Goal: Task Accomplishment & Management: Manage account settings

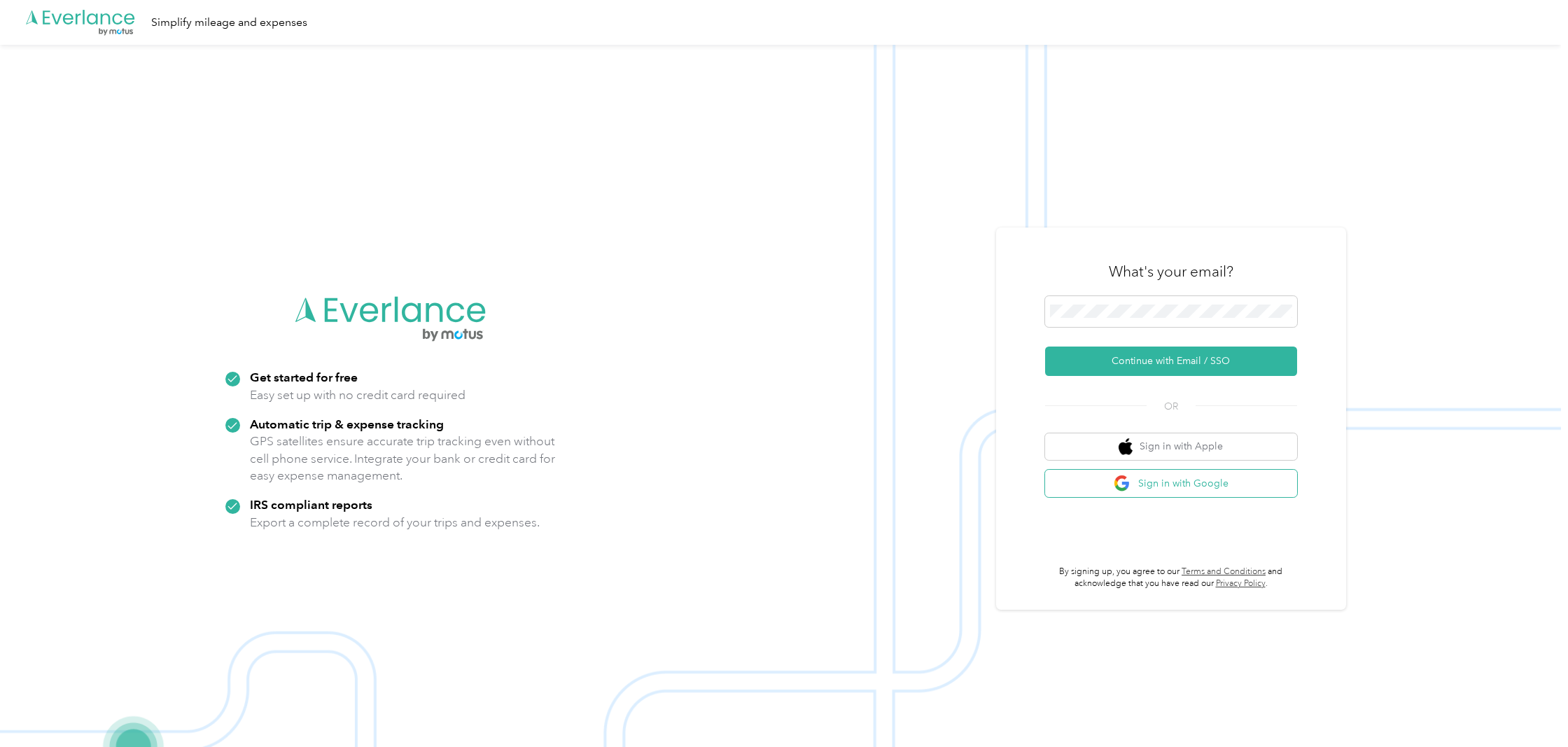
click at [1230, 491] on button "Sign in with Google" at bounding box center [1171, 483] width 252 height 27
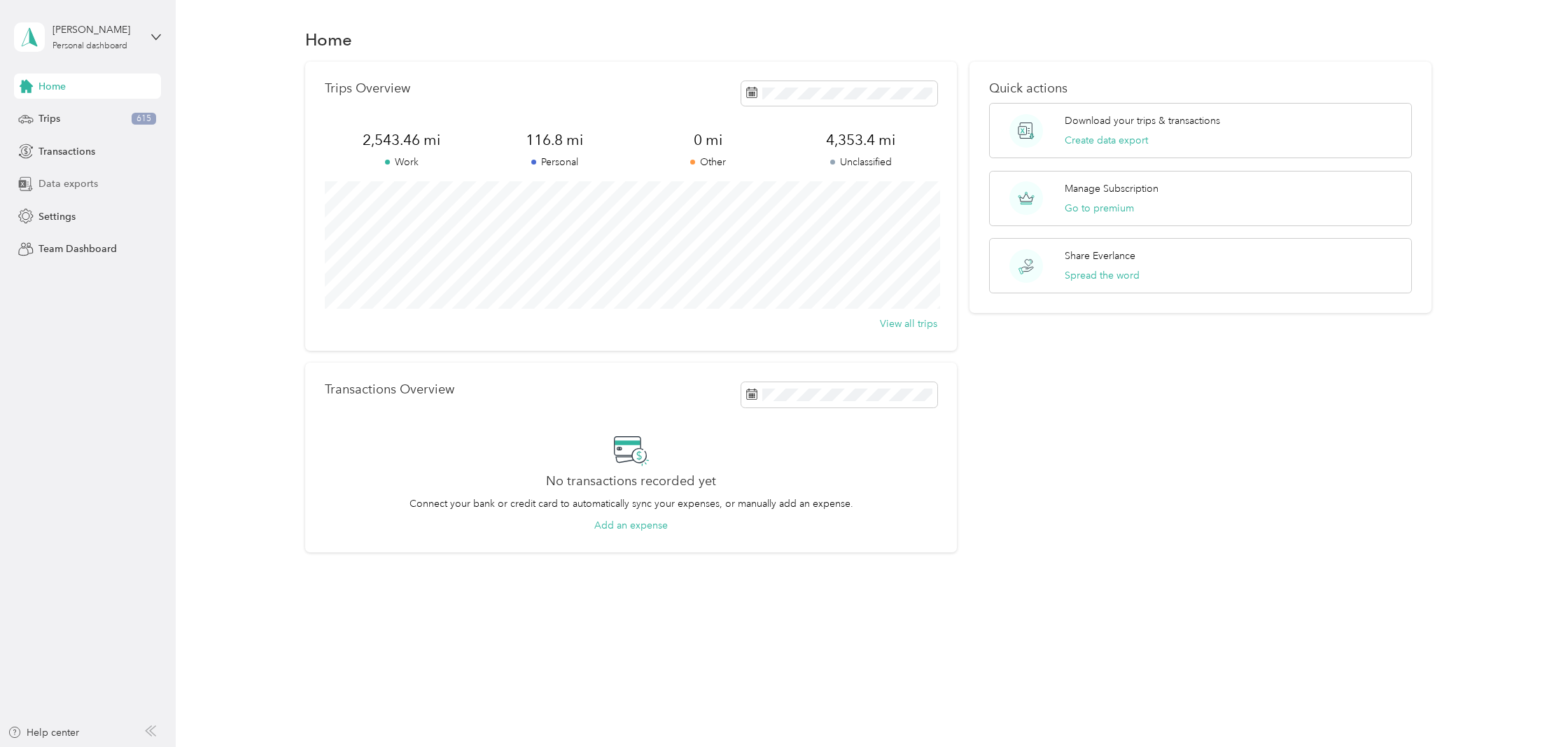
click at [107, 186] on div "Data exports" at bounding box center [88, 184] width 147 height 25
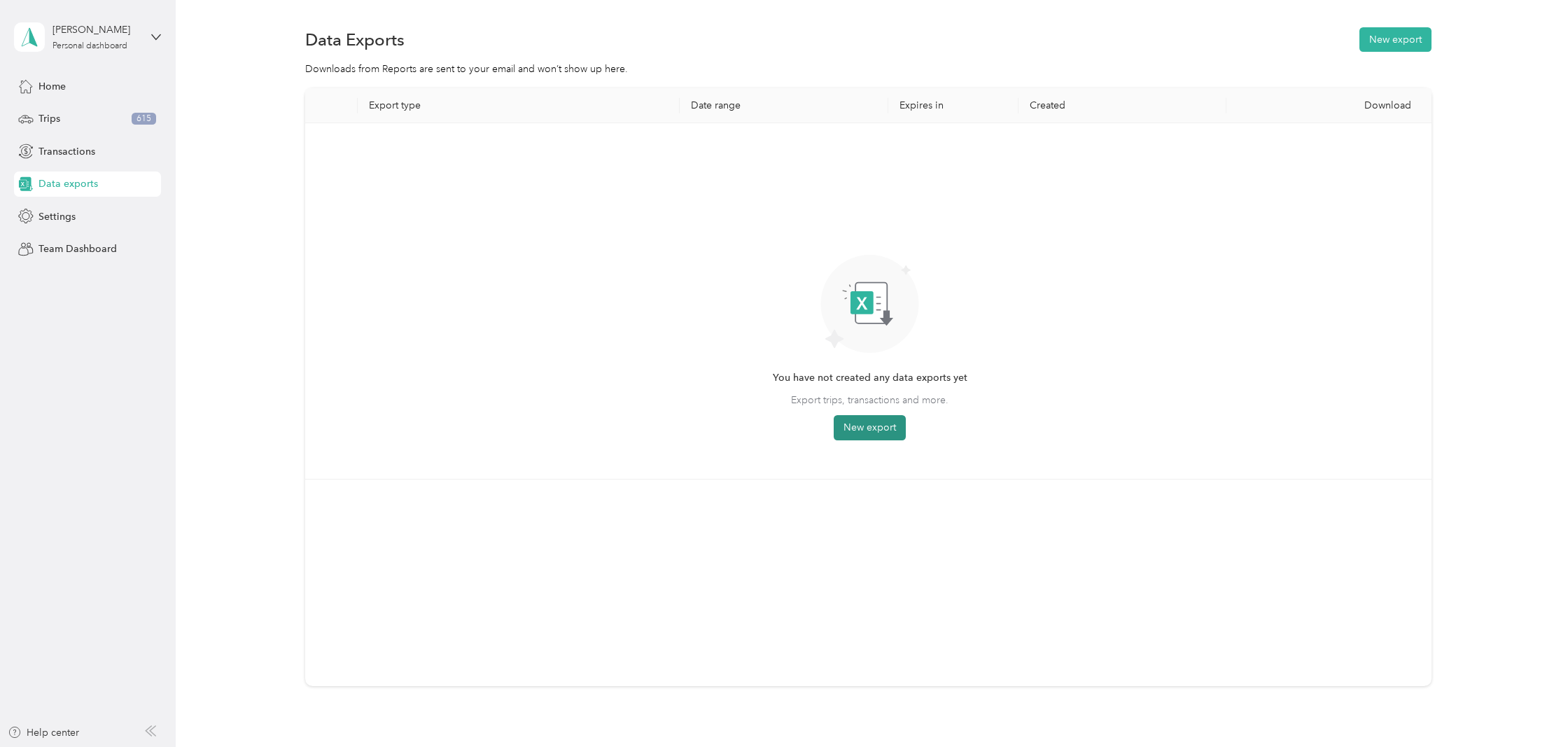
click at [862, 426] on button "New export" at bounding box center [869, 427] width 72 height 25
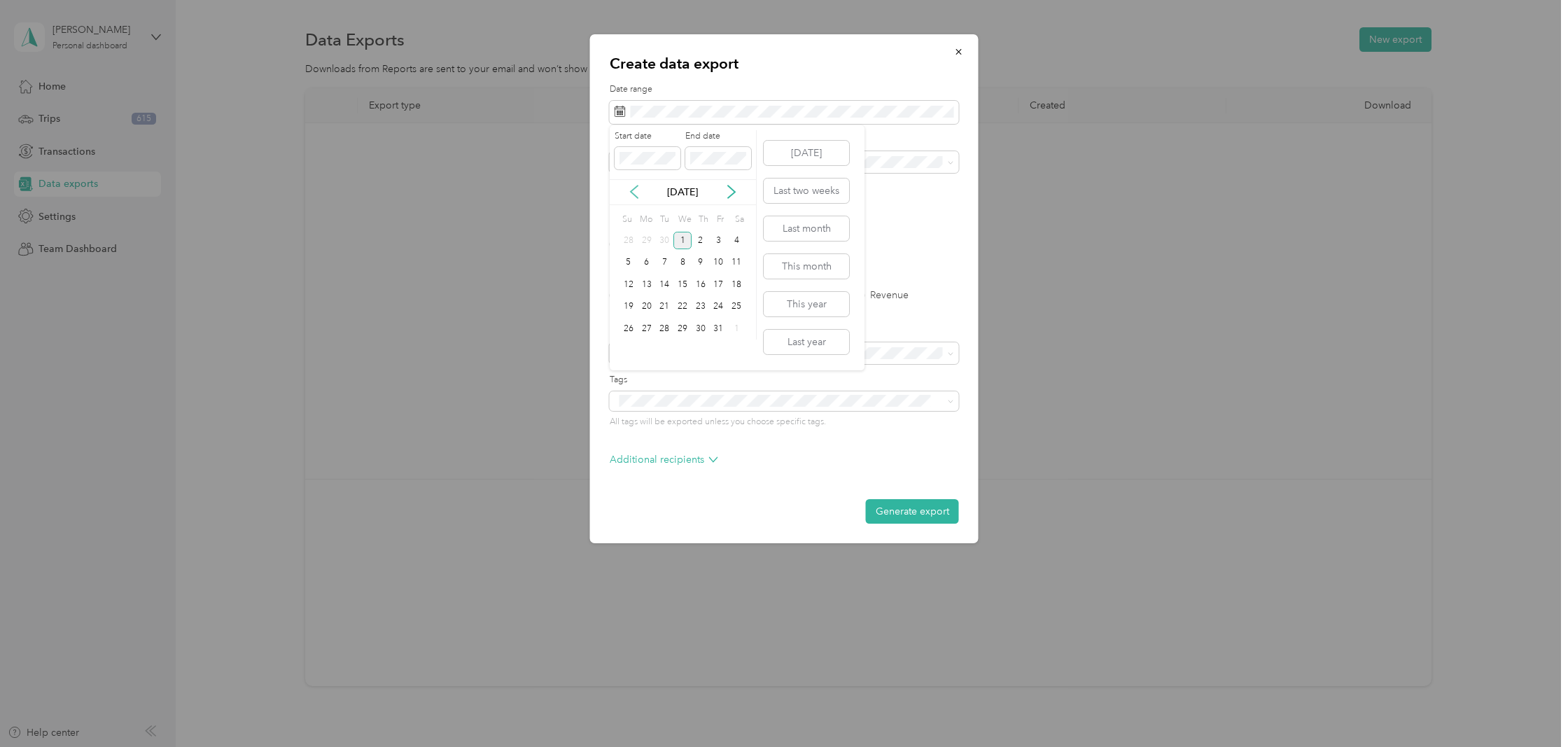
click at [631, 198] on icon at bounding box center [634, 192] width 14 height 14
click at [667, 262] on div "9" at bounding box center [664, 262] width 18 height 17
drag, startPoint x: 682, startPoint y: 263, endPoint x: 688, endPoint y: 285, distance: 22.8
click at [682, 263] on div "10" at bounding box center [682, 262] width 18 height 17
click at [687, 167] on span at bounding box center [784, 162] width 350 height 22
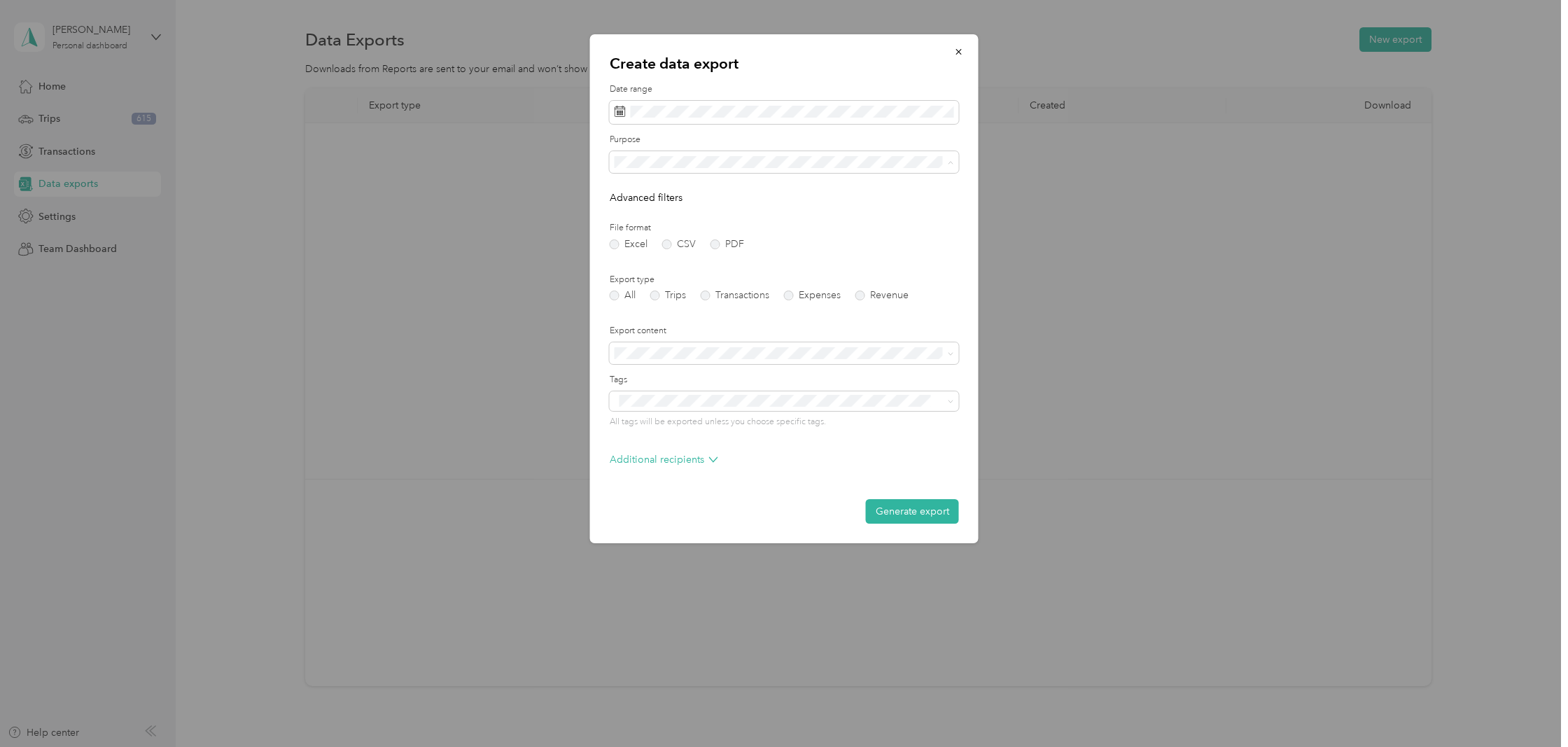
click at [672, 252] on div "C5MI Insight LLC" at bounding box center [784, 260] width 329 height 15
click at [714, 244] on label "PDF" at bounding box center [727, 244] width 34 height 10
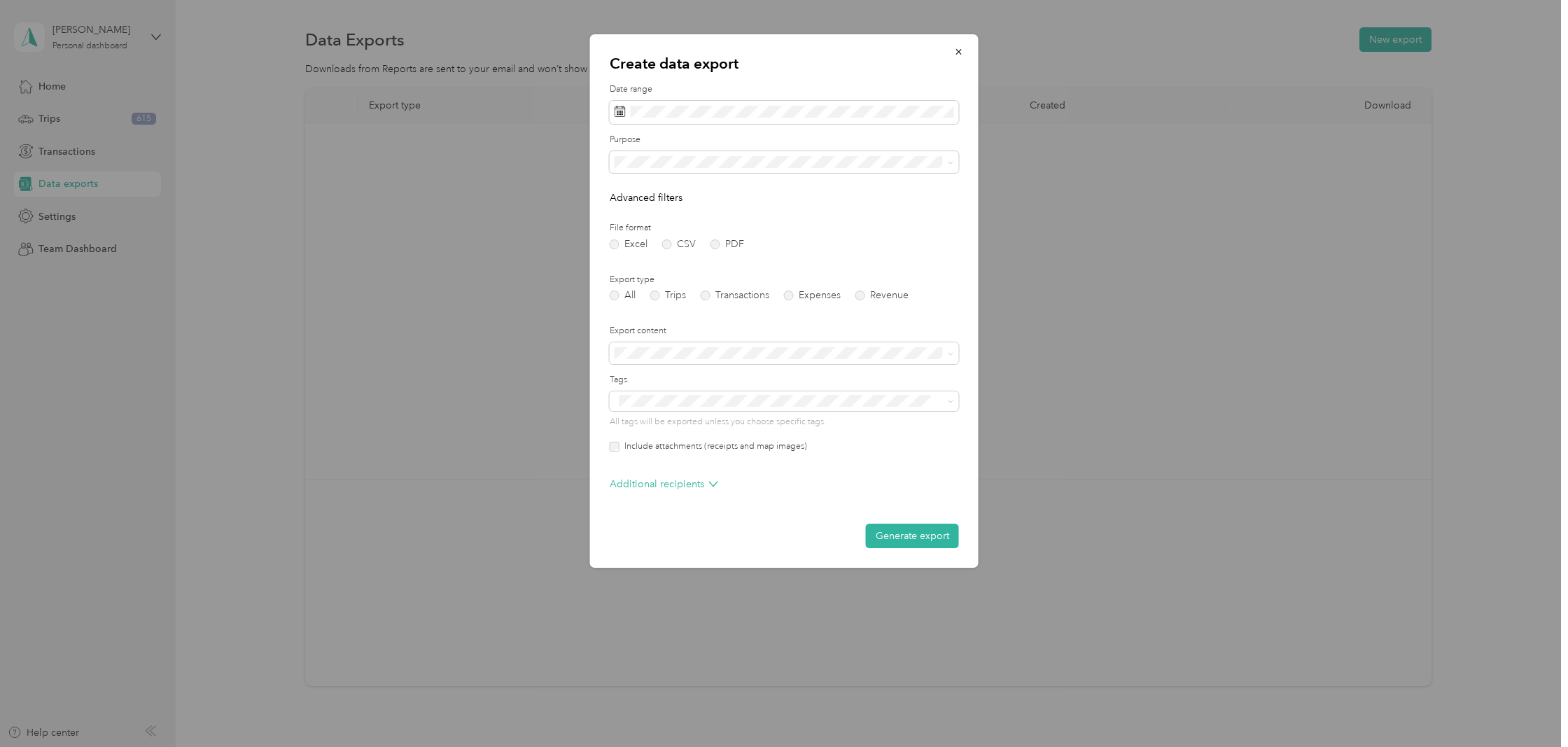
click at [620, 442] on label "Include attachments (receipts and map images)" at bounding box center [713, 446] width 188 height 13
click at [891, 532] on button "Generate export" at bounding box center [912, 535] width 93 height 25
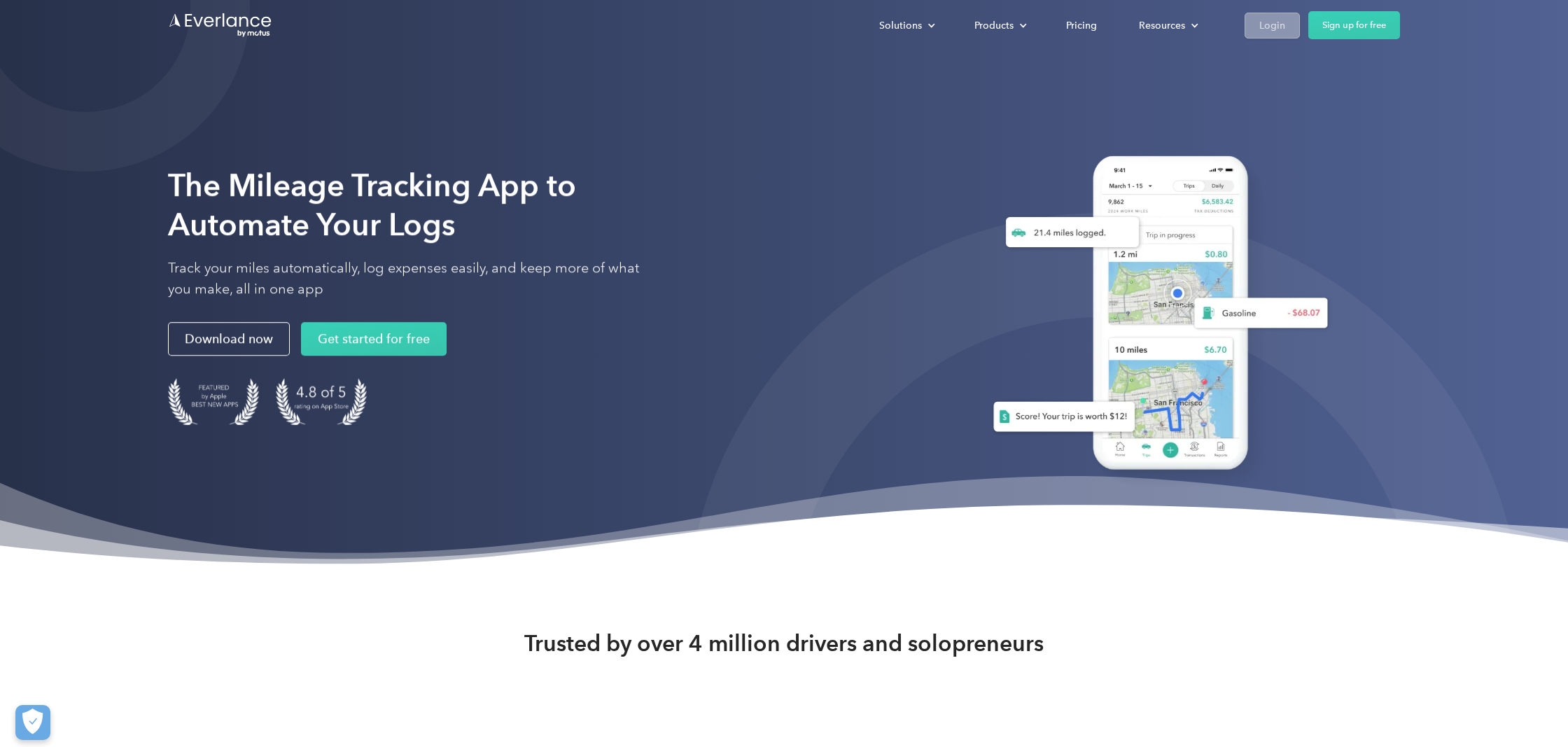
click at [1273, 28] on div "Login" at bounding box center [1272, 25] width 26 height 17
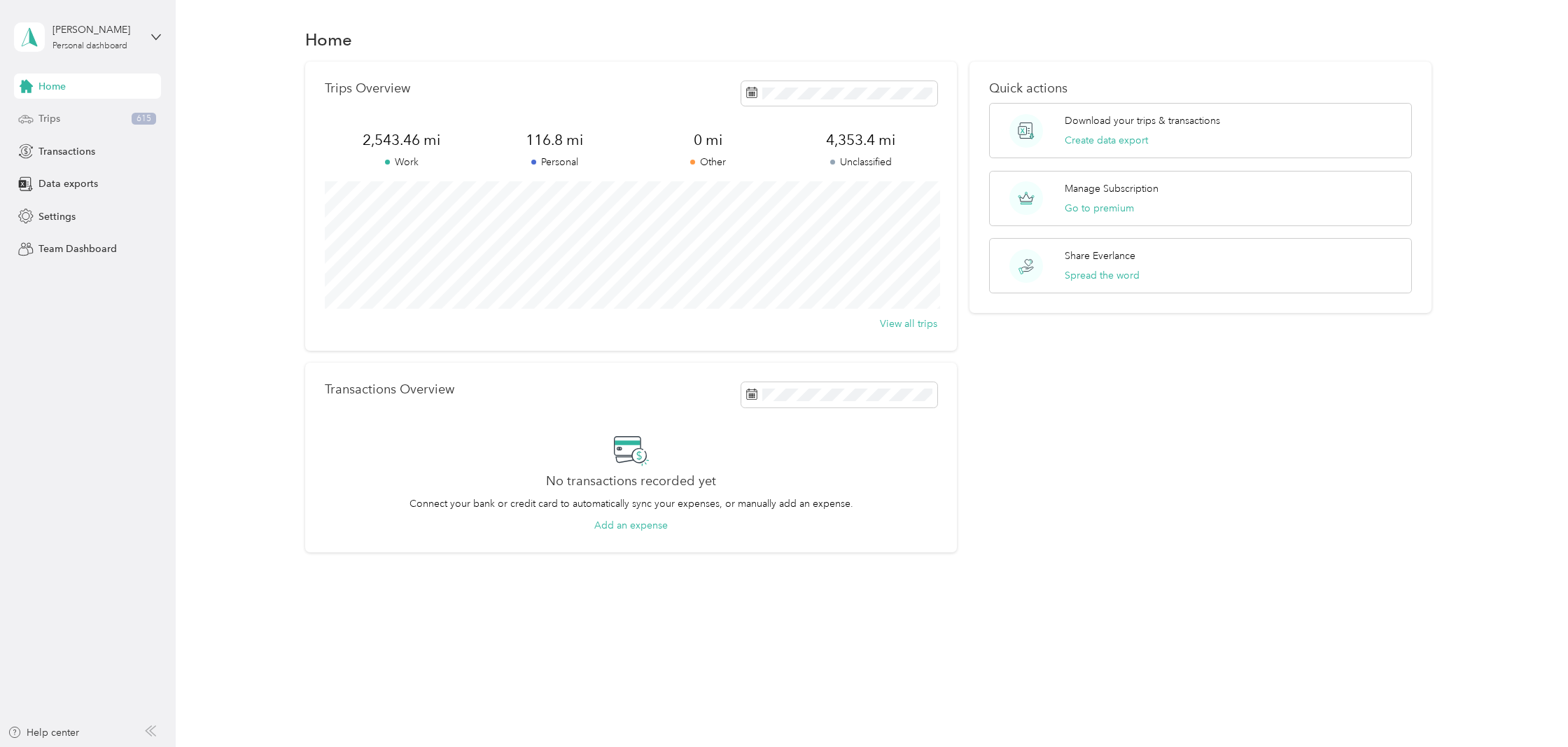
scroll to position [-1, 0]
click at [75, 205] on div "Settings" at bounding box center [88, 216] width 147 height 25
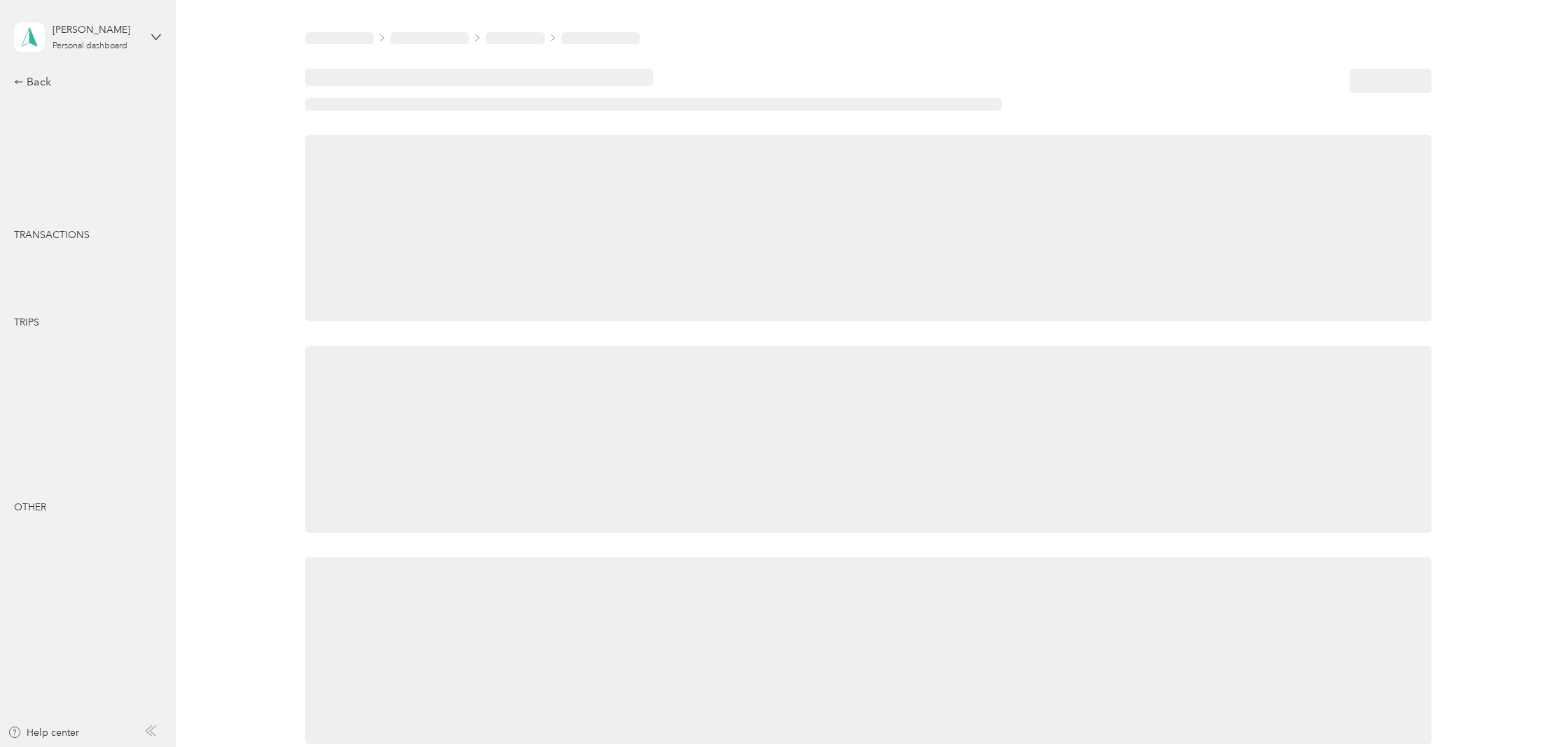
click at [88, 192] on div "Back Profile Manage subscription Purposes Tax Center TRANSACTIONS Banks & Cards…" at bounding box center [88, 310] width 147 height 473
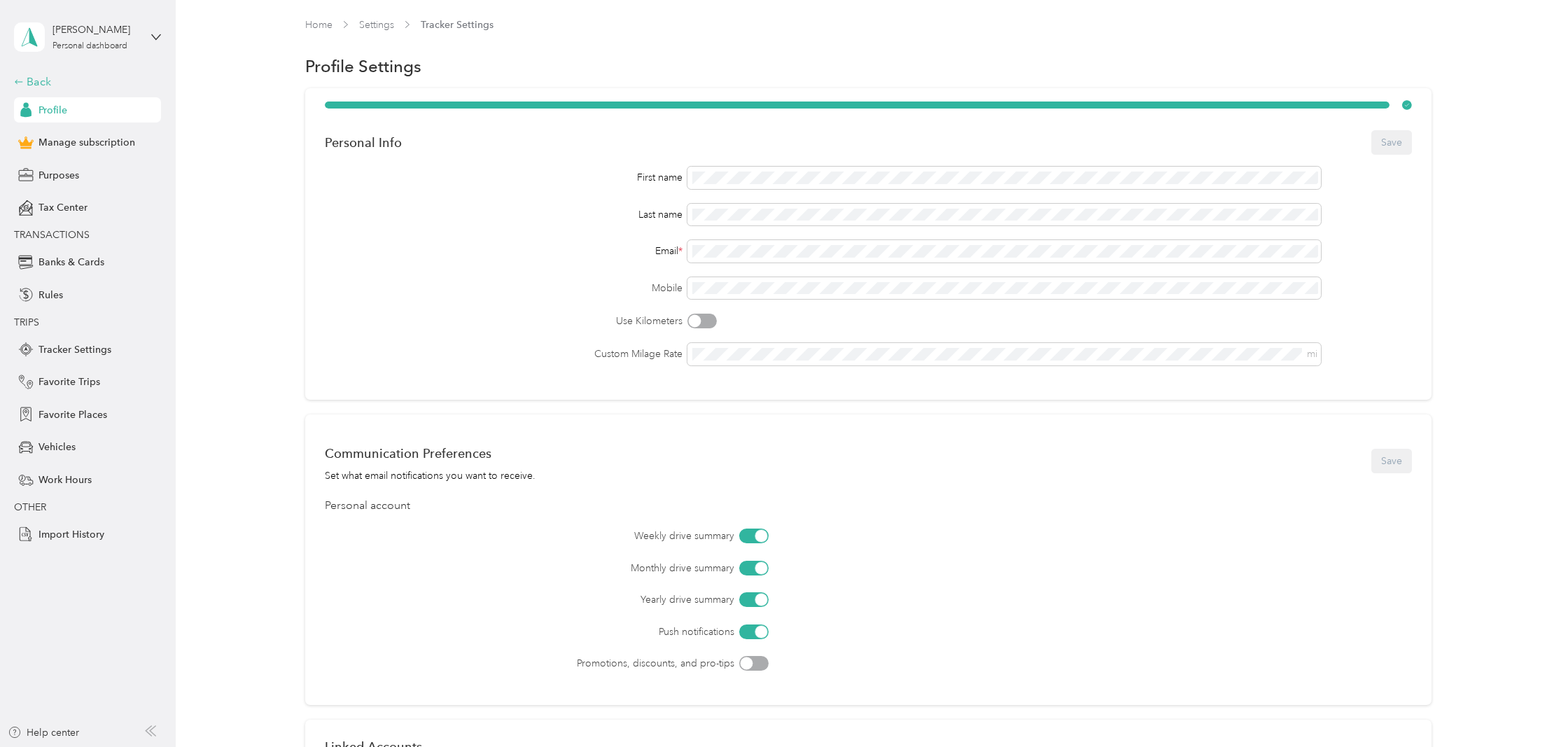
click at [38, 82] on div "Back" at bounding box center [84, 82] width 140 height 16
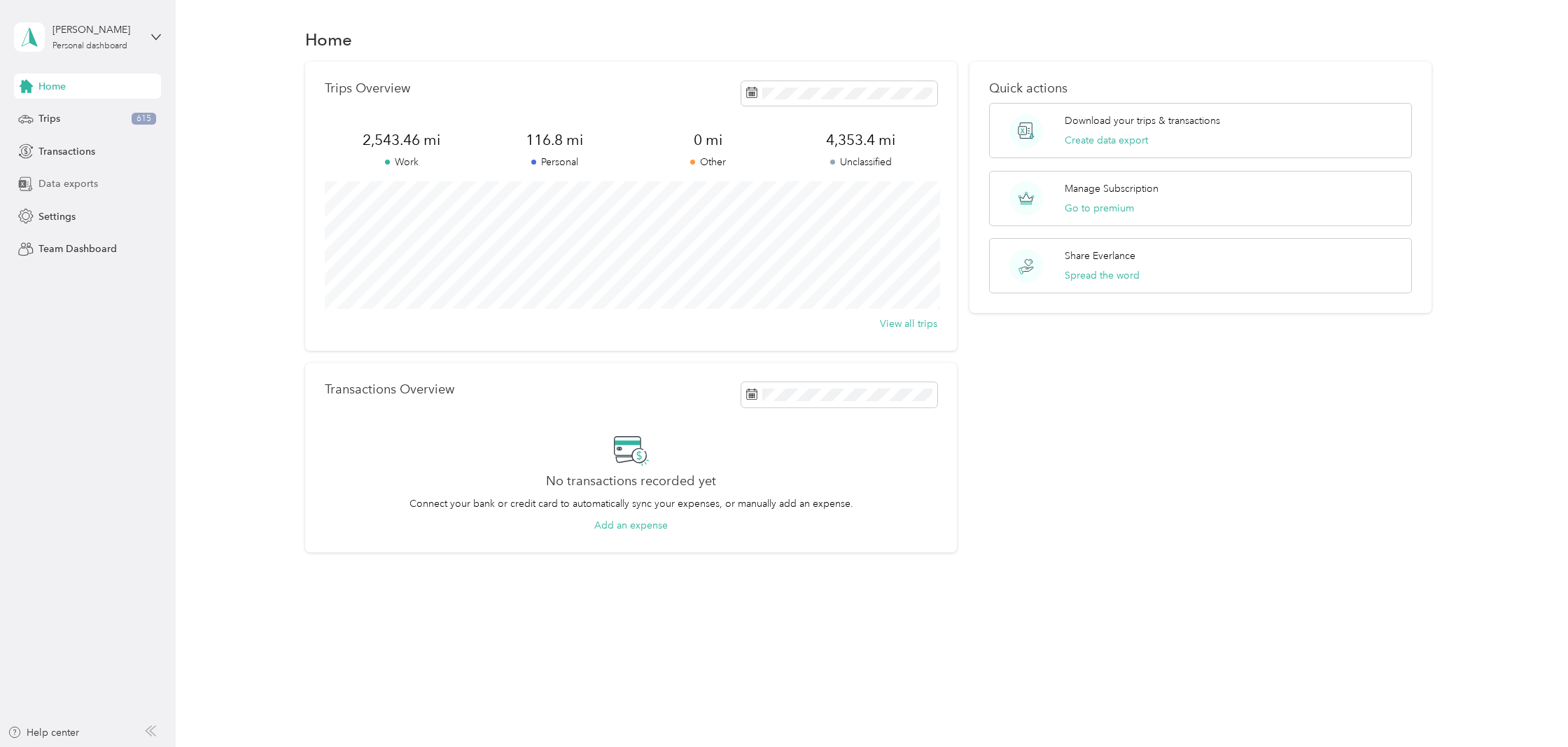
click at [58, 177] on span "Data exports" at bounding box center [67, 184] width 59 height 15
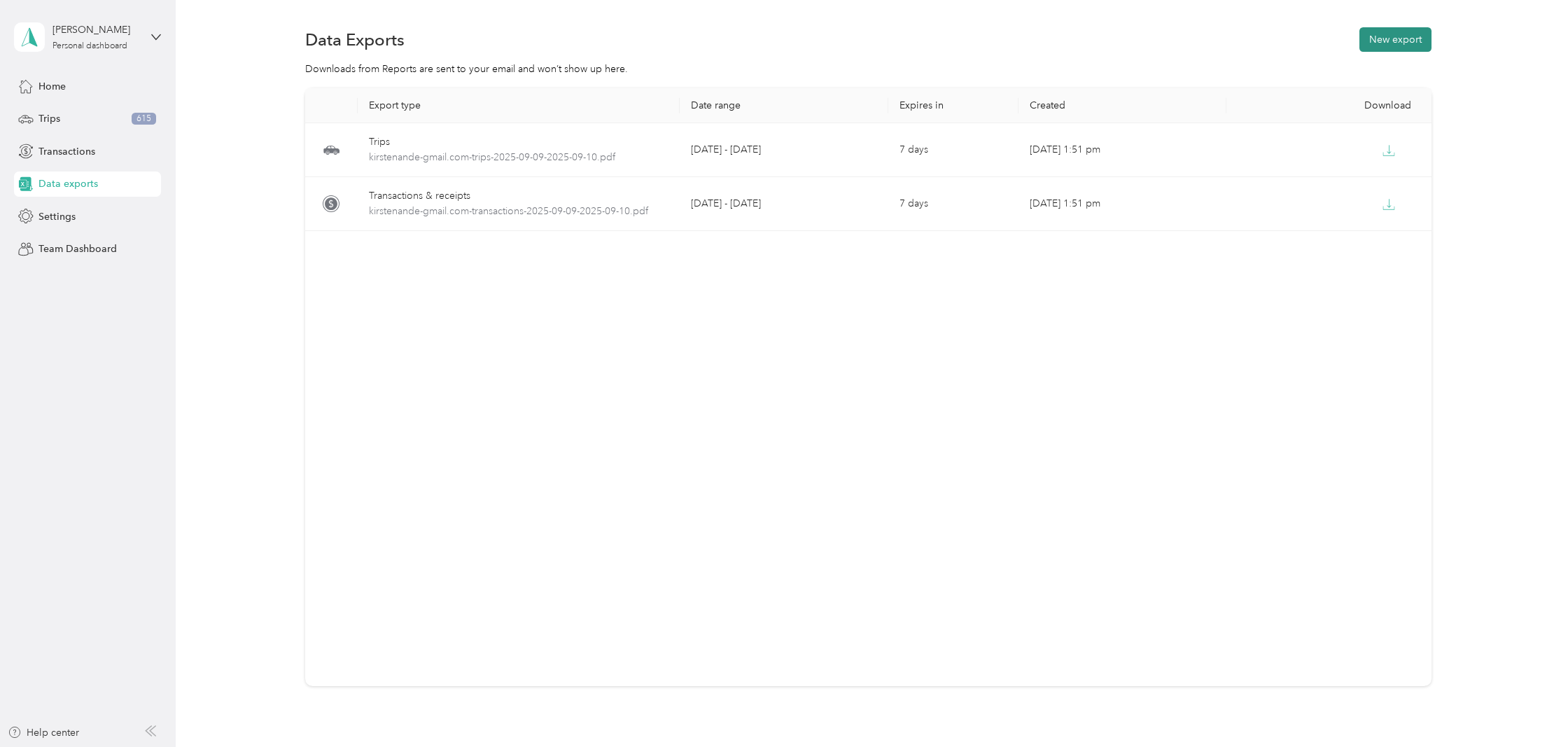
click at [1394, 42] on button "New export" at bounding box center [1396, 39] width 72 height 25
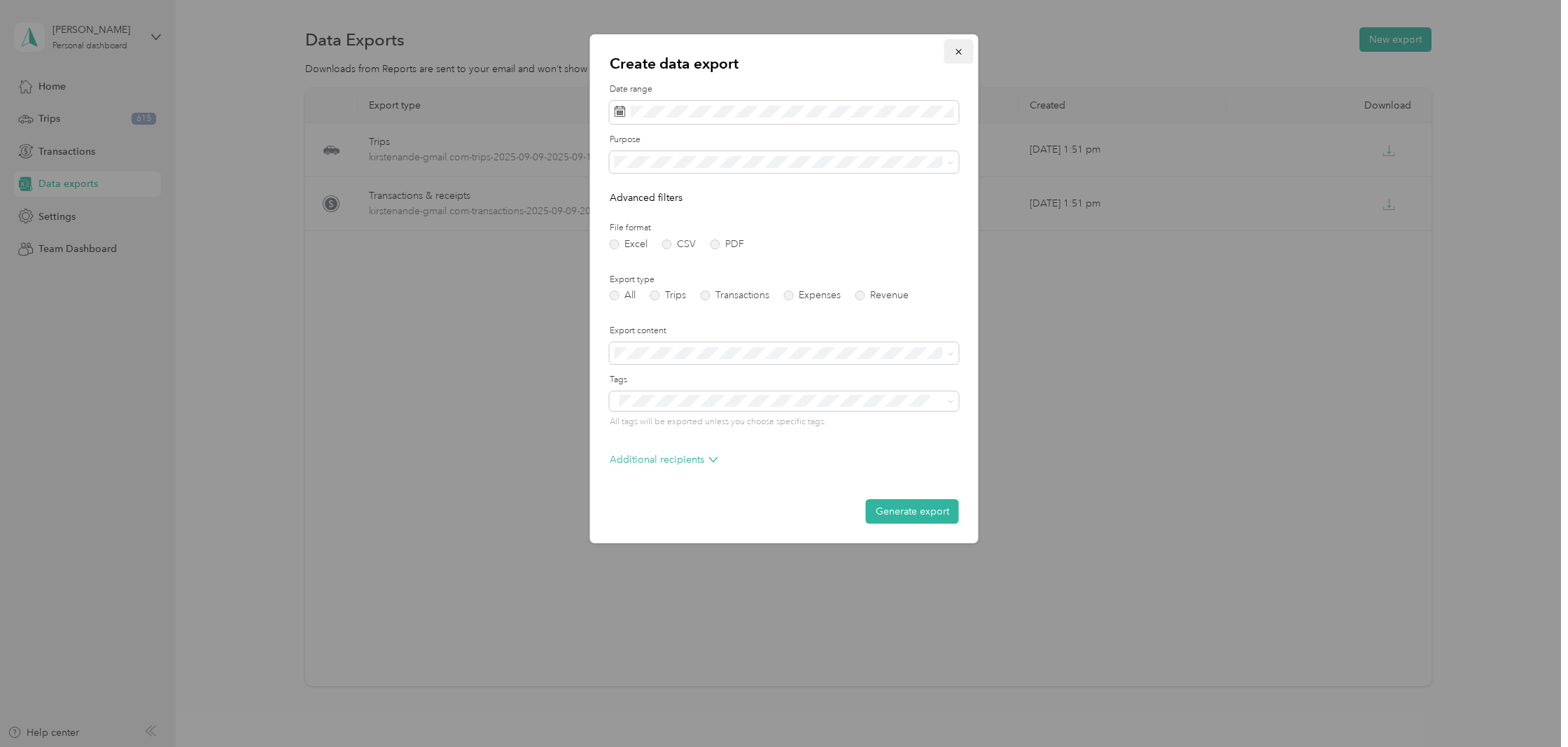
click at [957, 58] on button "button" at bounding box center [958, 51] width 29 height 25
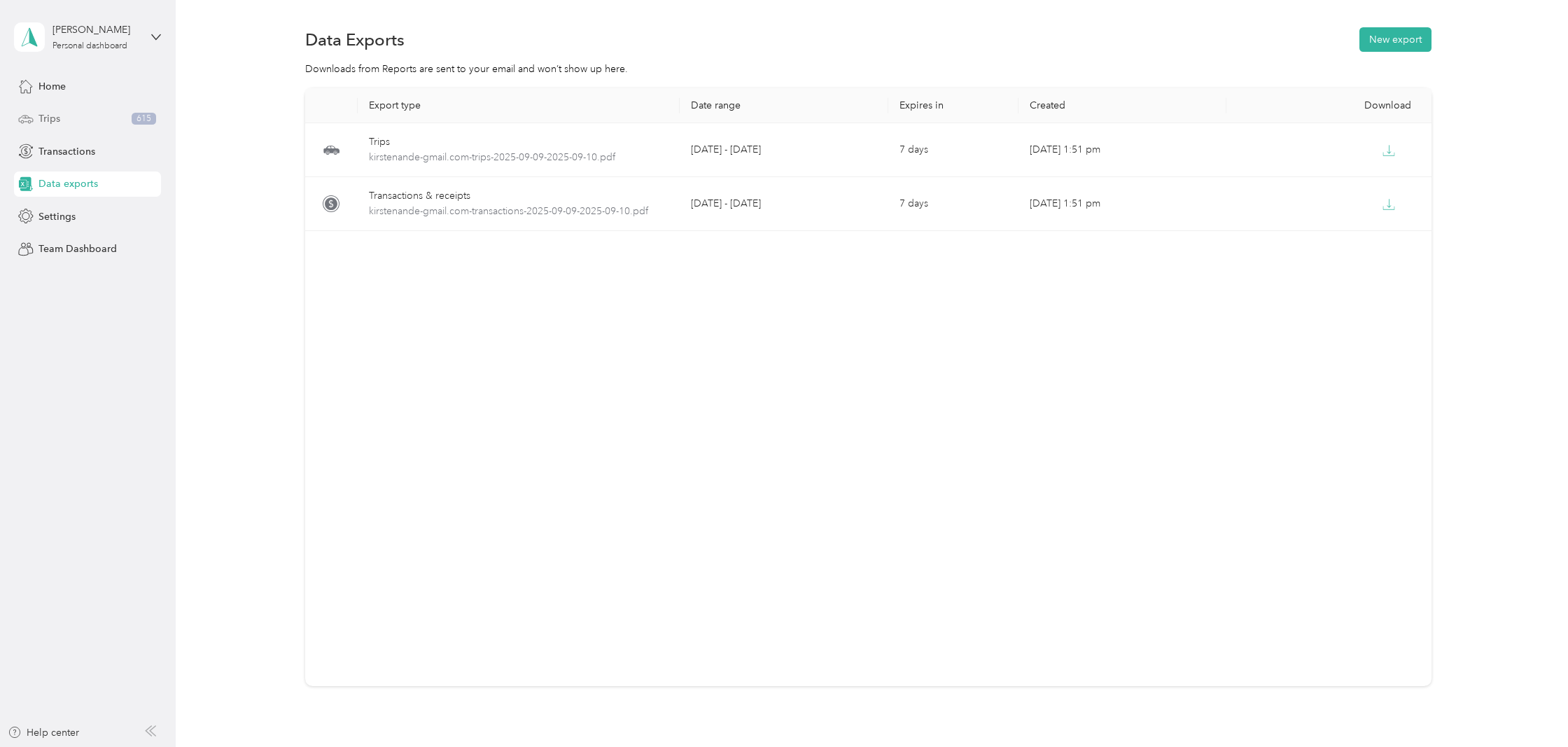
click at [106, 115] on div "Trips 615" at bounding box center [88, 119] width 147 height 25
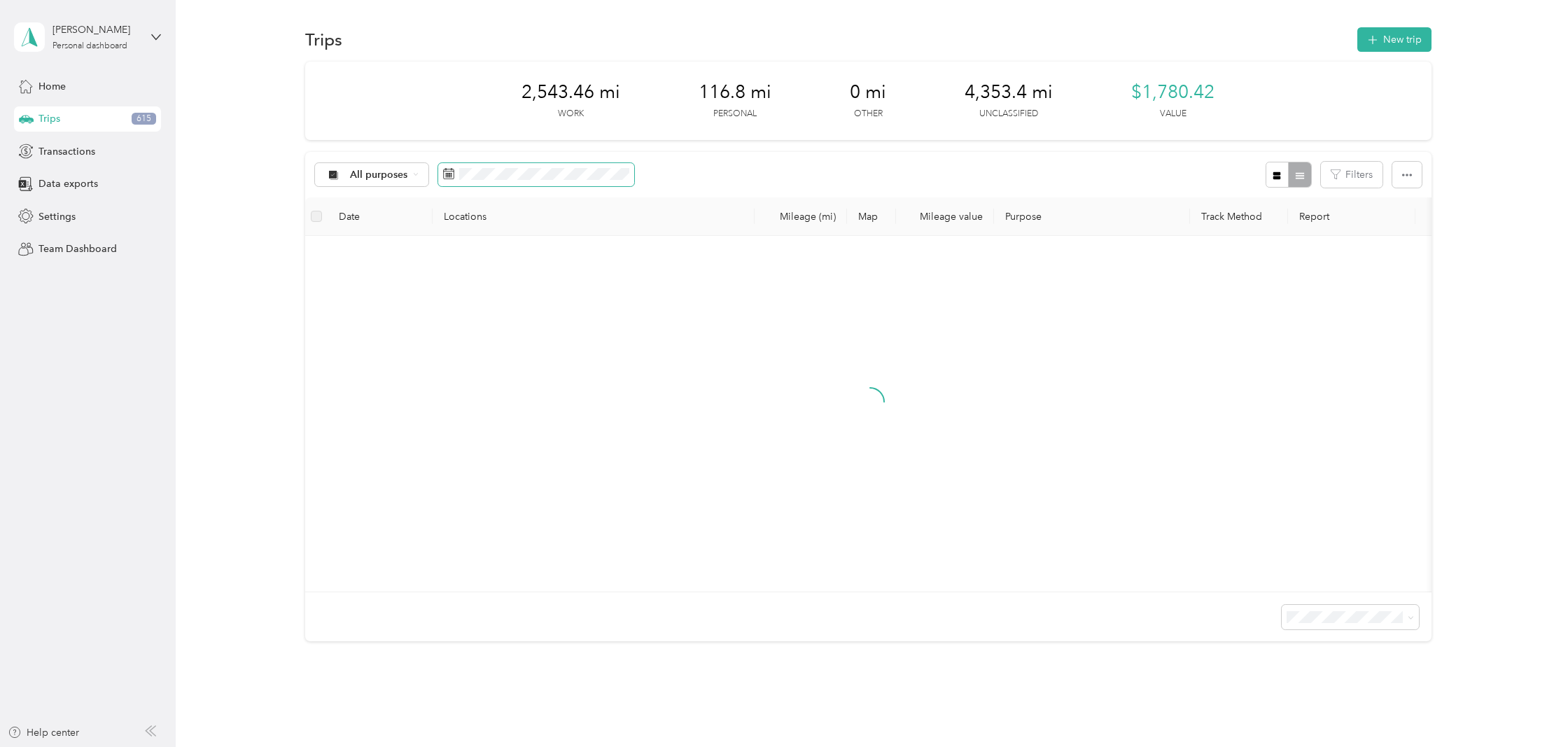
click at [483, 183] on span at bounding box center [536, 175] width 196 height 24
click at [457, 250] on icon at bounding box center [462, 254] width 14 height 14
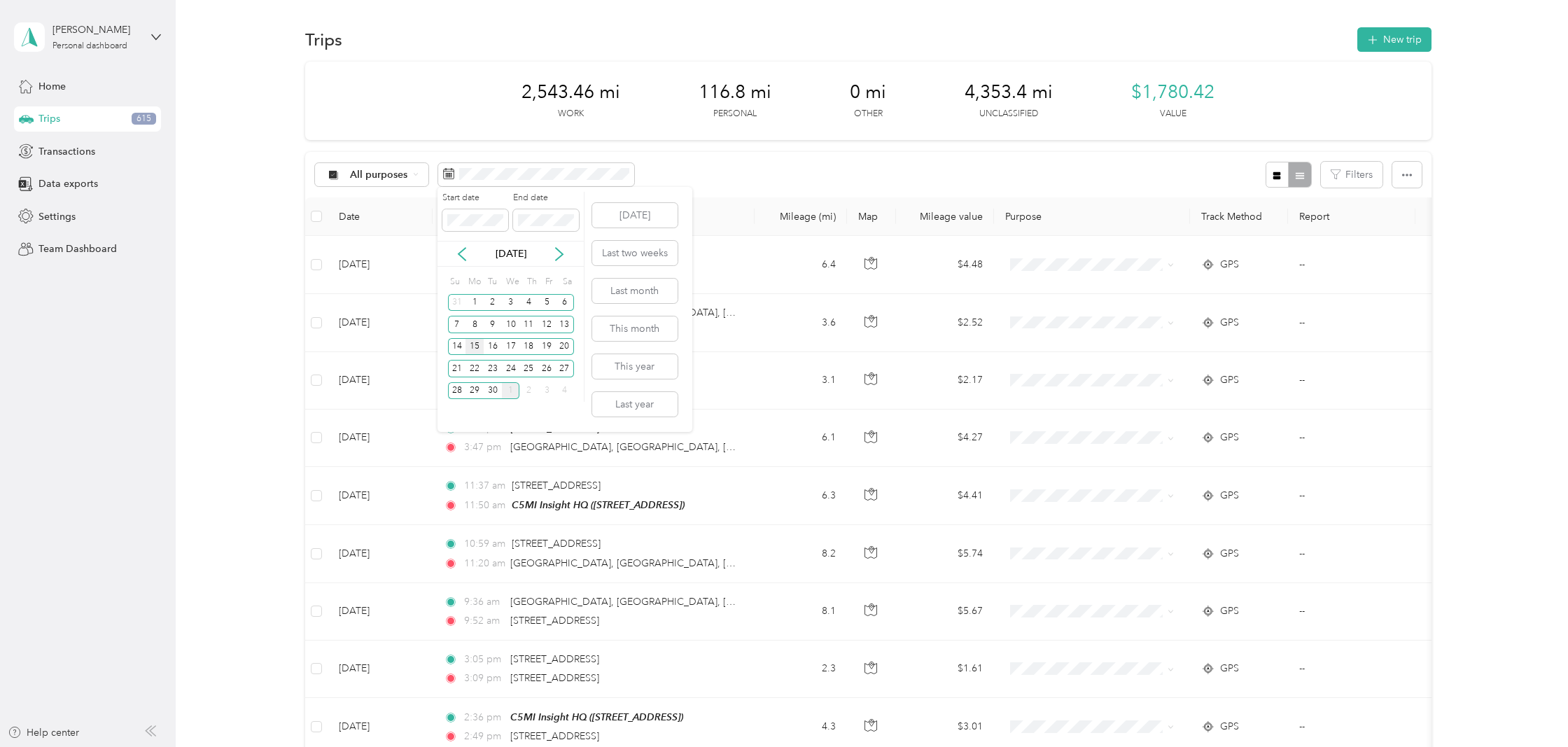
click at [473, 344] on div "15" at bounding box center [475, 347] width 18 height 17
click at [511, 347] on div "17" at bounding box center [511, 347] width 18 height 17
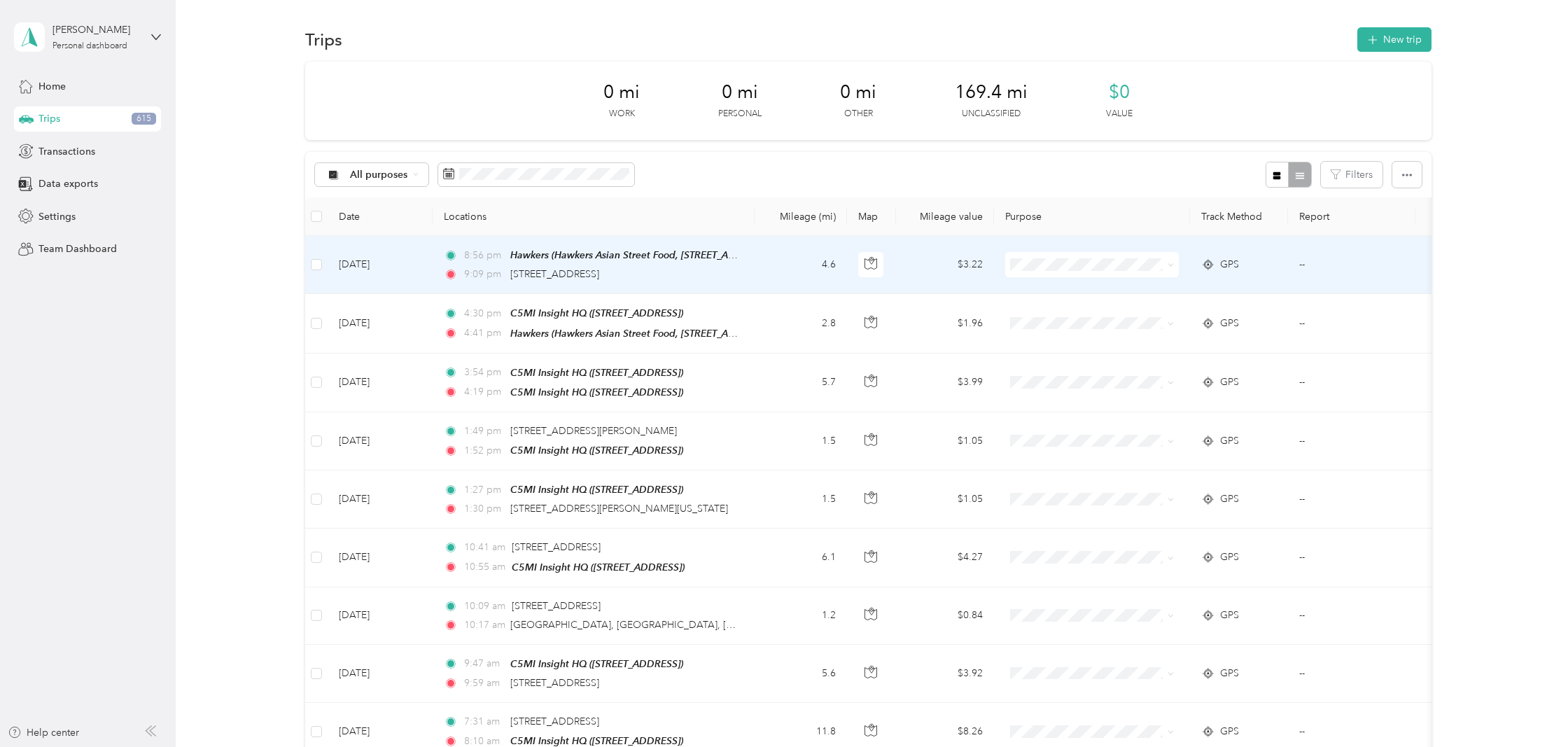
click at [1069, 334] on span "C5MI Insight LLC" at bounding box center [1104, 338] width 130 height 15
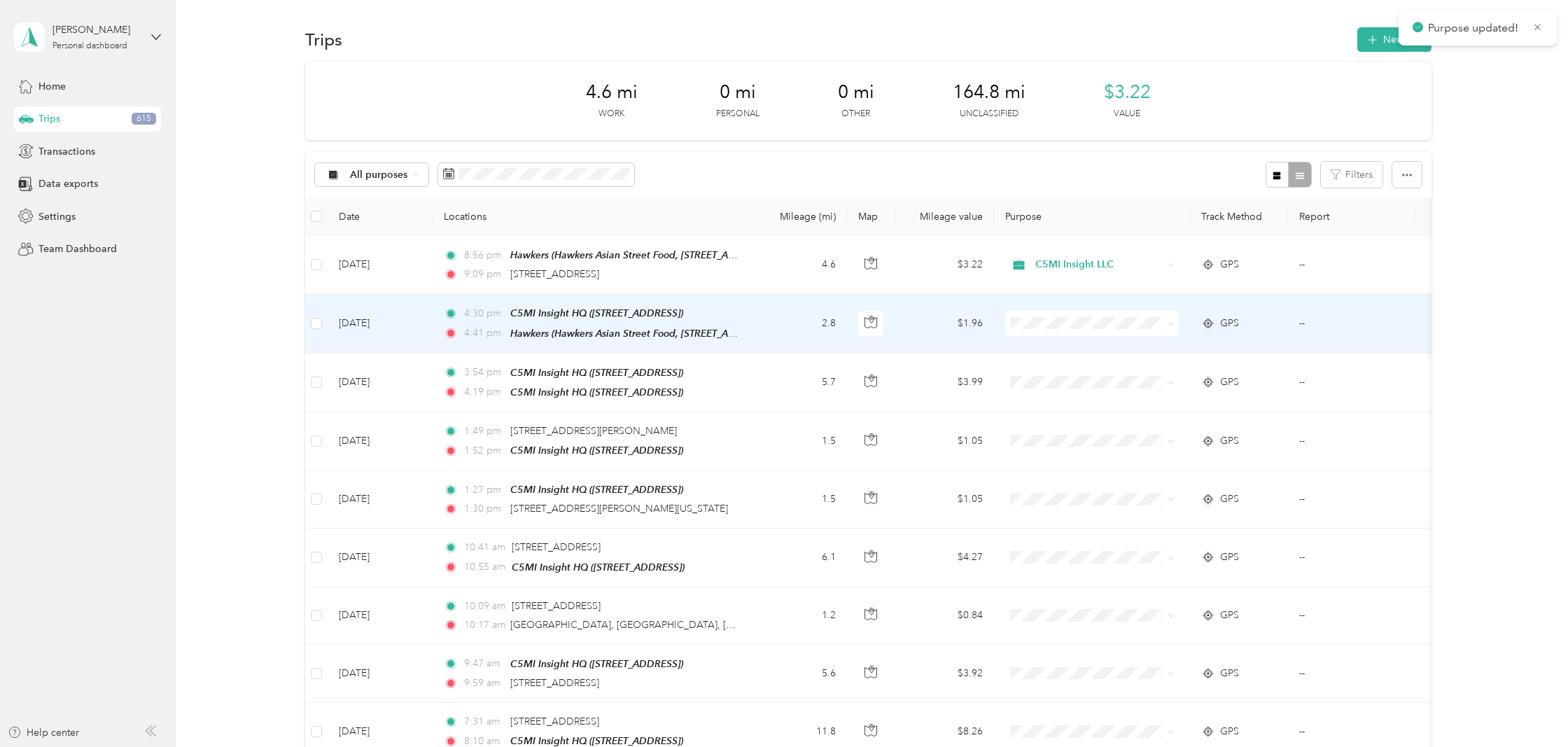
click at [1070, 393] on span "C5MI Insight LLC" at bounding box center [1104, 397] width 130 height 15
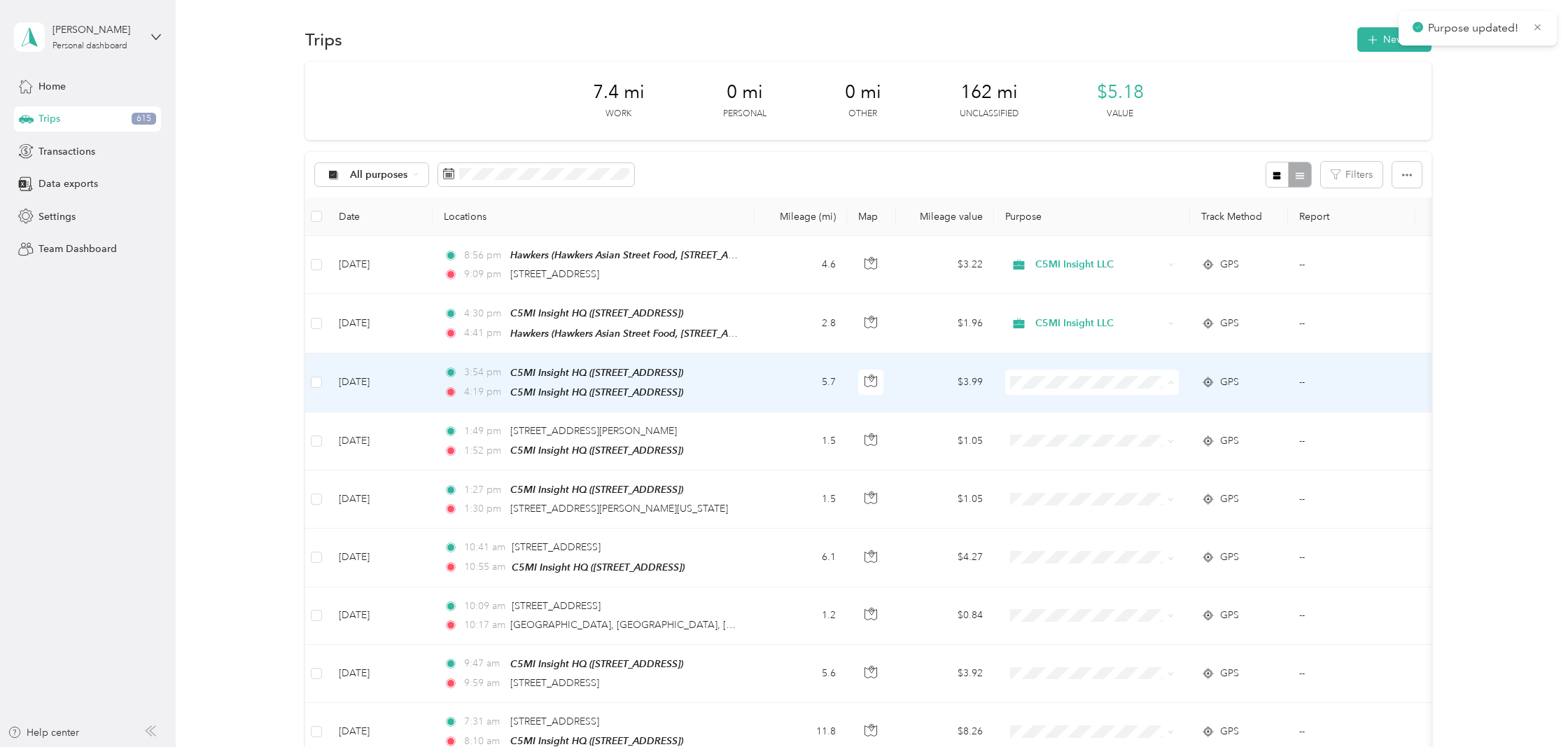
click at [1071, 451] on span "C5MI Insight LLC" at bounding box center [1104, 454] width 130 height 15
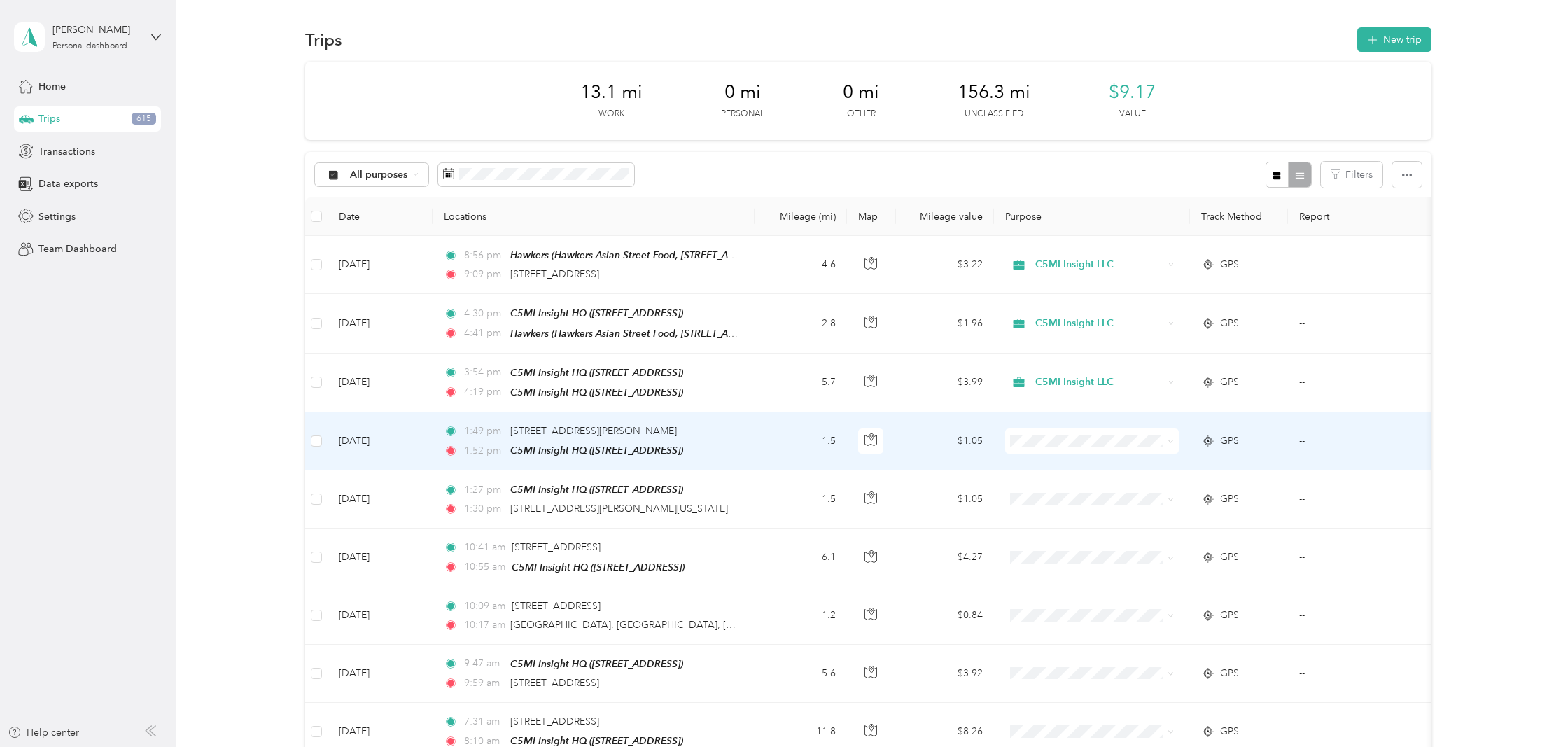
click at [1067, 506] on span "C5MI Insight LLC" at bounding box center [1104, 510] width 130 height 15
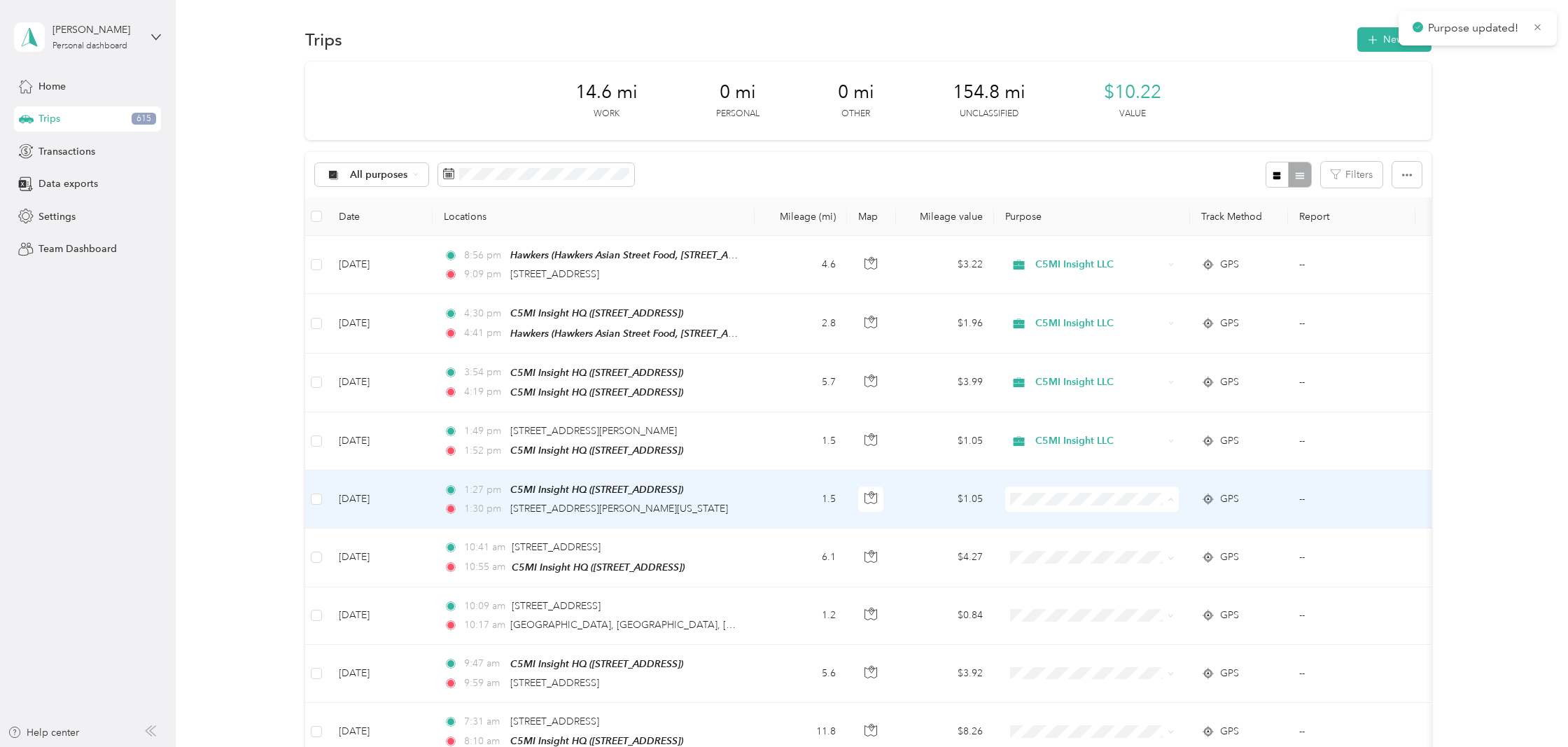
click at [1069, 564] on span "C5MI Insight LLC" at bounding box center [1104, 570] width 130 height 15
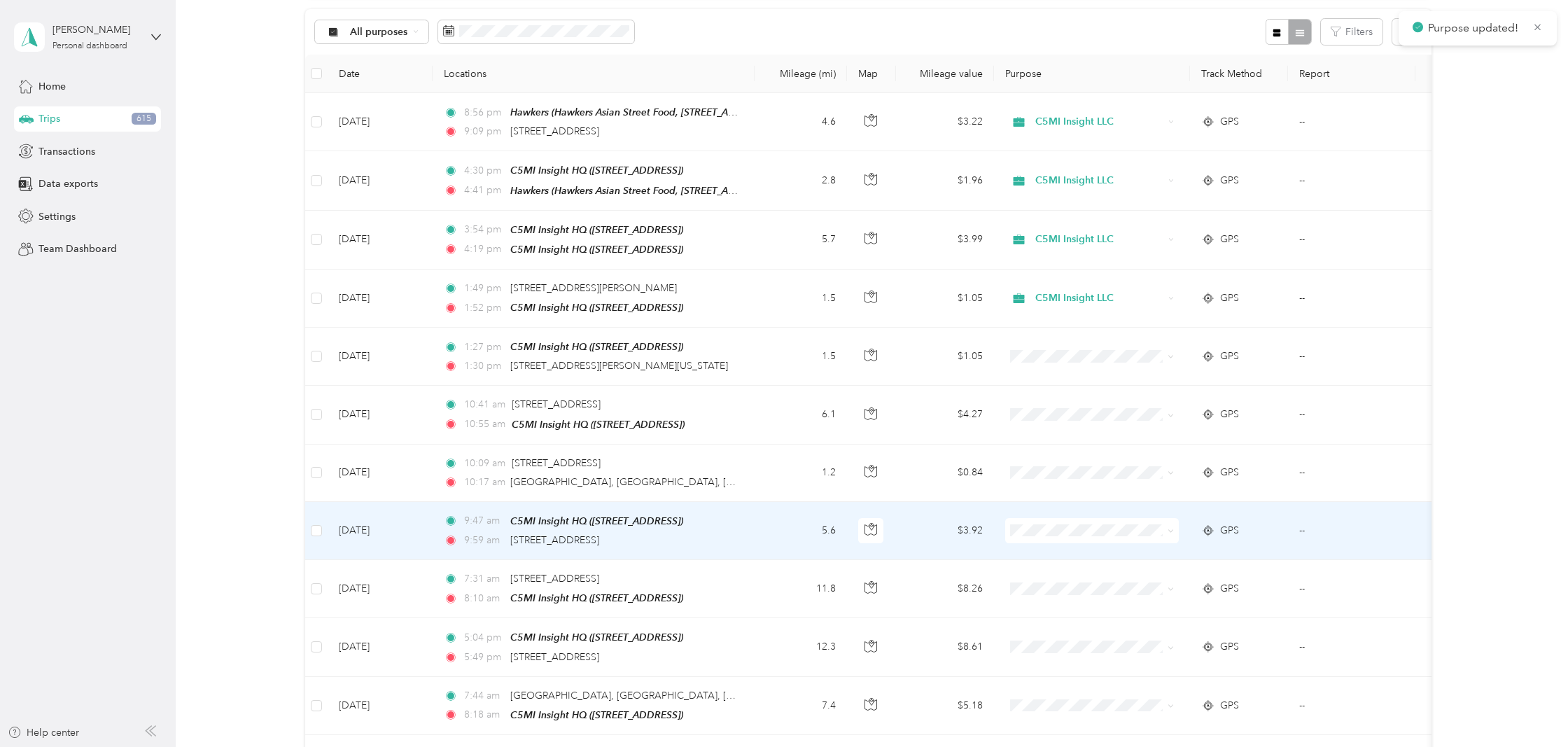
scroll to position [159, 0]
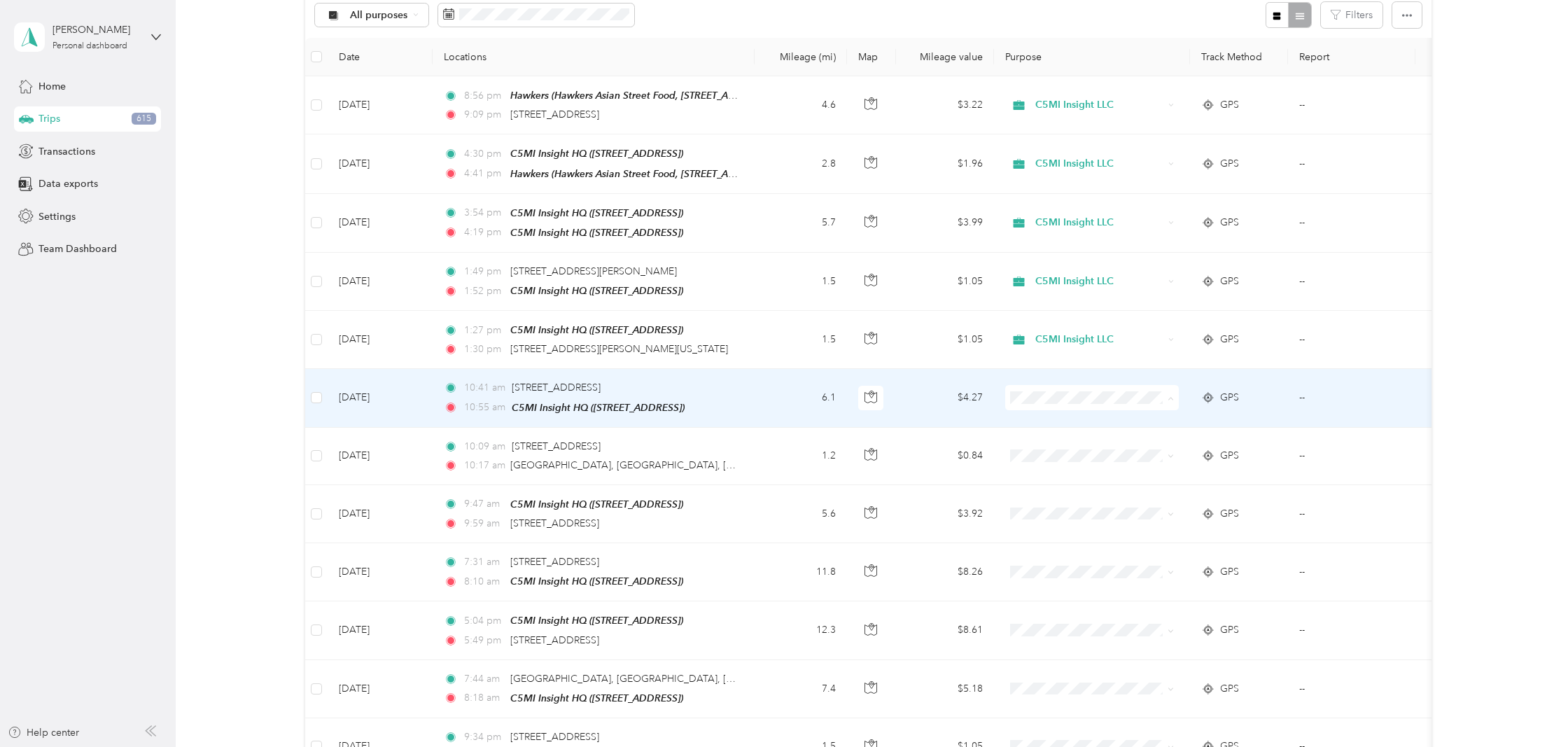
click at [1073, 464] on span "C5MI Insight LLC" at bounding box center [1104, 467] width 130 height 15
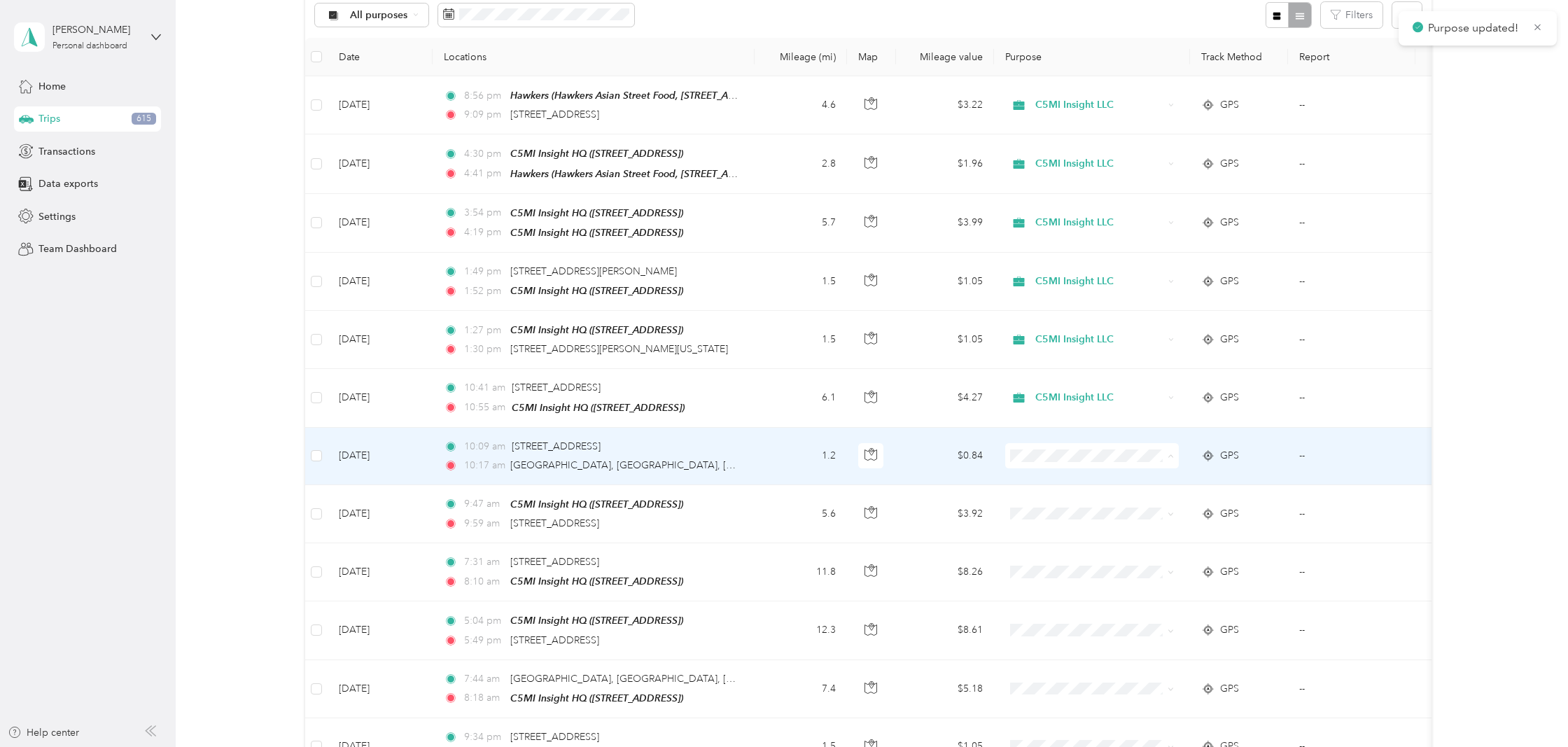
click at [1060, 527] on li "C5MI Insight LLC" at bounding box center [1093, 524] width 174 height 25
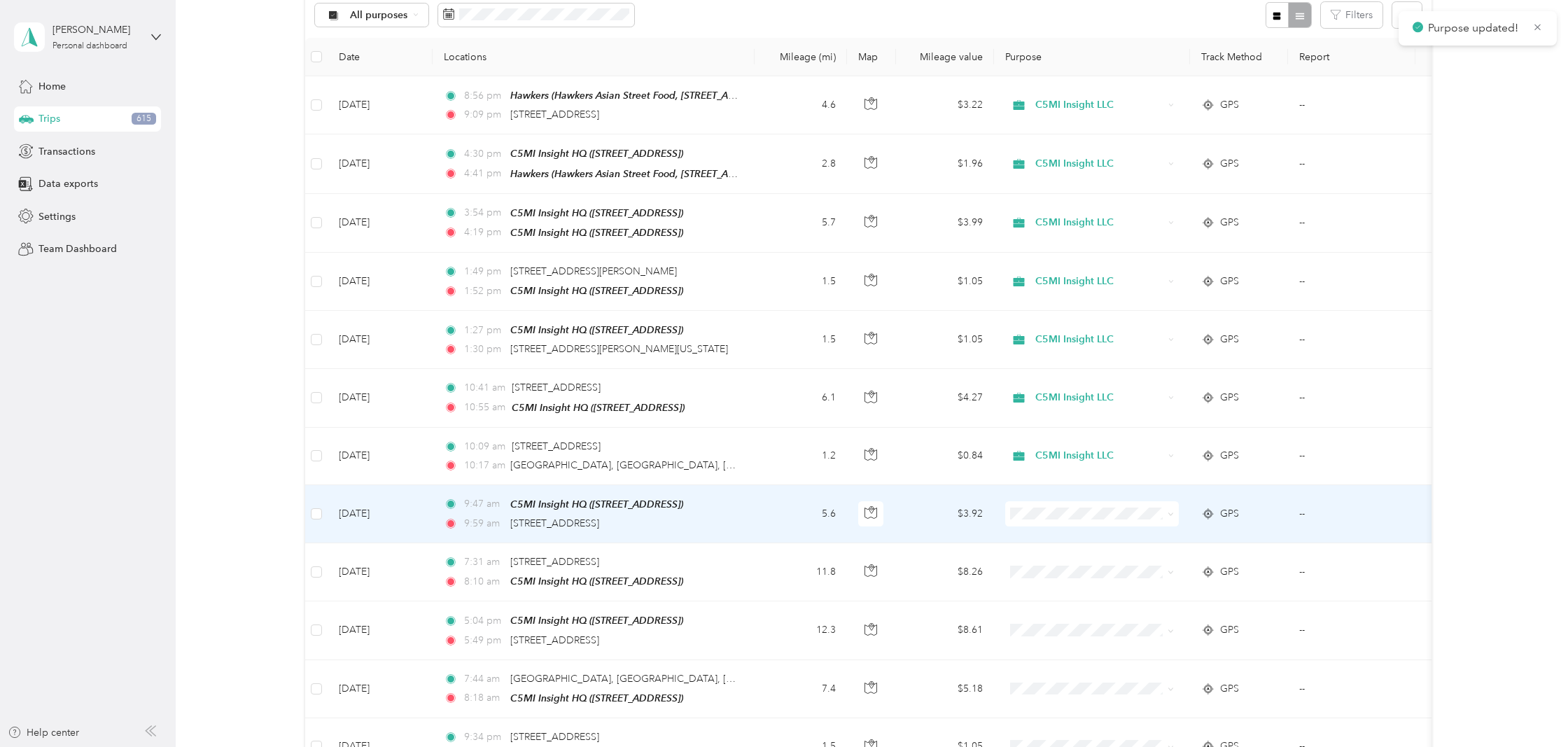
click at [1073, 579] on span "C5MI Insight LLC" at bounding box center [1104, 582] width 130 height 15
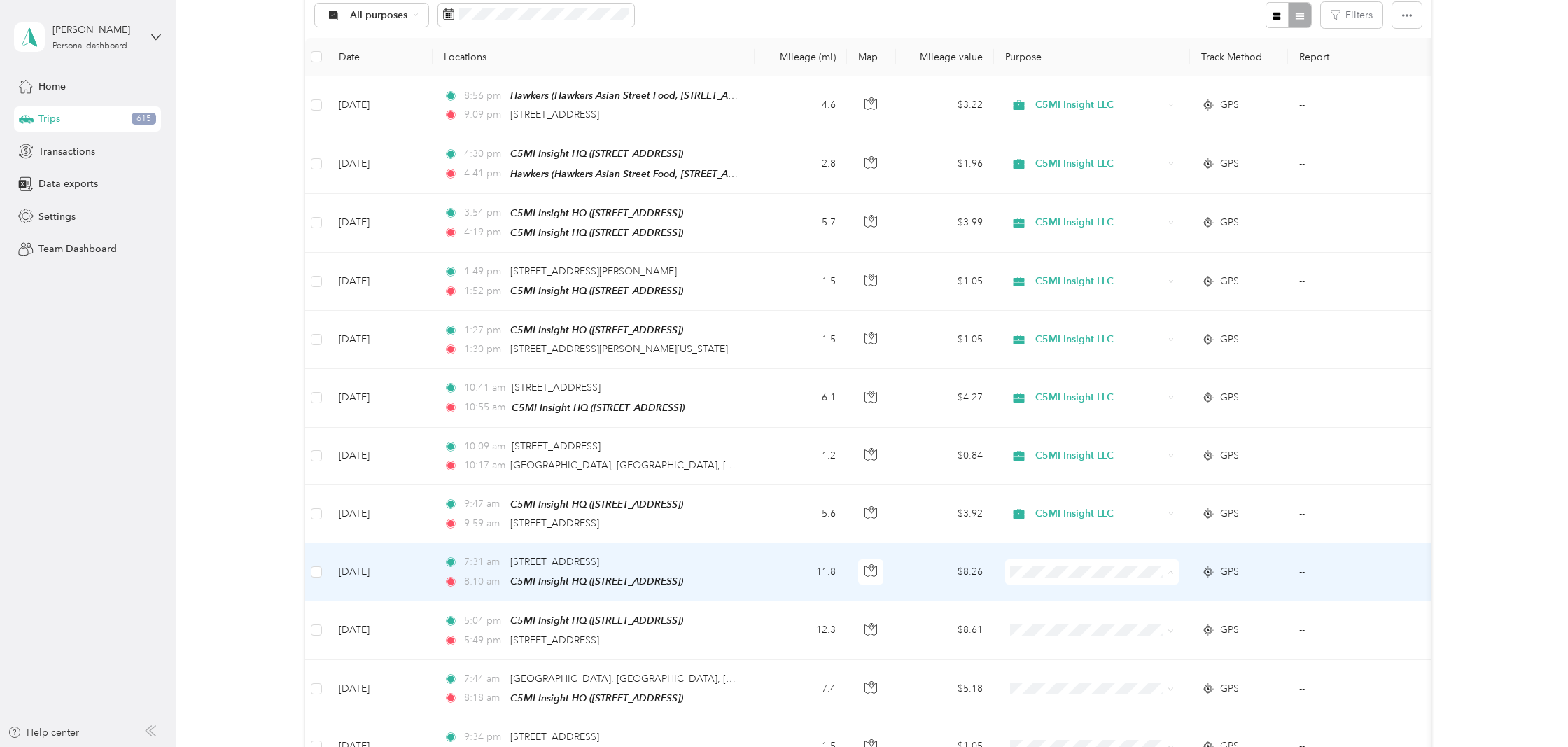
click at [1079, 412] on span "C5MI Insight LLC" at bounding box center [1104, 416] width 130 height 15
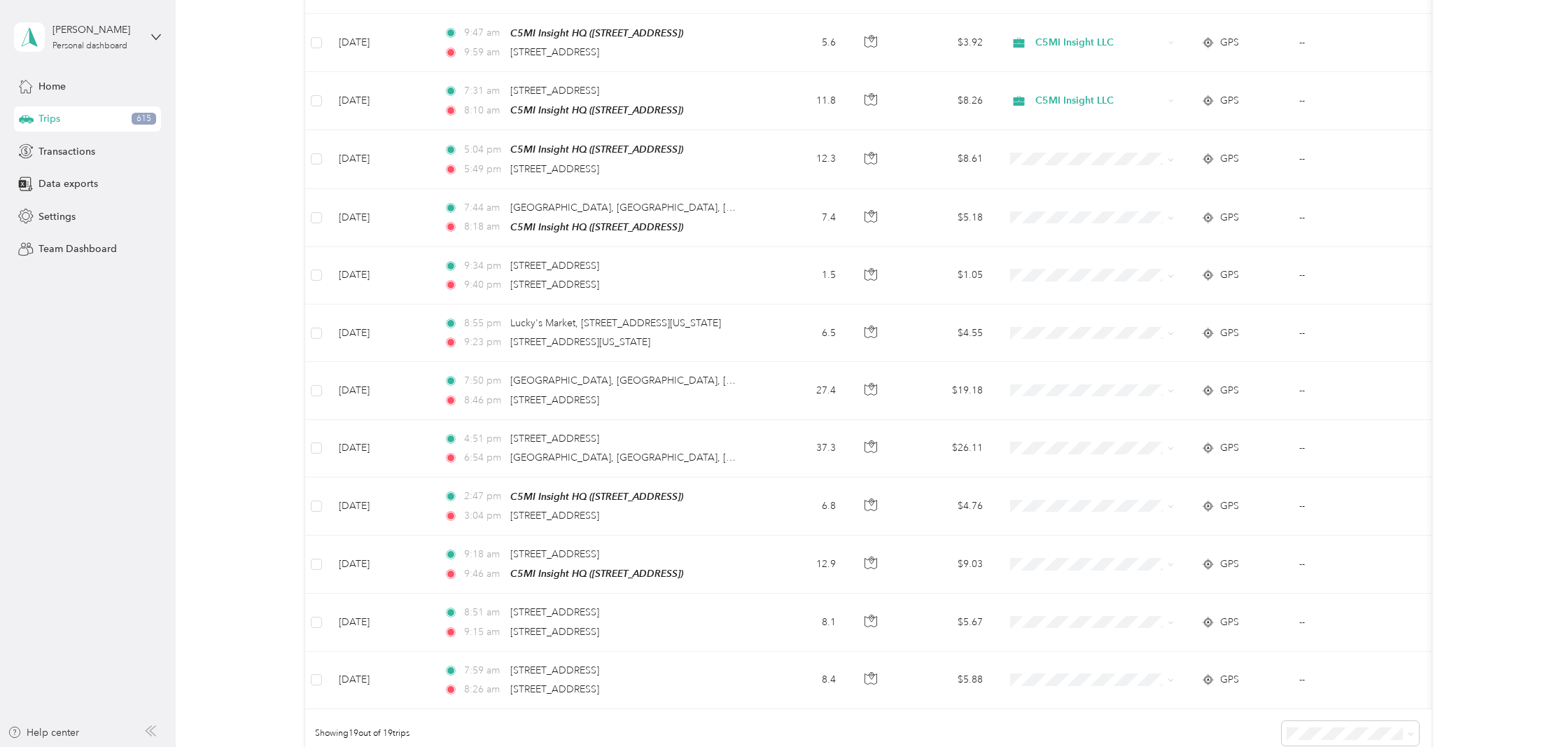
scroll to position [621, 0]
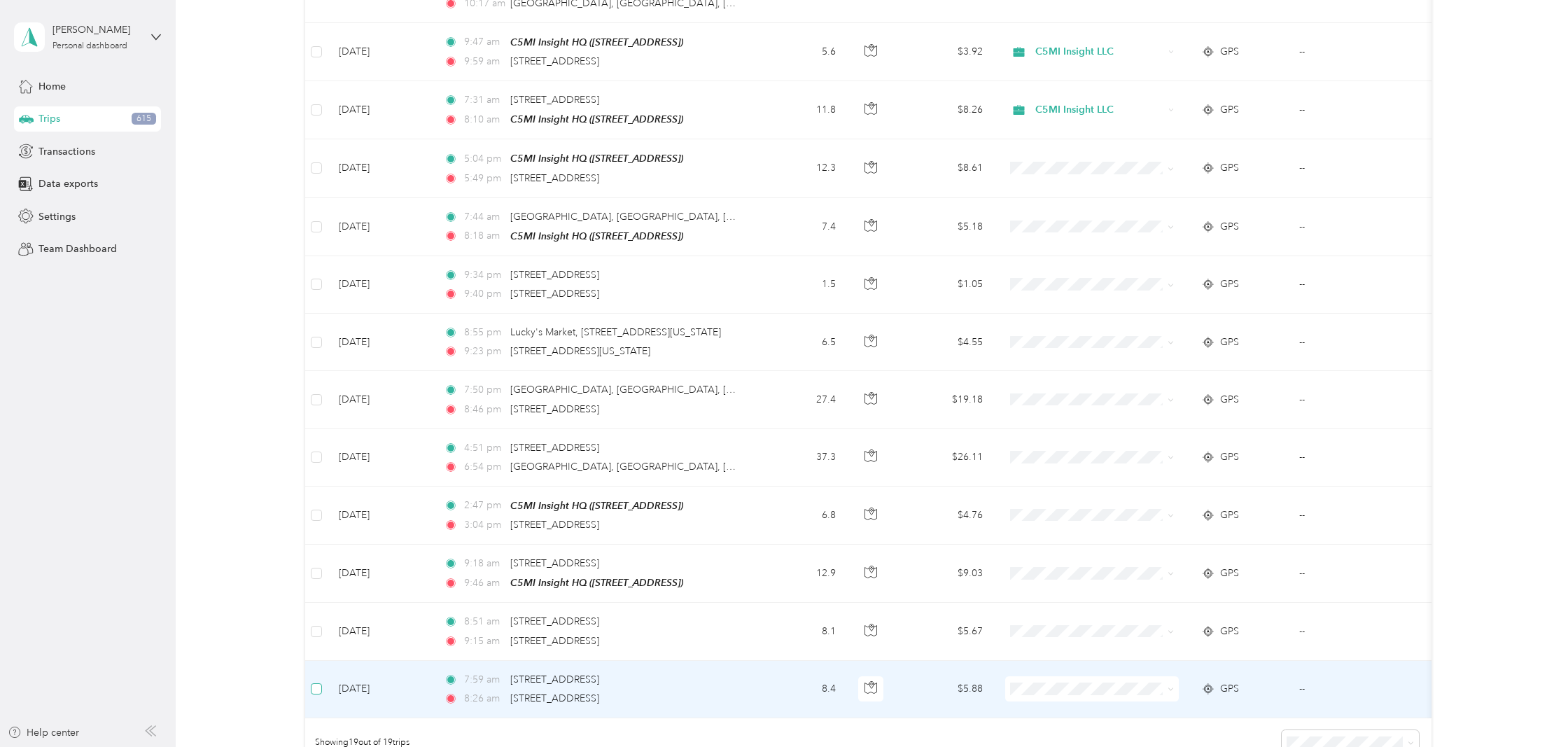
click at [319, 683] on span at bounding box center [316, 688] width 11 height 11
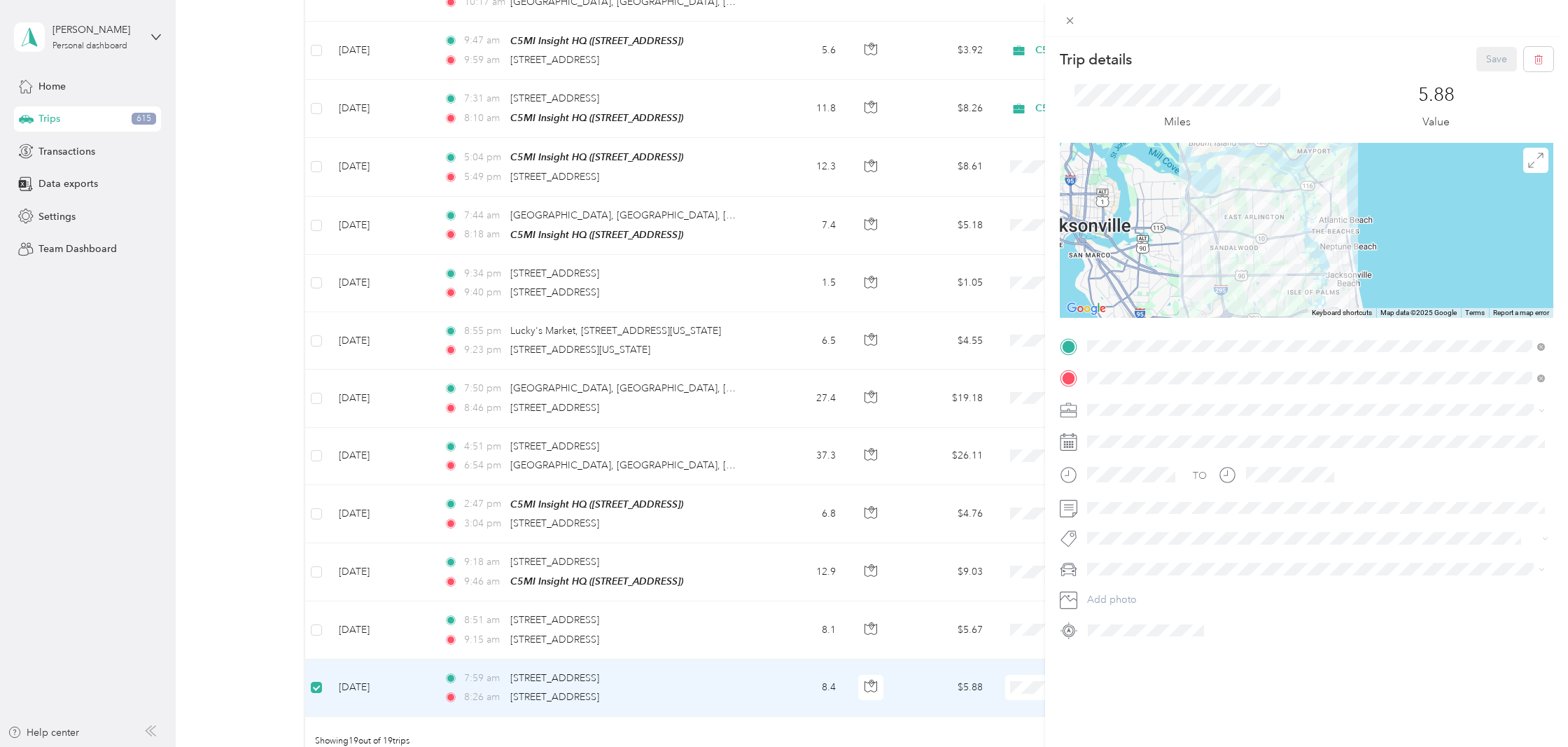
click at [317, 618] on div "Trip details Save This trip cannot be edited because it is either under review,…" at bounding box center [784, 374] width 1568 height 747
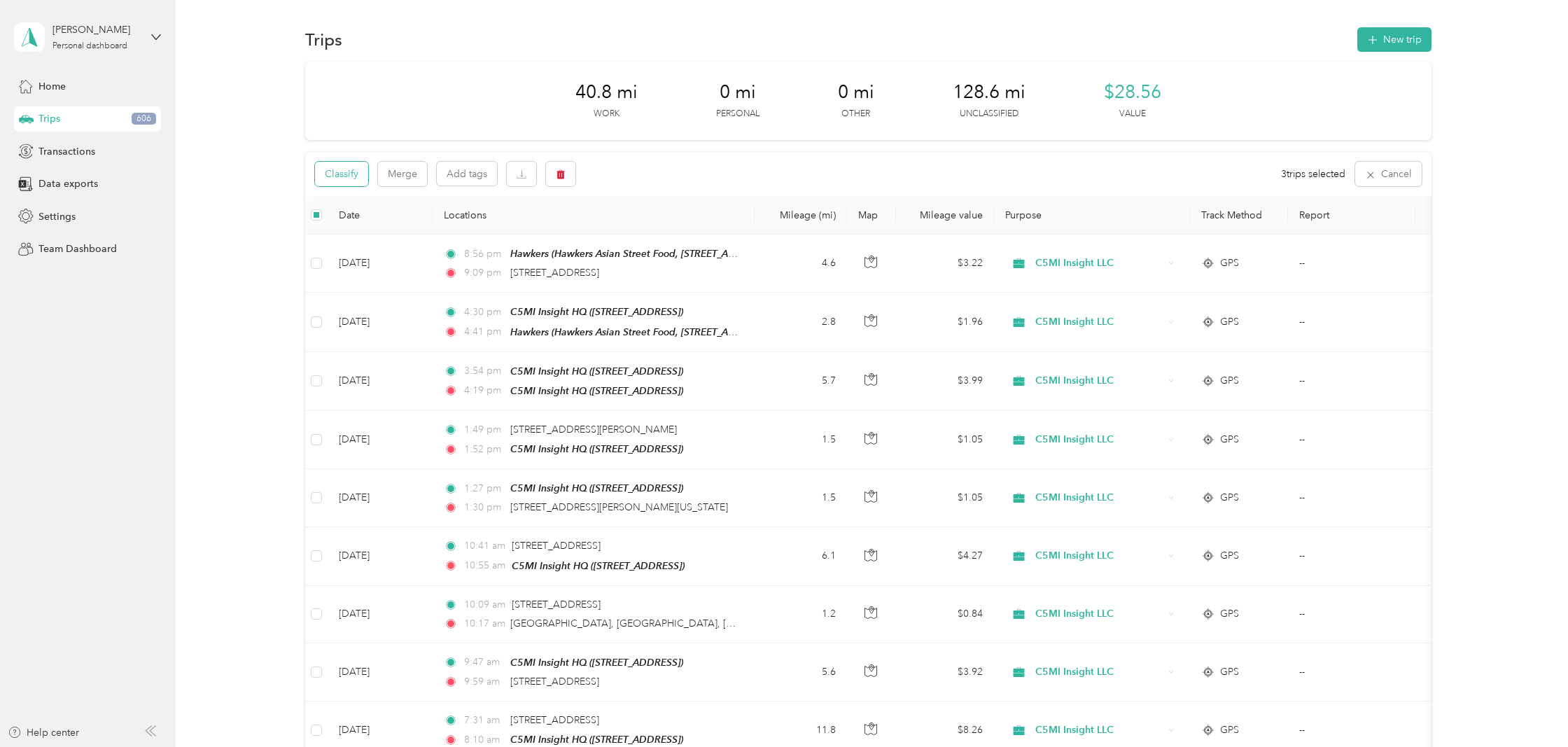
click at [356, 177] on button "Classify" at bounding box center [341, 174] width 53 height 25
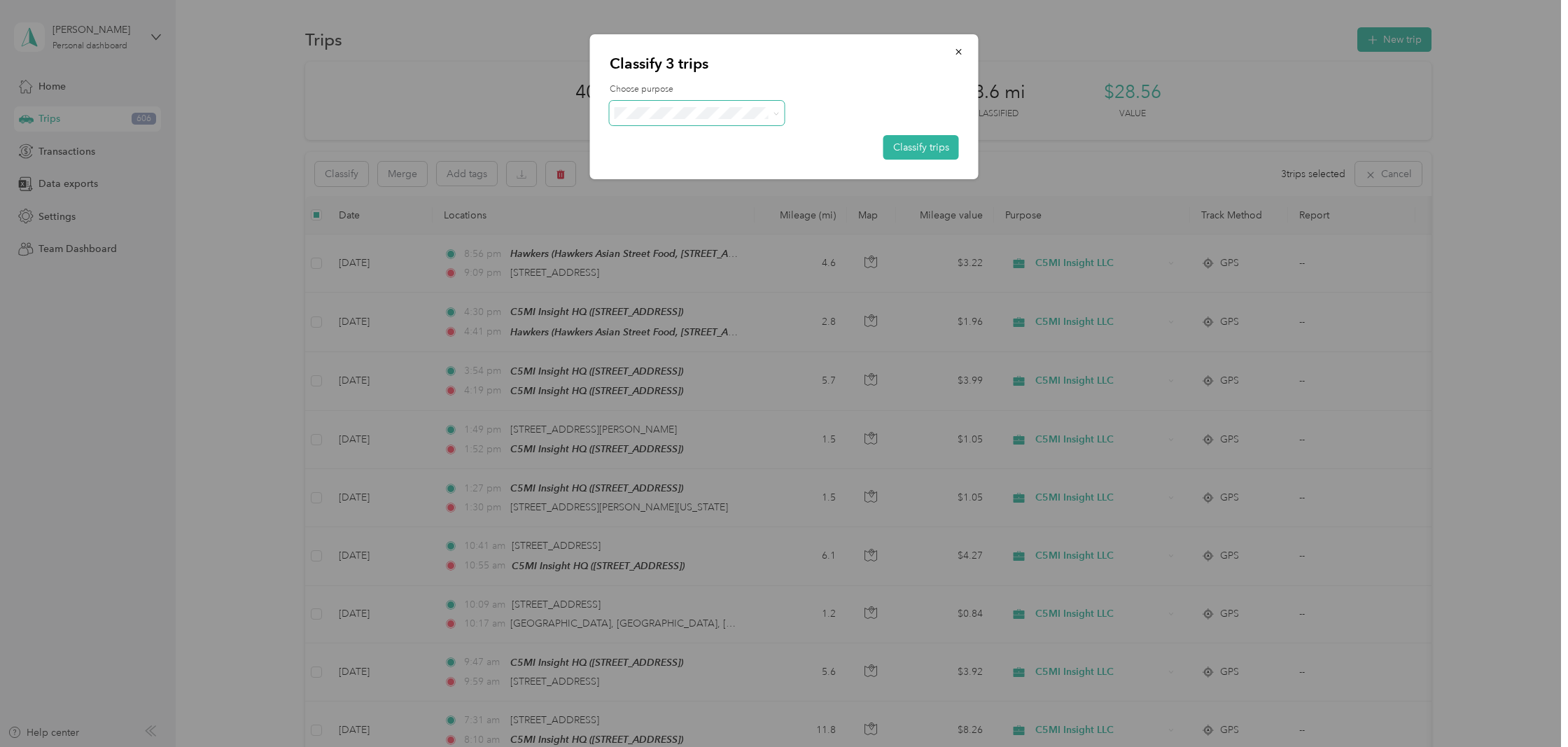
click at [768, 114] on span at bounding box center [774, 113] width 11 height 15
click at [774, 111] on icon at bounding box center [776, 114] width 6 height 6
click at [679, 186] on span "C5MI Insight LLC" at bounding box center [709, 187] width 130 height 15
click at [908, 144] on button "Classify trips" at bounding box center [921, 147] width 76 height 25
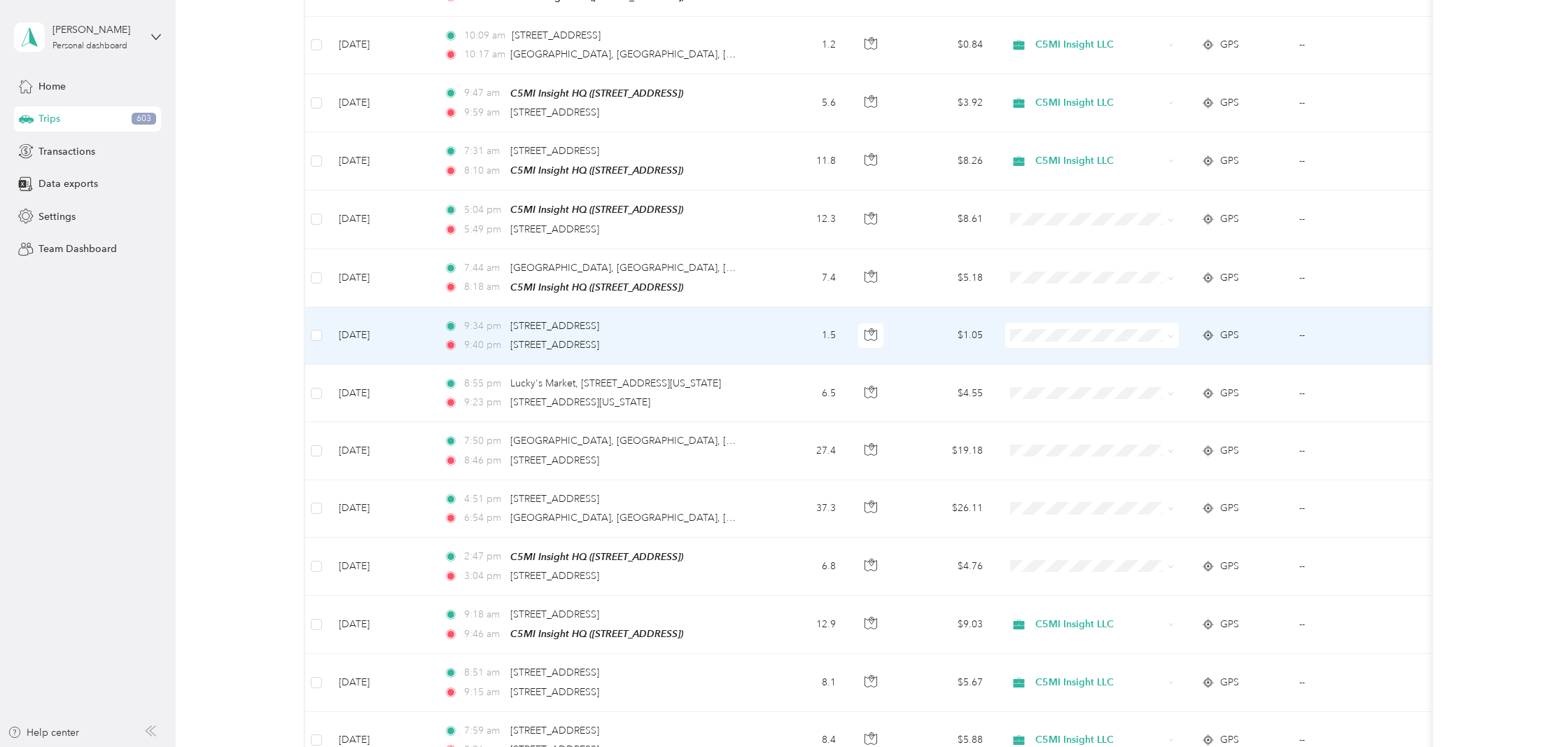
scroll to position [568, 0]
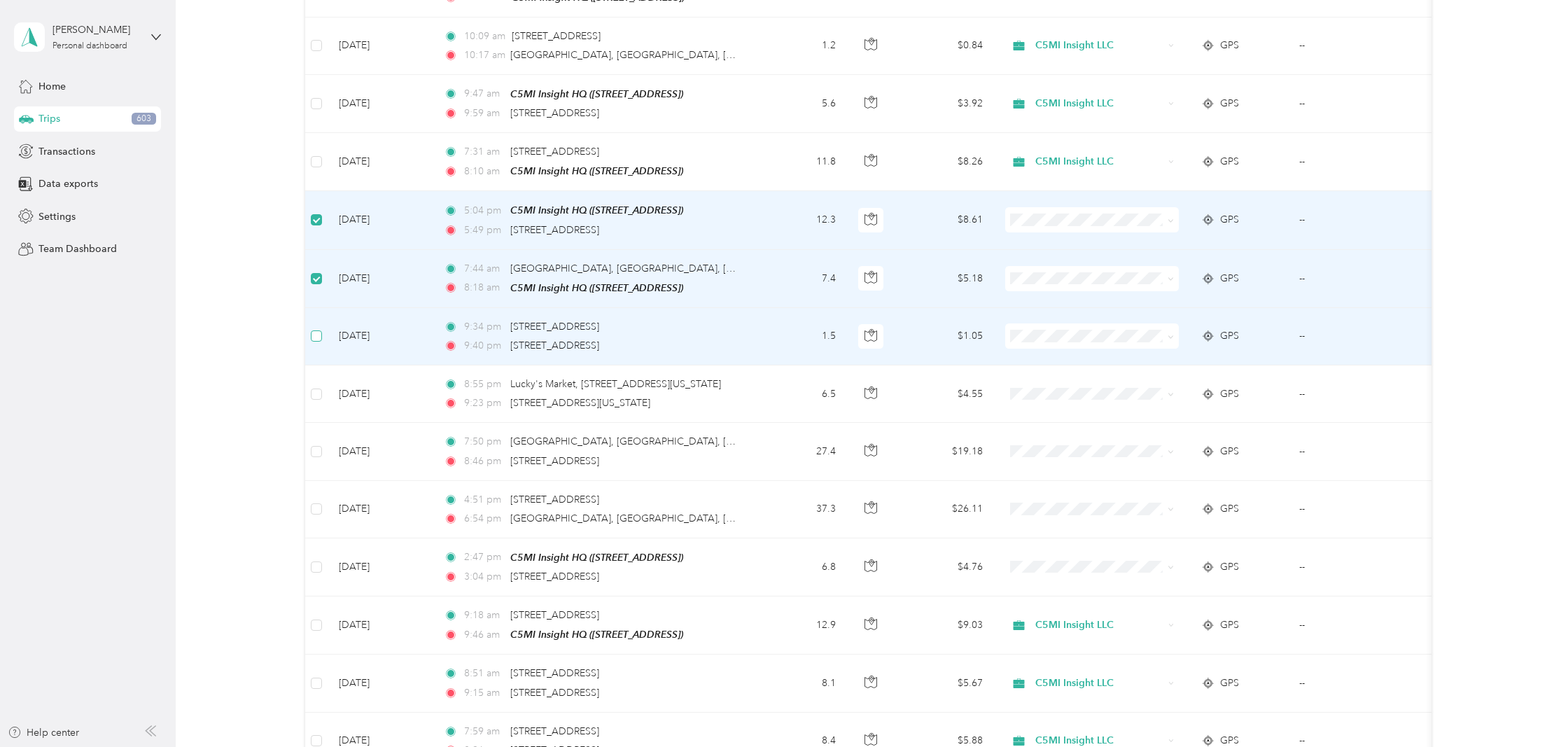
click at [320, 332] on span at bounding box center [316, 335] width 11 height 11
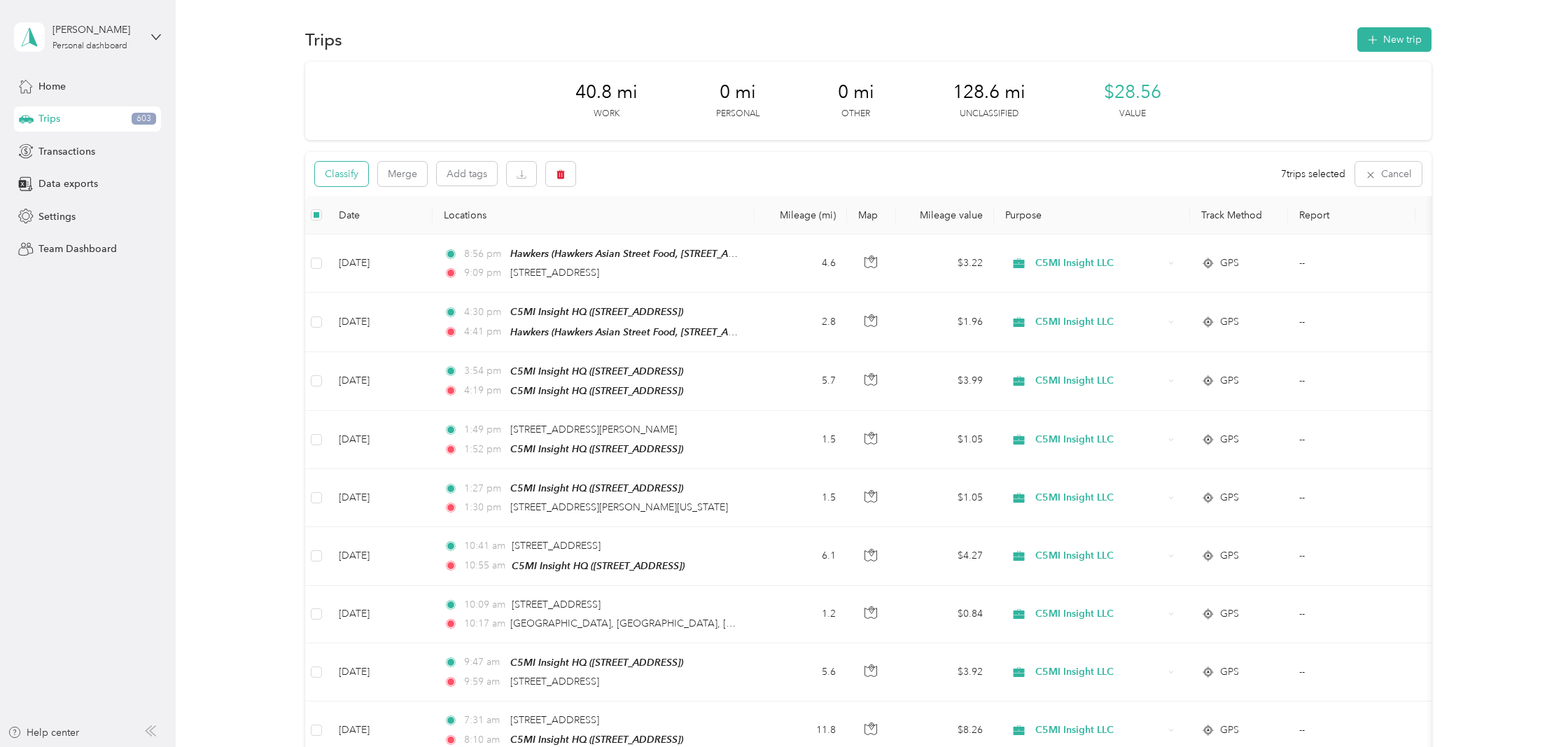
scroll to position [0, 0]
click at [332, 177] on button "Classify" at bounding box center [341, 174] width 53 height 25
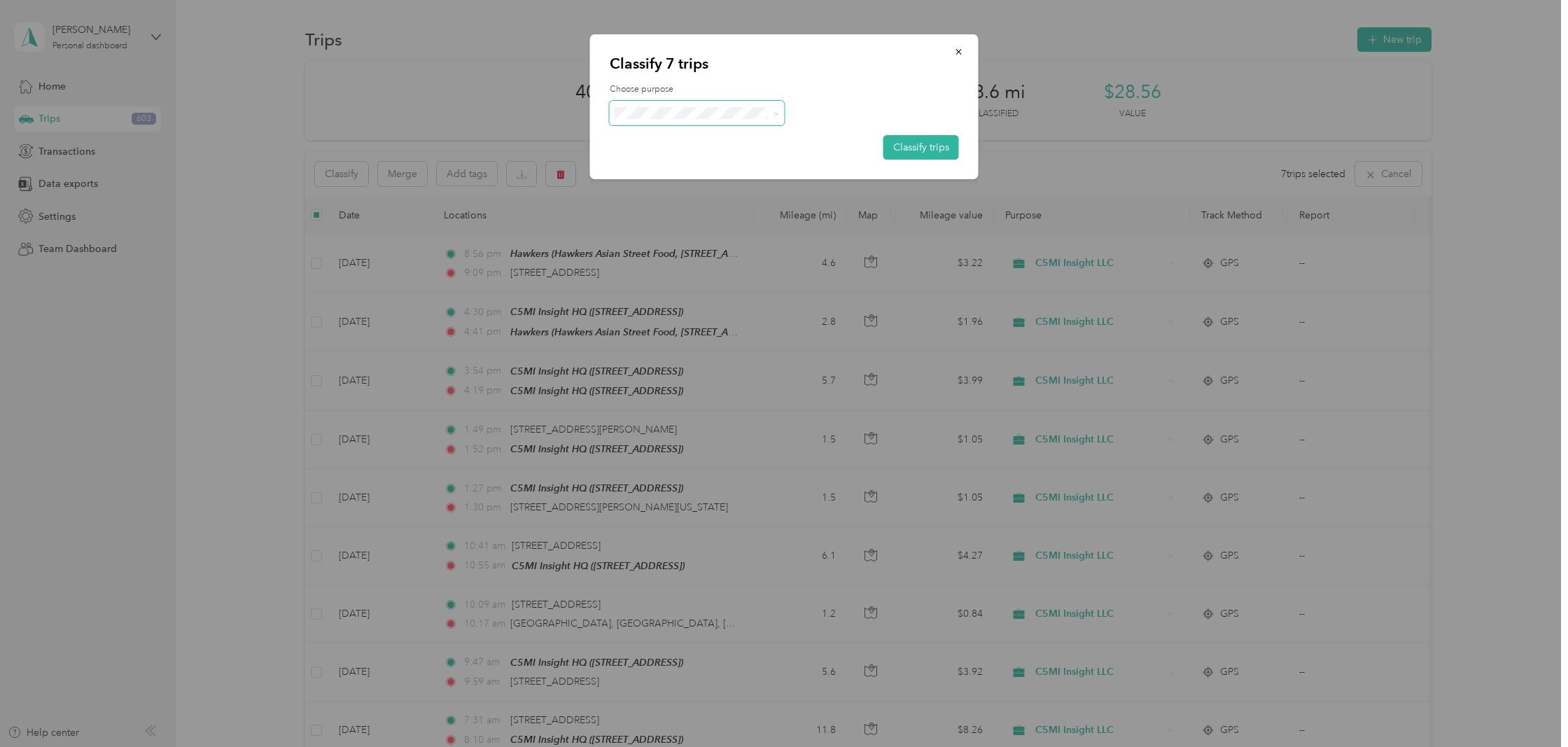
click at [704, 119] on span at bounding box center [697, 113] width 175 height 25
click at [902, 150] on button "Classify trips" at bounding box center [921, 147] width 76 height 25
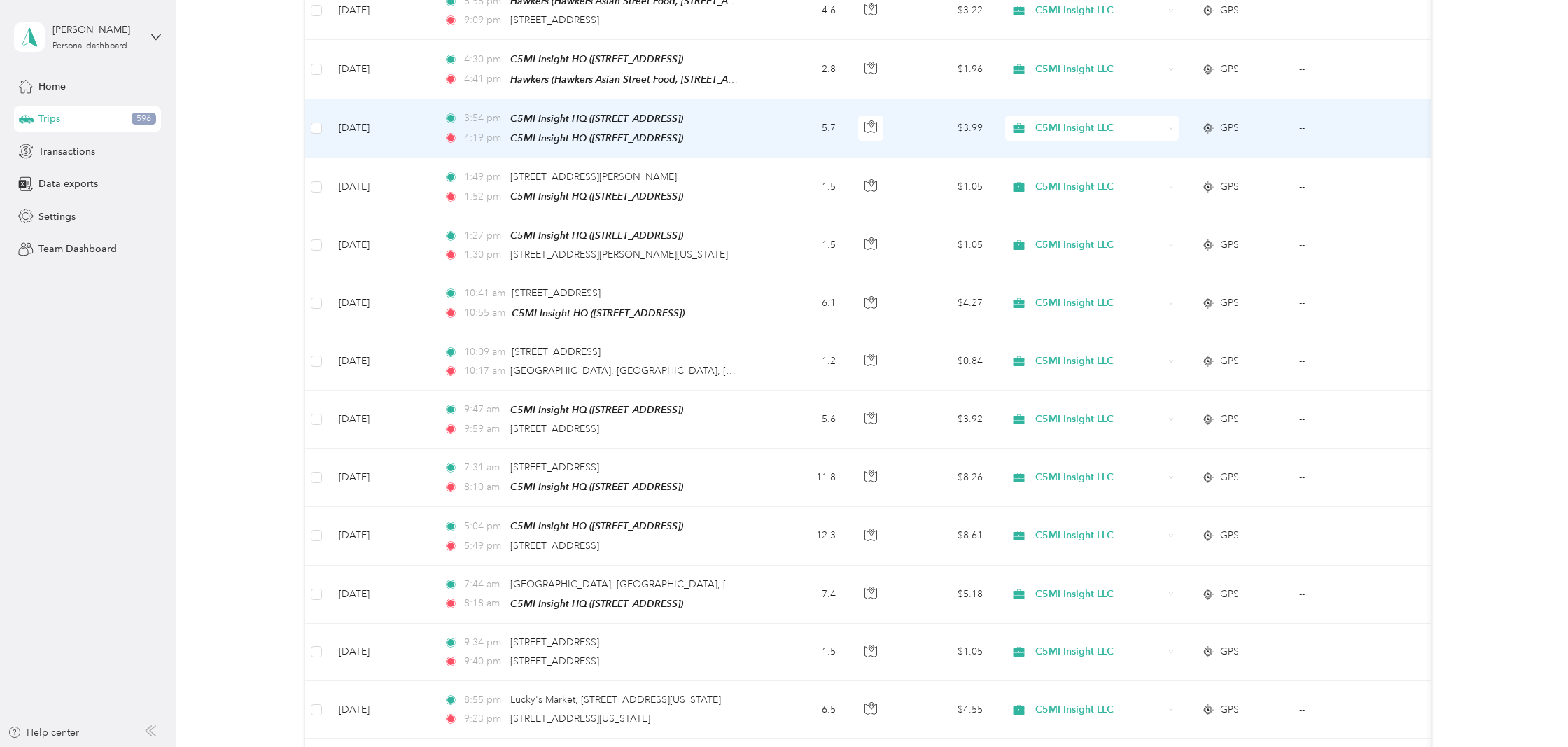
scroll to position [254, 0]
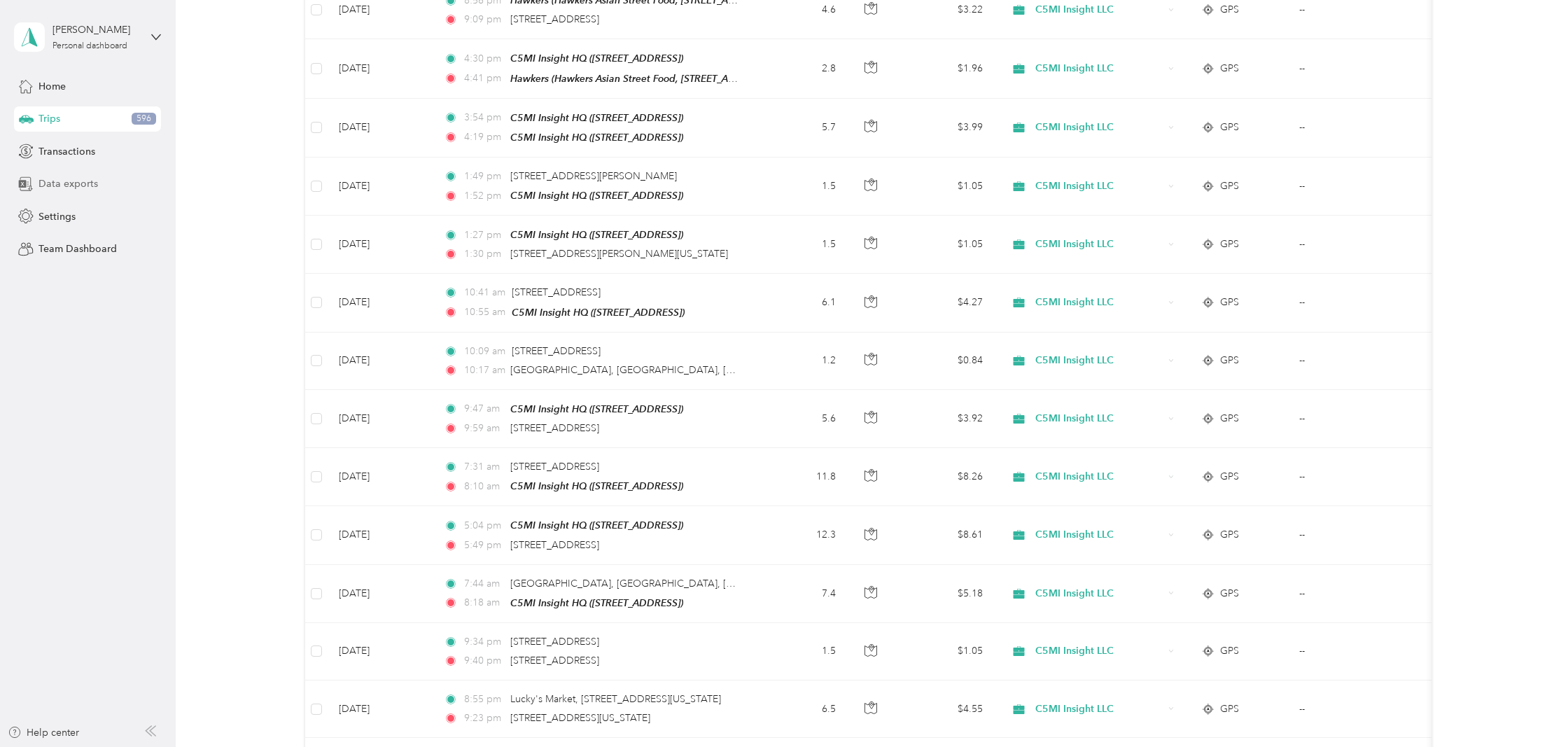
click at [113, 180] on div "Data exports" at bounding box center [88, 184] width 147 height 25
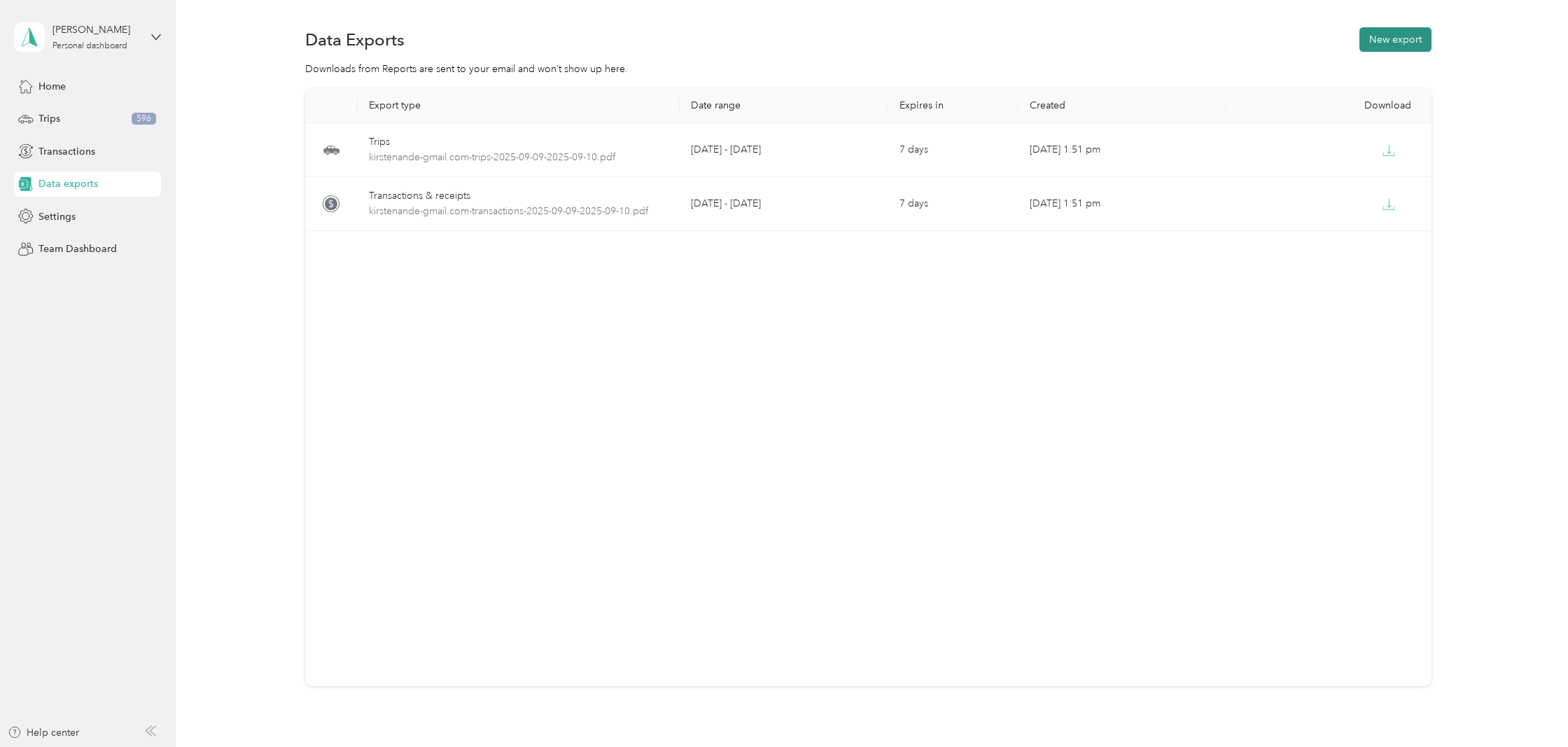
click at [1418, 37] on button "New export" at bounding box center [1396, 39] width 72 height 25
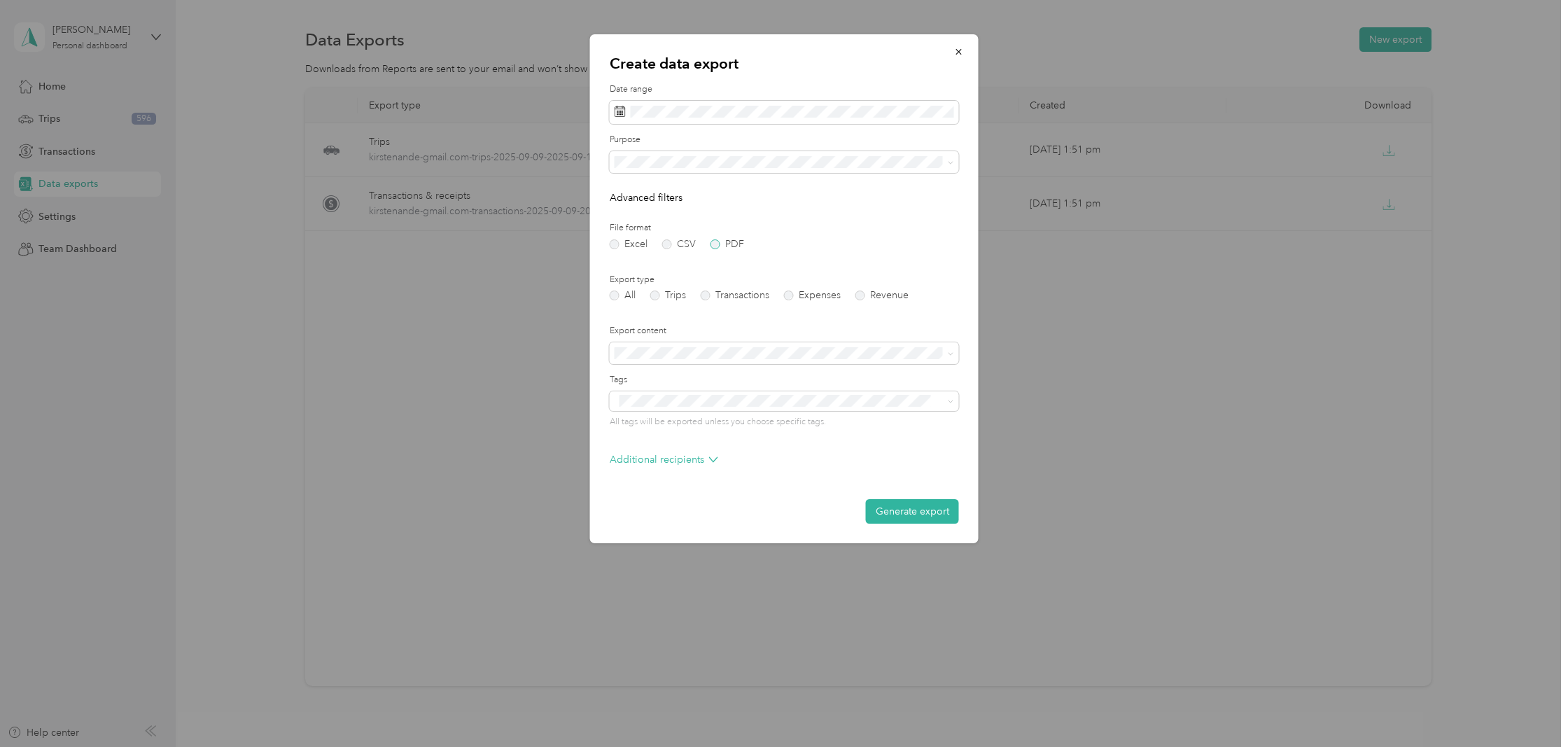
click at [711, 240] on label "PDF" at bounding box center [727, 244] width 34 height 10
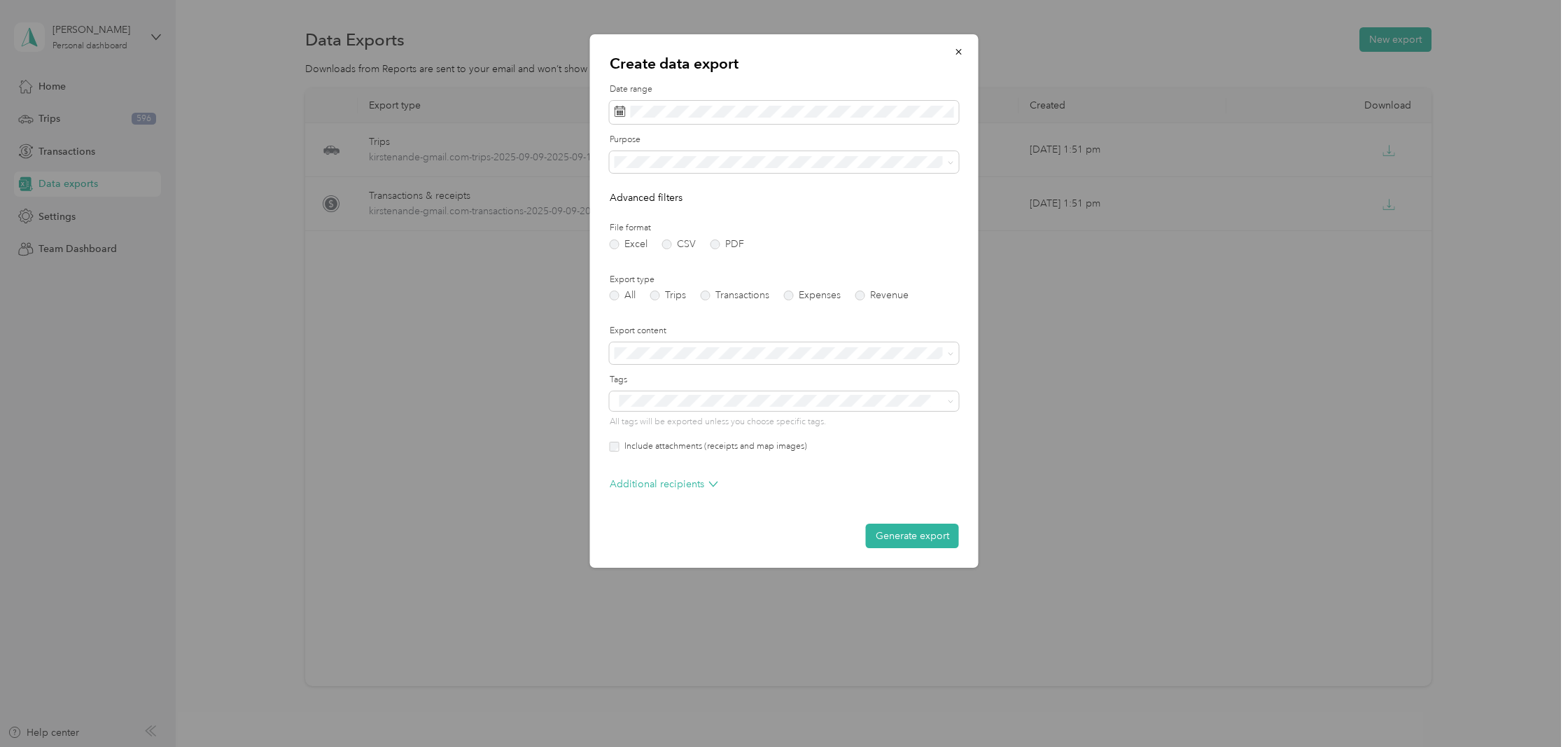
click at [674, 261] on div "C5MI Insight LLC" at bounding box center [784, 258] width 329 height 15
click at [641, 187] on div "Oct 2025" at bounding box center [682, 192] width 146 height 15
click at [639, 189] on icon at bounding box center [634, 192] width 14 height 14
click at [647, 285] on div "15" at bounding box center [647, 284] width 18 height 17
click at [679, 283] on div "17" at bounding box center [682, 284] width 18 height 17
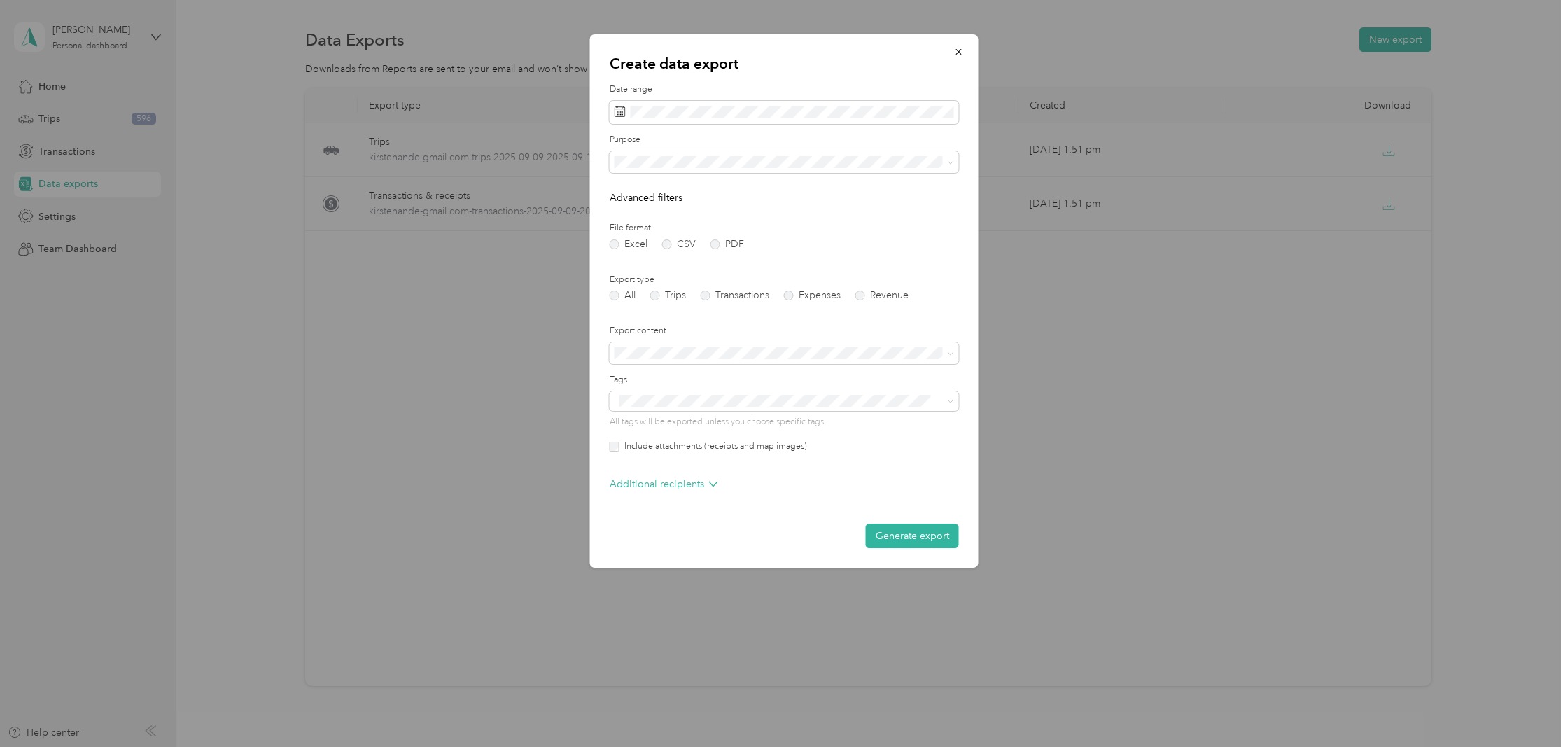
click at [608, 445] on div "Create data export Date range Purpose Advanced filters File format Excel CSV PD…" at bounding box center [784, 301] width 389 height 533
click at [918, 537] on button "Generate export" at bounding box center [912, 535] width 93 height 25
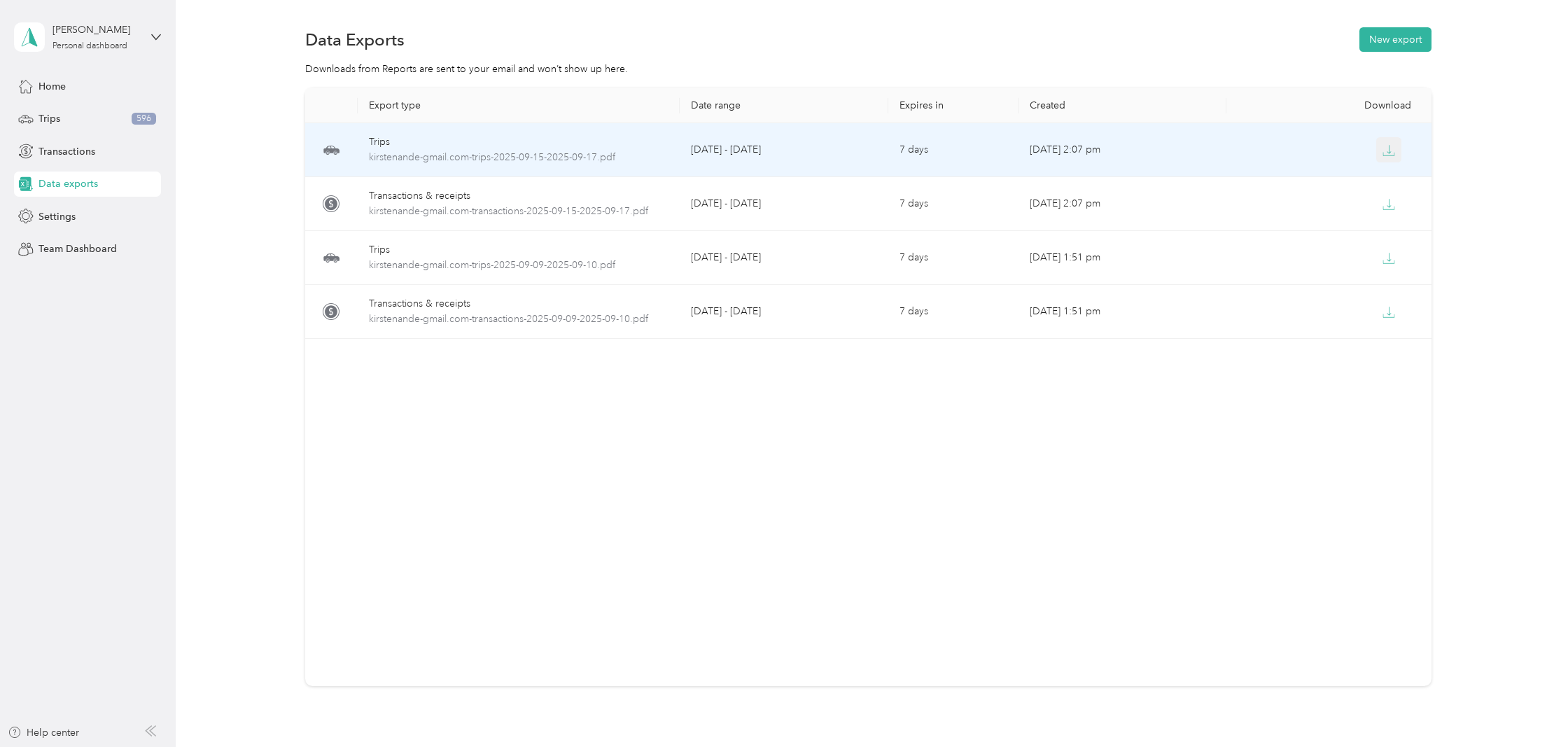
click at [1398, 152] on button "button" at bounding box center [1389, 150] width 25 height 25
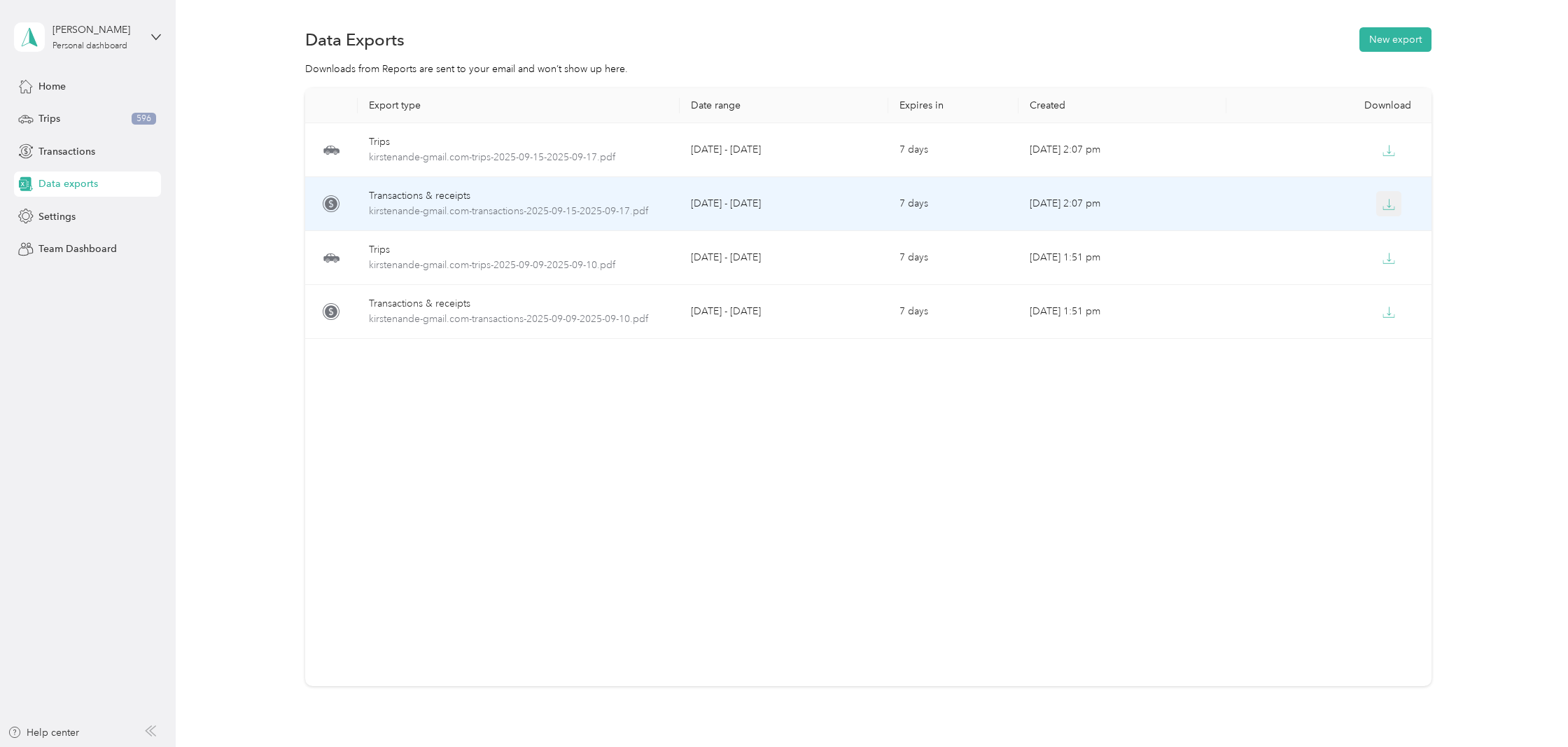
click at [1394, 201] on icon "button" at bounding box center [1388, 204] width 13 height 13
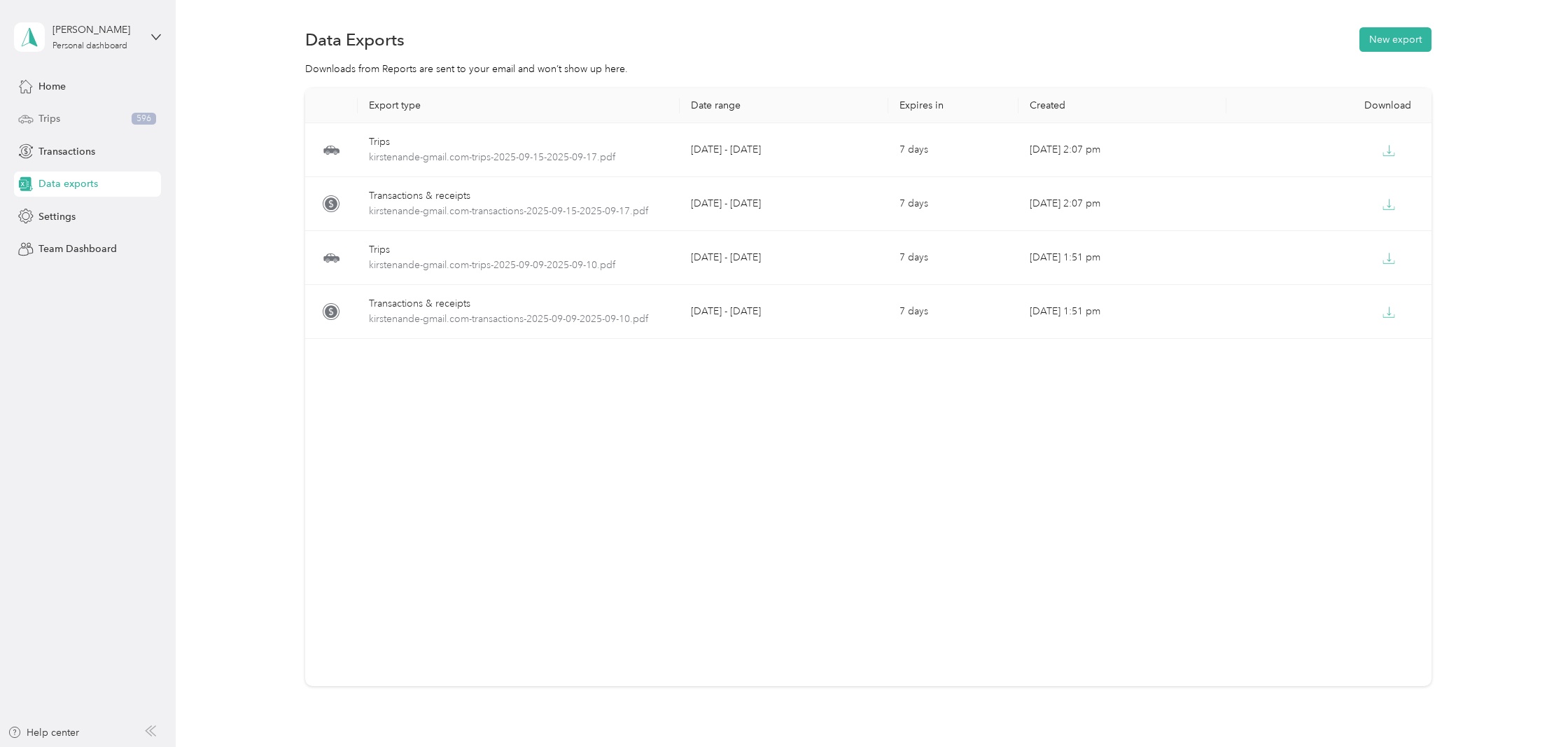
click at [67, 114] on div "Trips 596" at bounding box center [88, 119] width 147 height 25
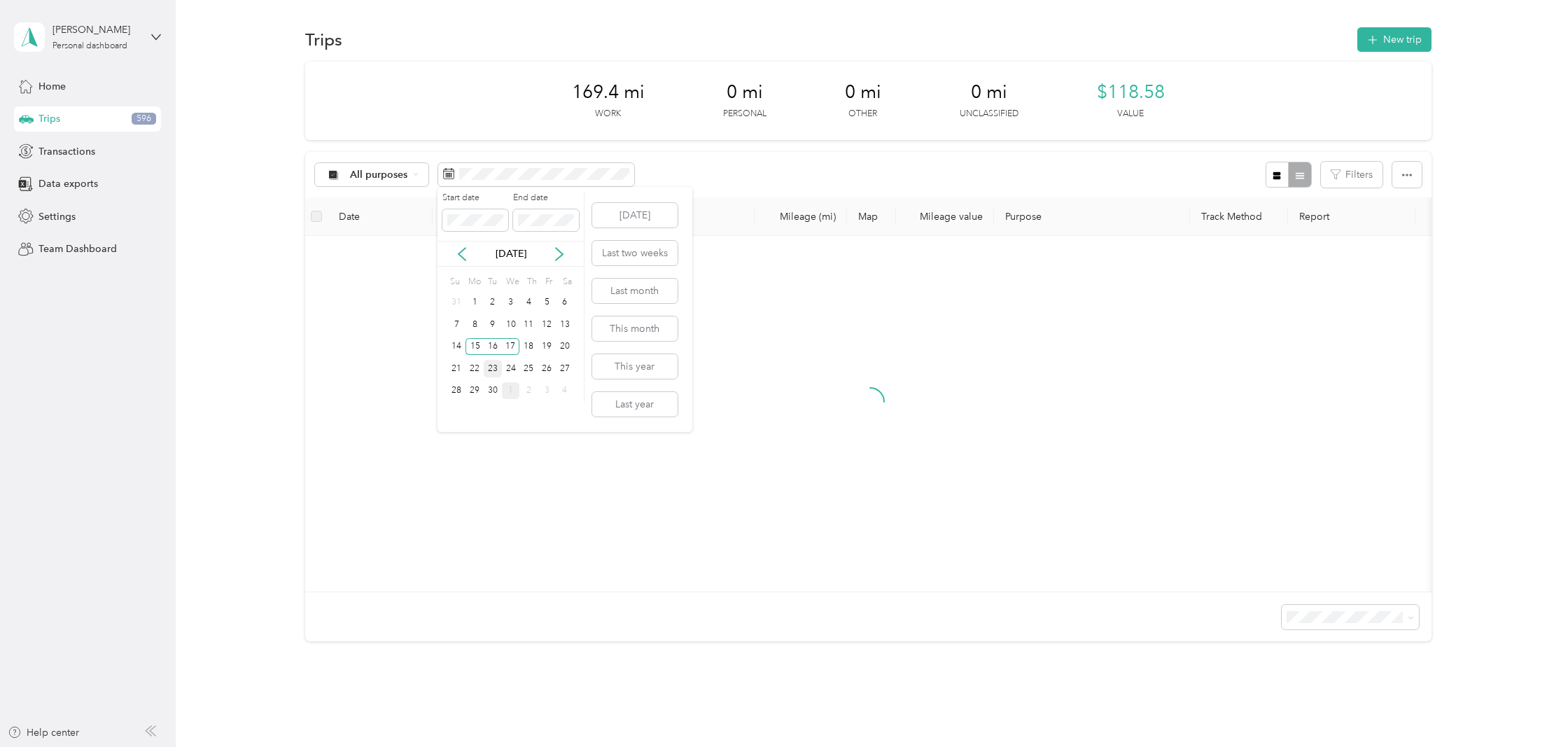
click at [496, 366] on div "23" at bounding box center [493, 368] width 18 height 17
click at [511, 366] on div "24" at bounding box center [511, 368] width 18 height 17
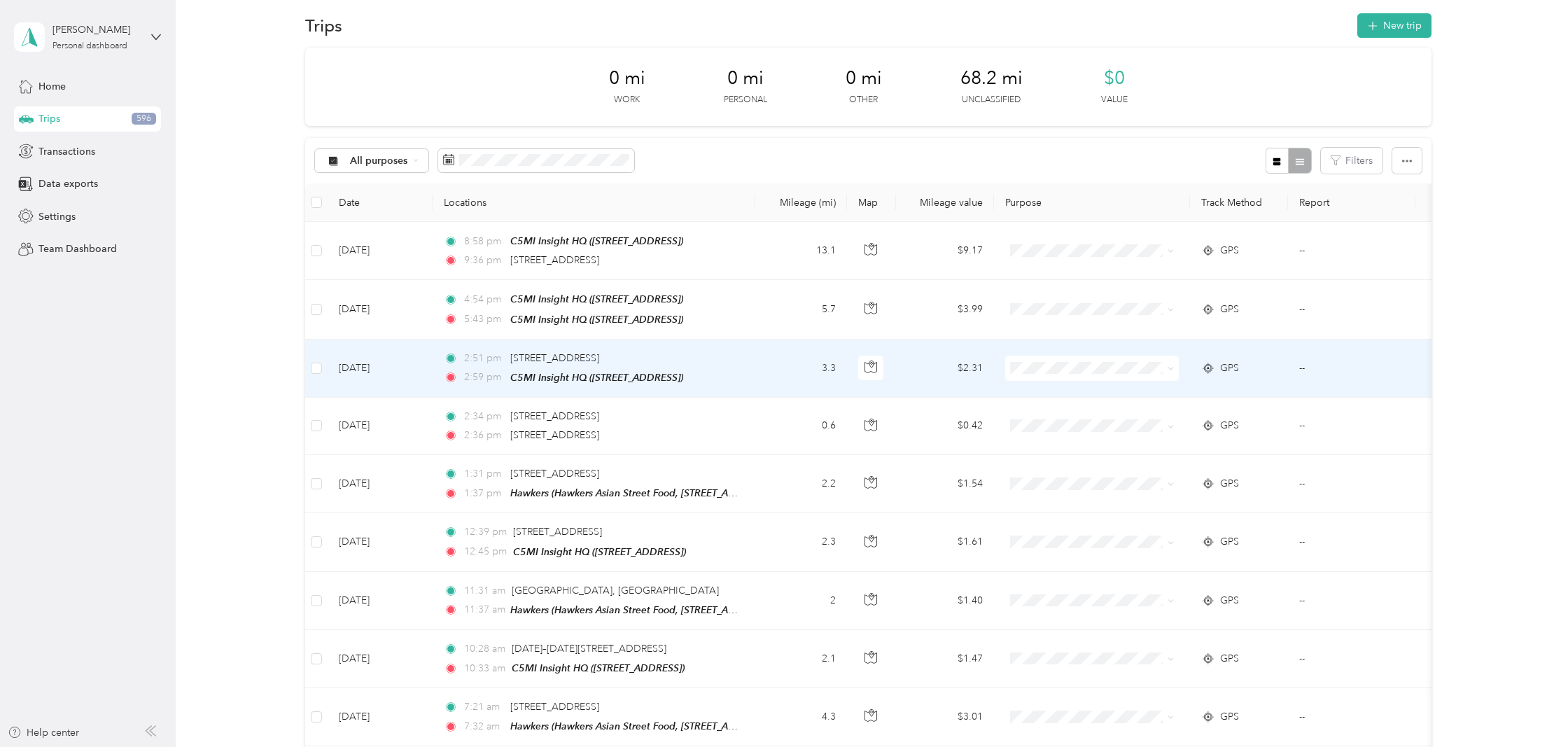
scroll to position [16, 0]
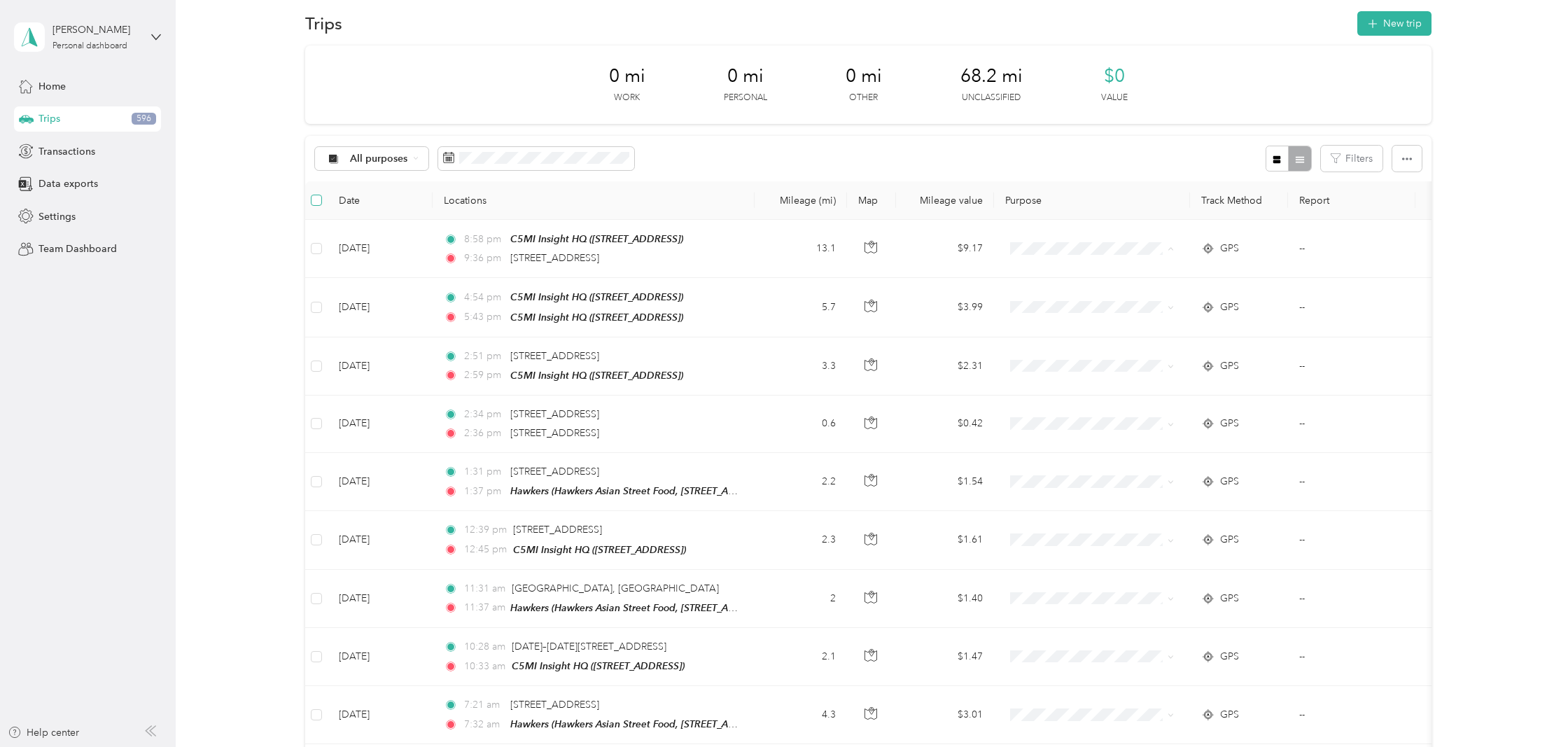
click at [319, 200] on span at bounding box center [316, 200] width 11 height 11
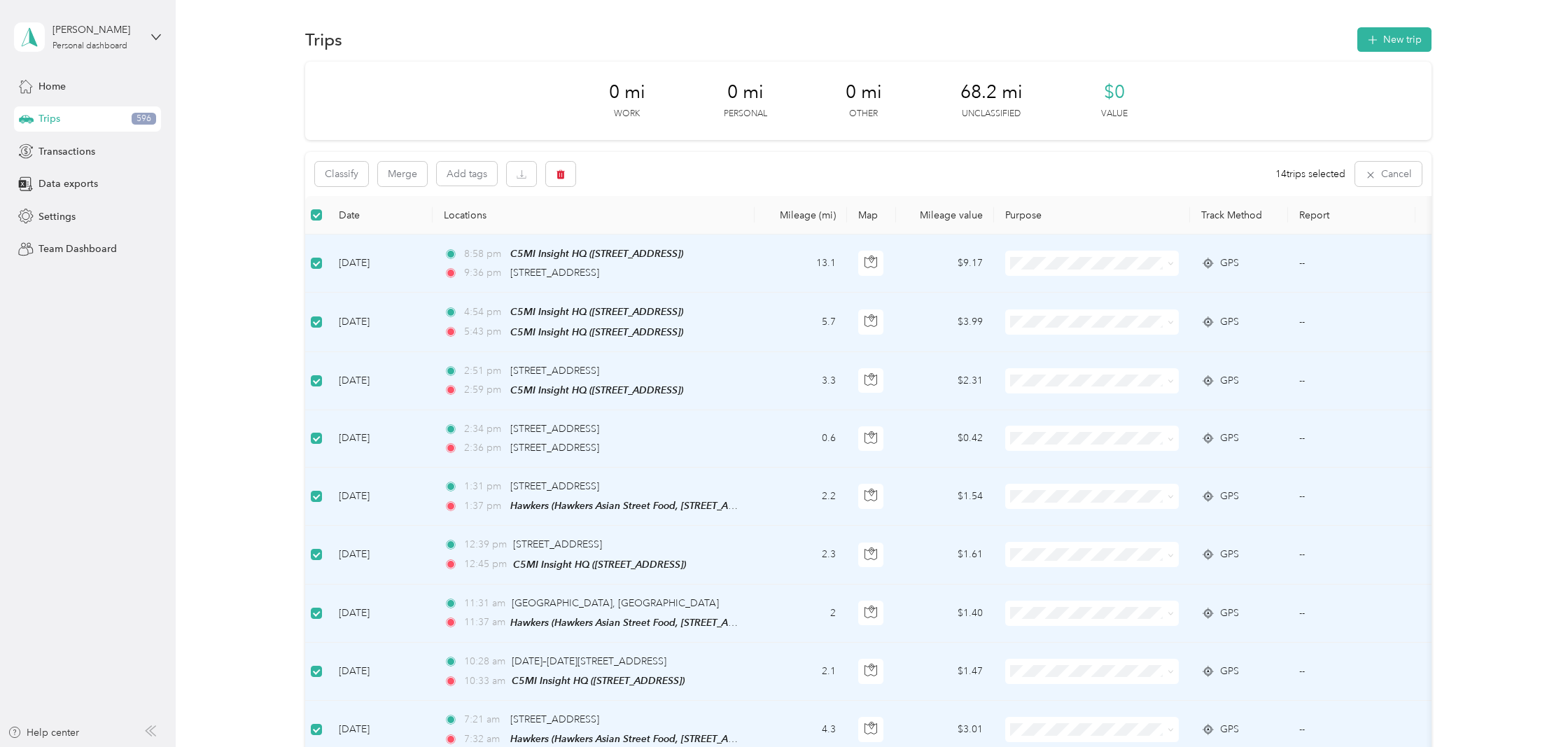
scroll to position [0, 0]
click at [344, 166] on button "Classify" at bounding box center [341, 174] width 53 height 25
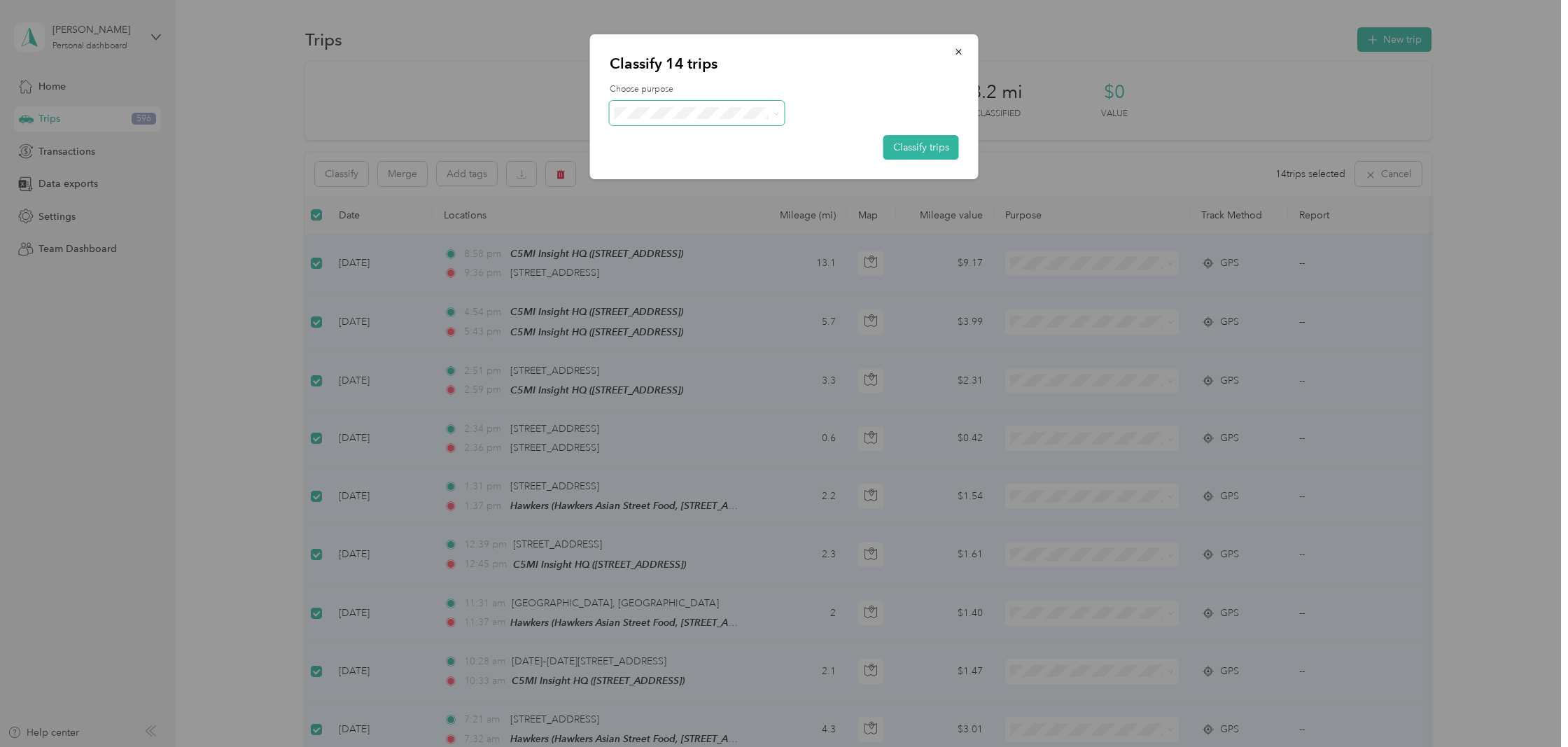
click at [775, 112] on icon at bounding box center [776, 114] width 6 height 6
click at [664, 181] on span "C5MI Insight LLC" at bounding box center [709, 183] width 130 height 15
click at [941, 151] on button "Classify trips" at bounding box center [921, 147] width 76 height 25
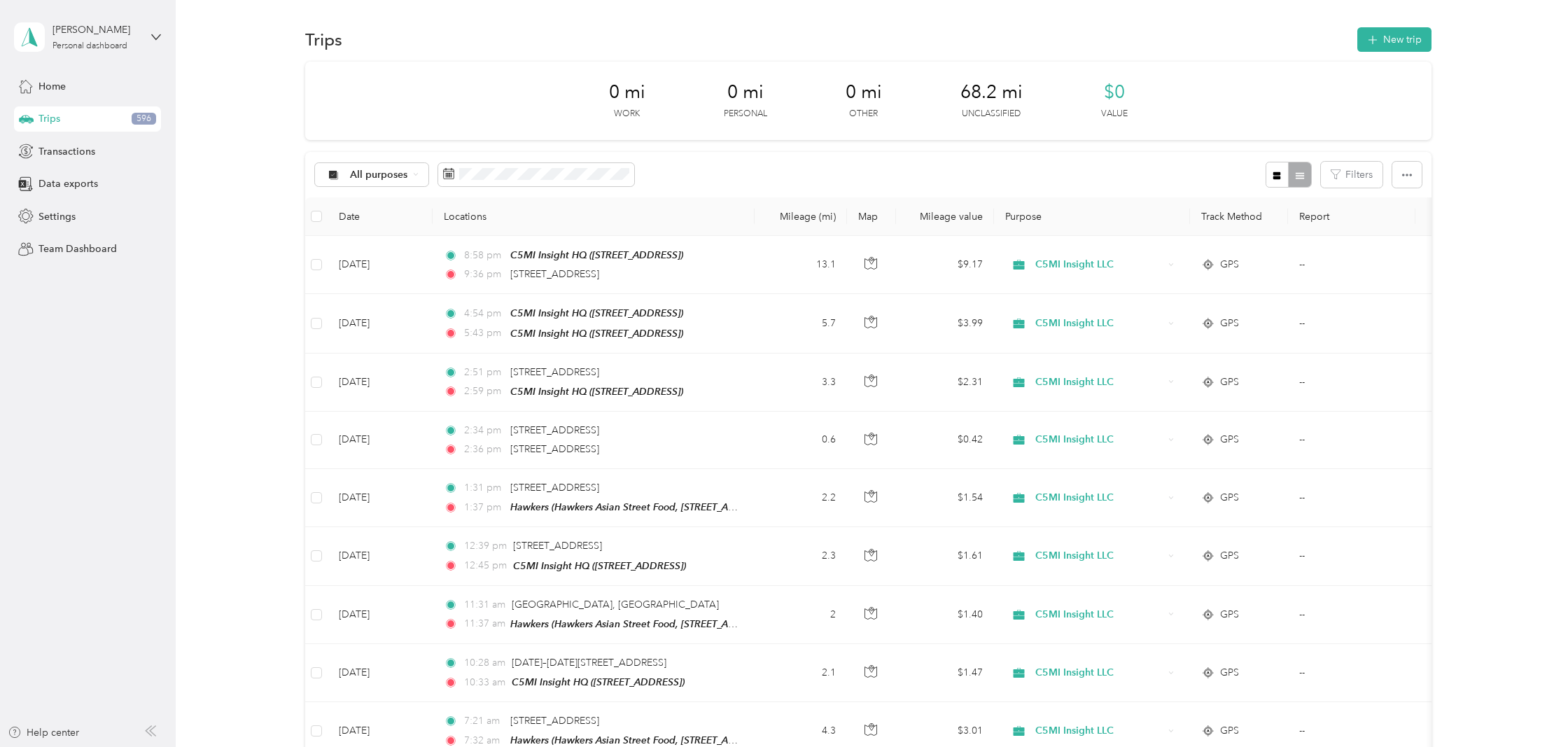
click at [70, 198] on div "Home Trips 596 Transactions Data exports Settings Team Dashboard" at bounding box center [88, 167] width 147 height 188
click at [78, 188] on span "Data exports" at bounding box center [67, 184] width 59 height 15
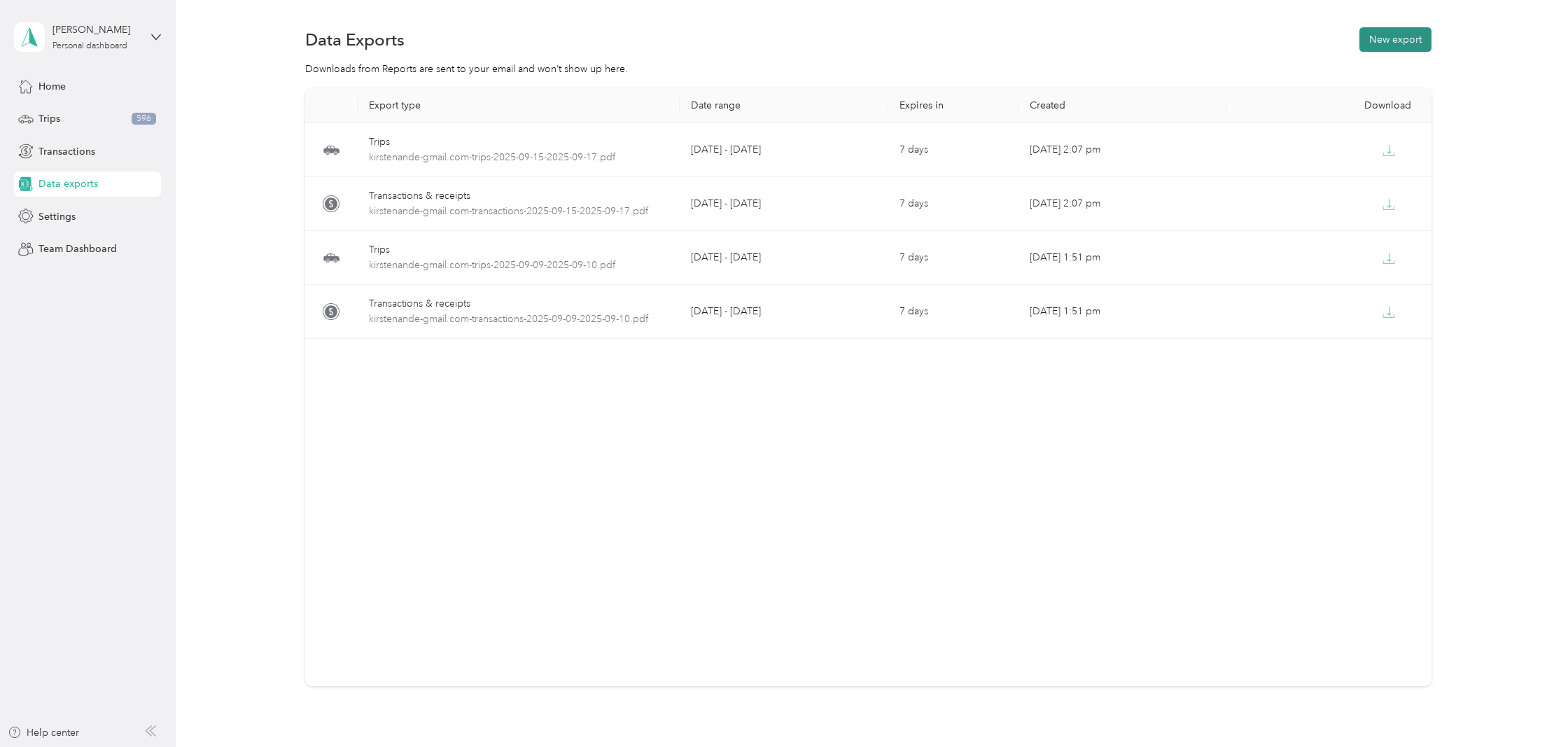
click at [1401, 48] on button "New export" at bounding box center [1396, 39] width 72 height 25
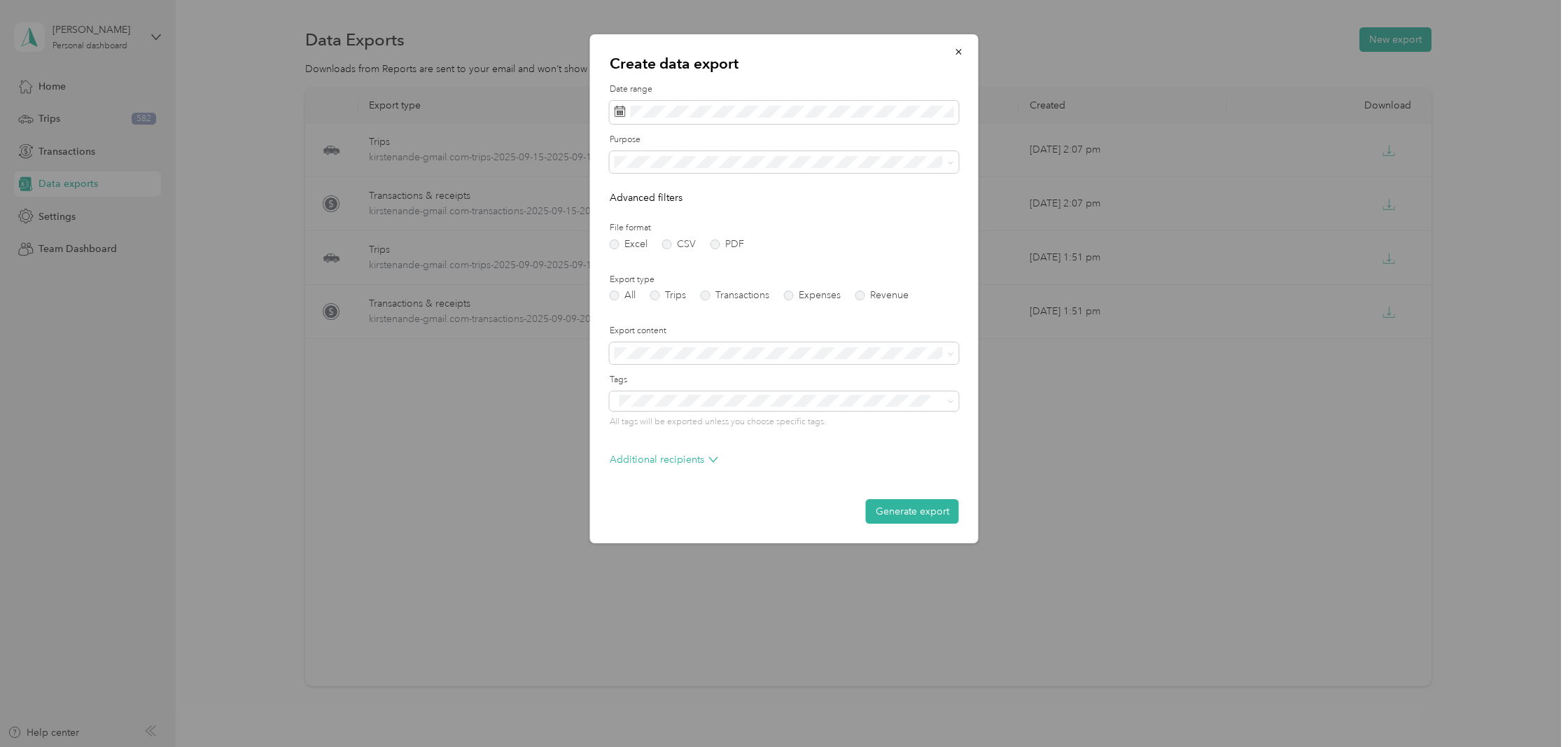
drag, startPoint x: 714, startPoint y: 243, endPoint x: 713, endPoint y: 234, distance: 9.1
click at [714, 243] on label "PDF" at bounding box center [727, 244] width 34 height 10
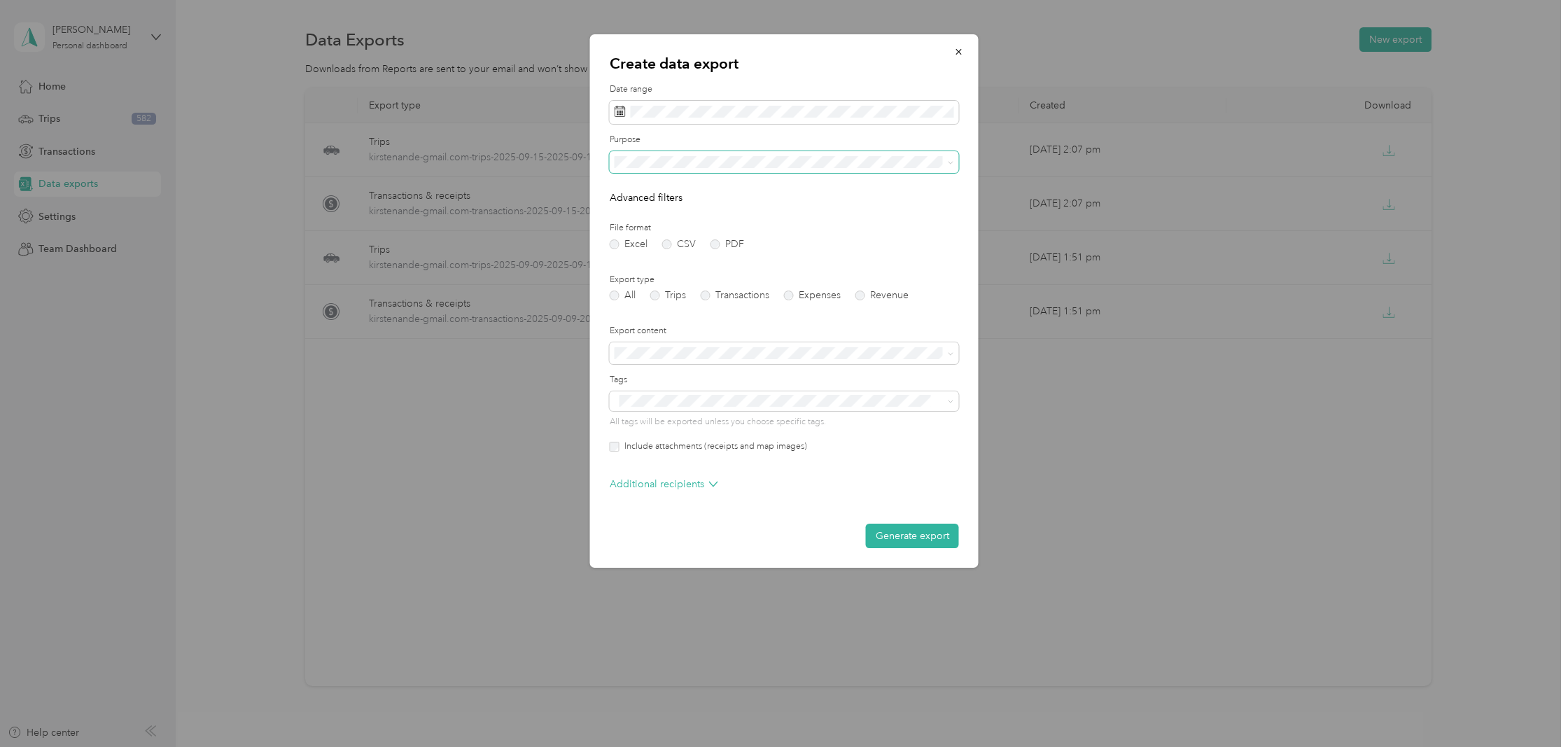
click at [692, 169] on span at bounding box center [784, 162] width 350 height 22
click at [658, 253] on div "C5MI Insight LLC" at bounding box center [784, 260] width 329 height 15
click at [833, 240] on div "Excel CSV PDF" at bounding box center [784, 244] width 350 height 10
click at [905, 544] on button "Generate export" at bounding box center [912, 535] width 93 height 25
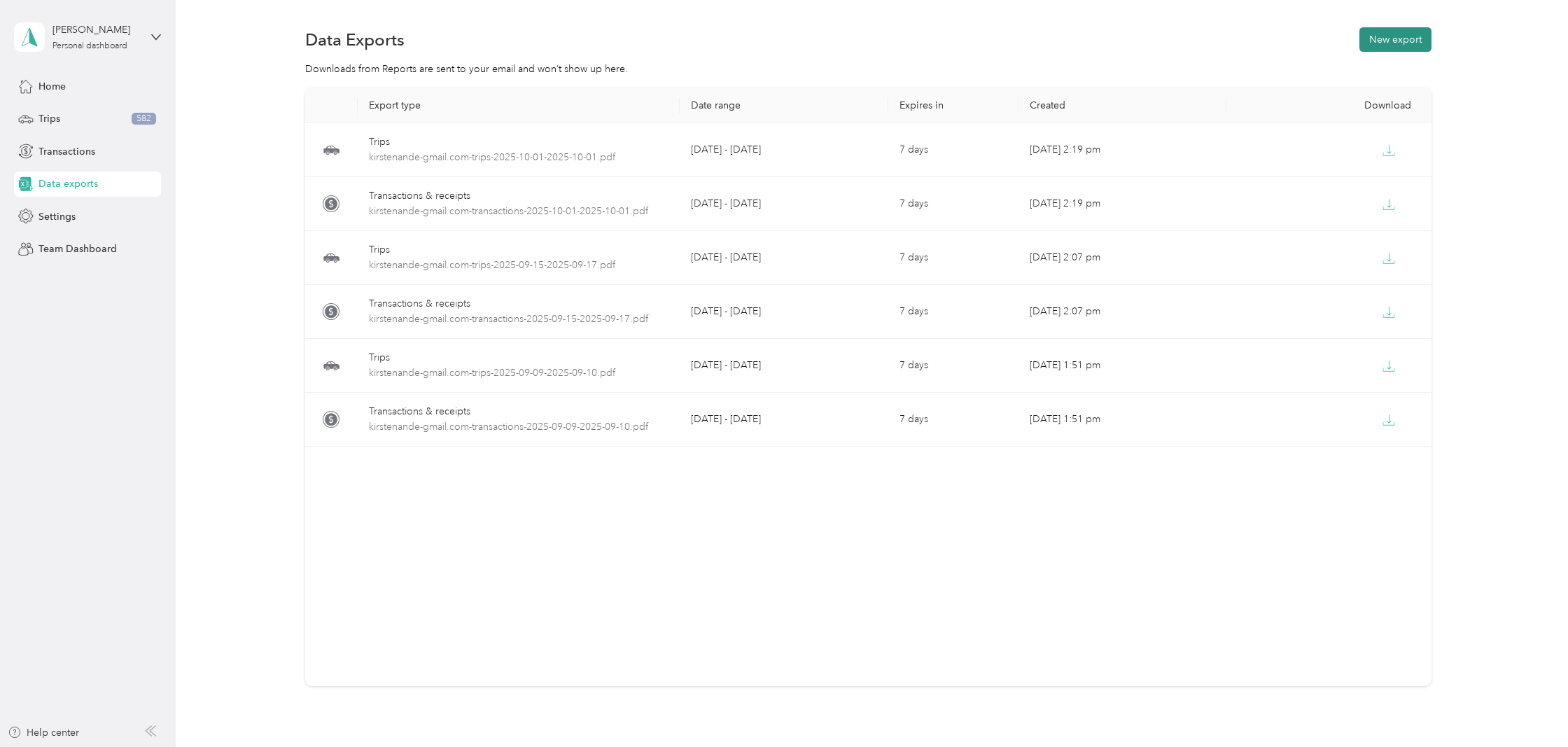
click at [1394, 35] on button "New export" at bounding box center [1396, 39] width 72 height 25
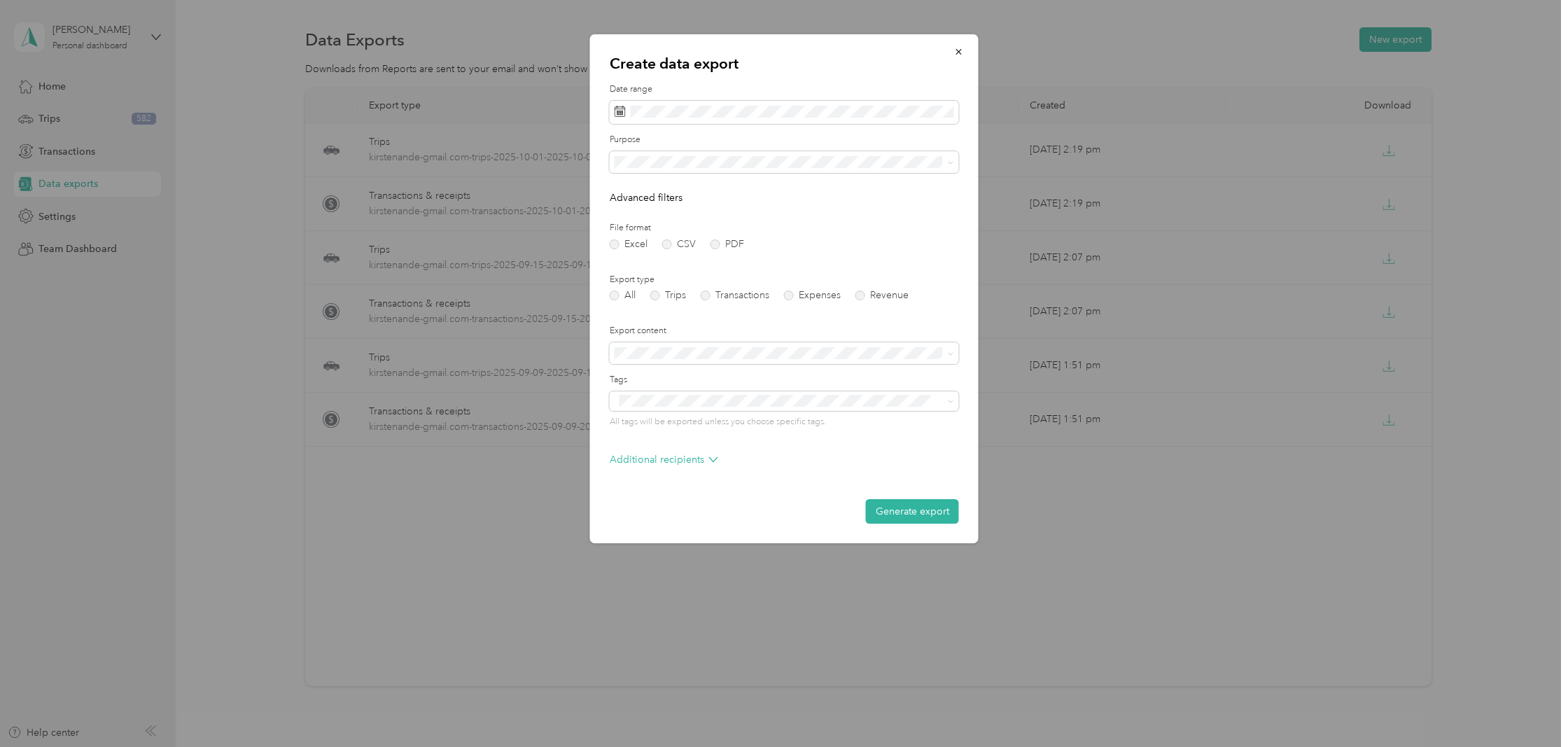
click at [705, 242] on div "Excel CSV PDF" at bounding box center [784, 244] width 350 height 10
click at [660, 308] on div "21" at bounding box center [664, 306] width 18 height 17
click at [679, 308] on div "19 20 21 22 23 24 25" at bounding box center [682, 307] width 126 height 22
click at [632, 189] on icon at bounding box center [633, 192] width 7 height 13
click at [646, 306] on div "22" at bounding box center [647, 306] width 18 height 17
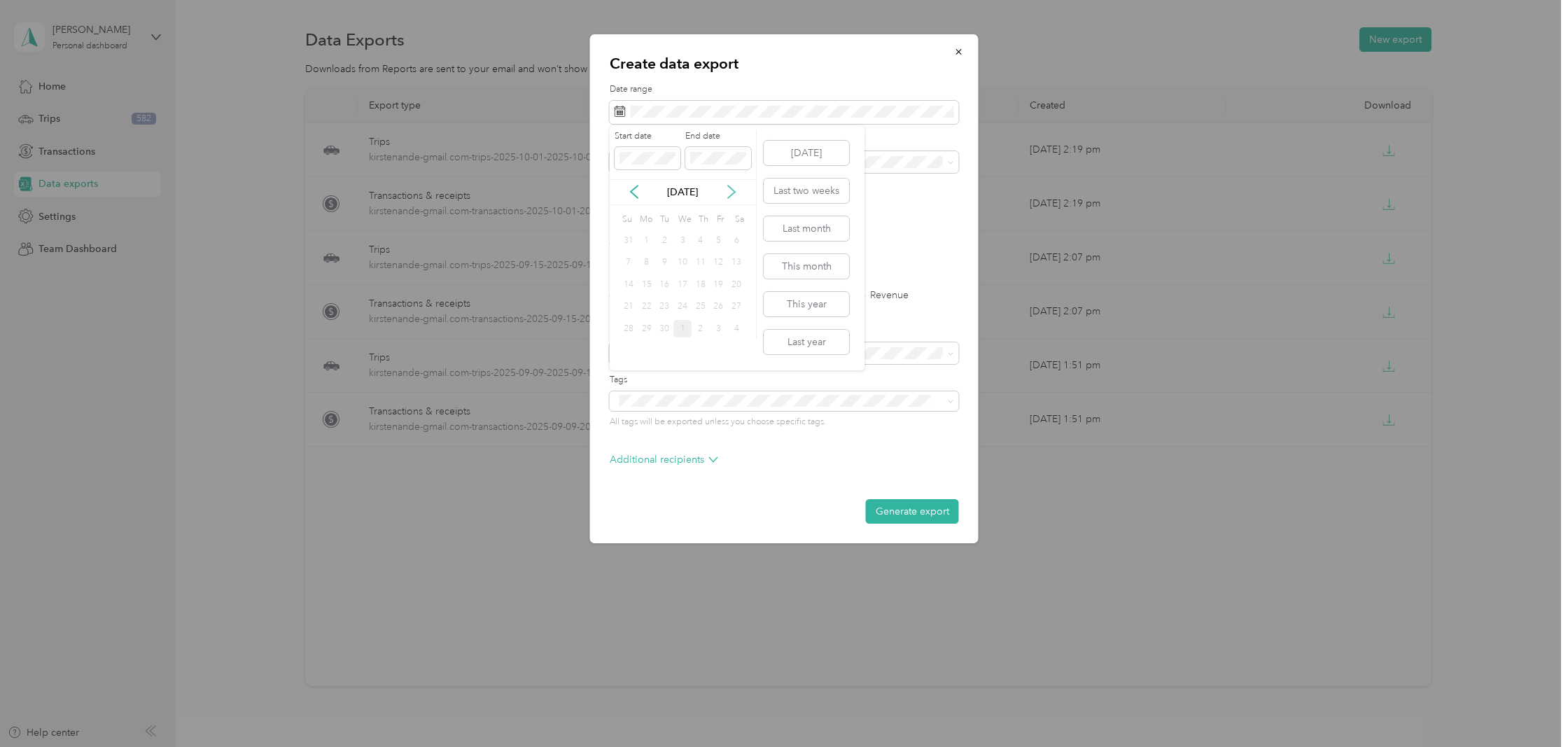
click at [725, 193] on icon at bounding box center [732, 192] width 14 height 14
click at [669, 306] on div "21" at bounding box center [664, 306] width 18 height 17
drag, startPoint x: 632, startPoint y: 186, endPoint x: 647, endPoint y: 220, distance: 37.2
click at [632, 186] on icon at bounding box center [634, 192] width 14 height 14
click at [667, 305] on div "23" at bounding box center [664, 306] width 18 height 17
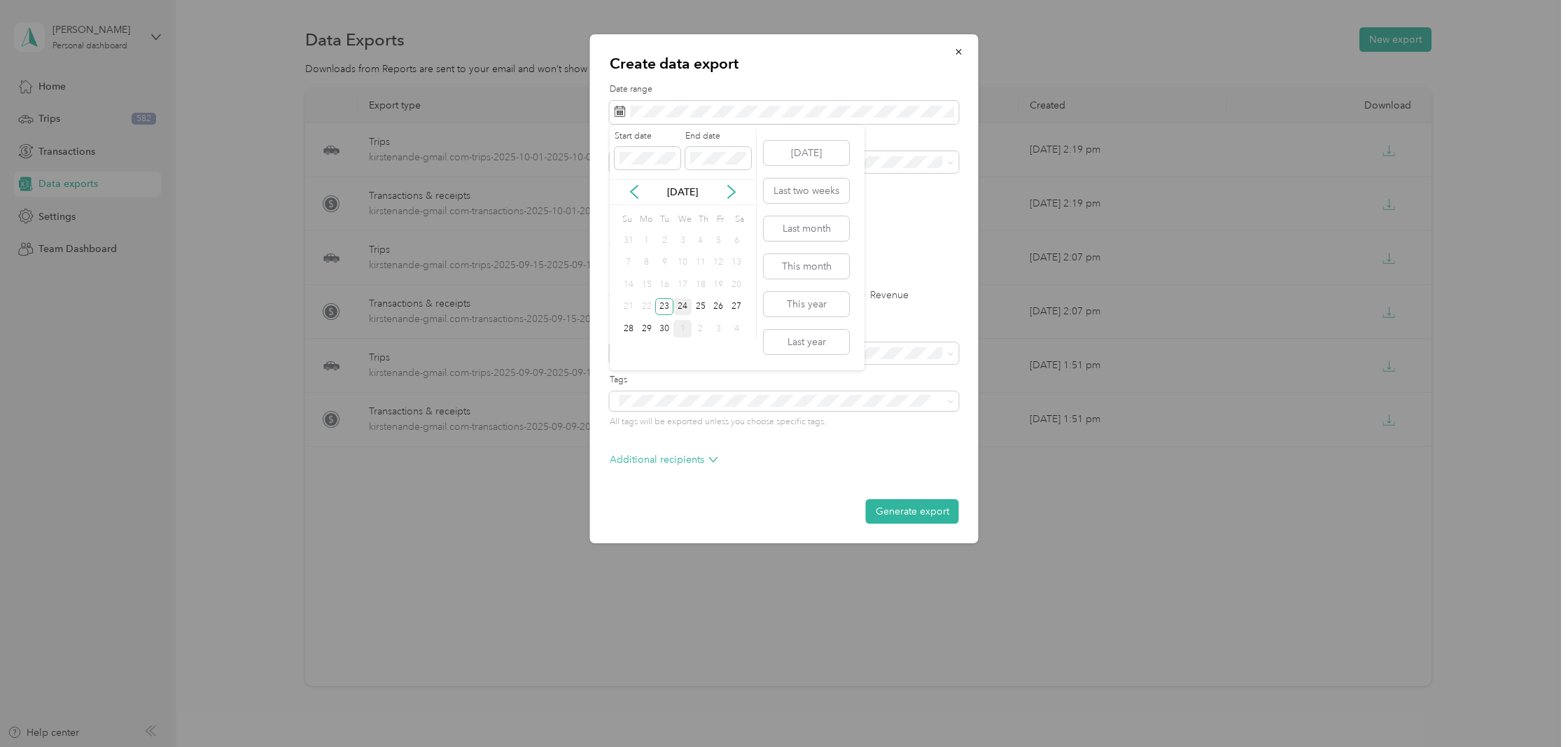
click at [683, 305] on div "24" at bounding box center [682, 306] width 18 height 17
click at [713, 242] on label "PDF" at bounding box center [727, 244] width 34 height 10
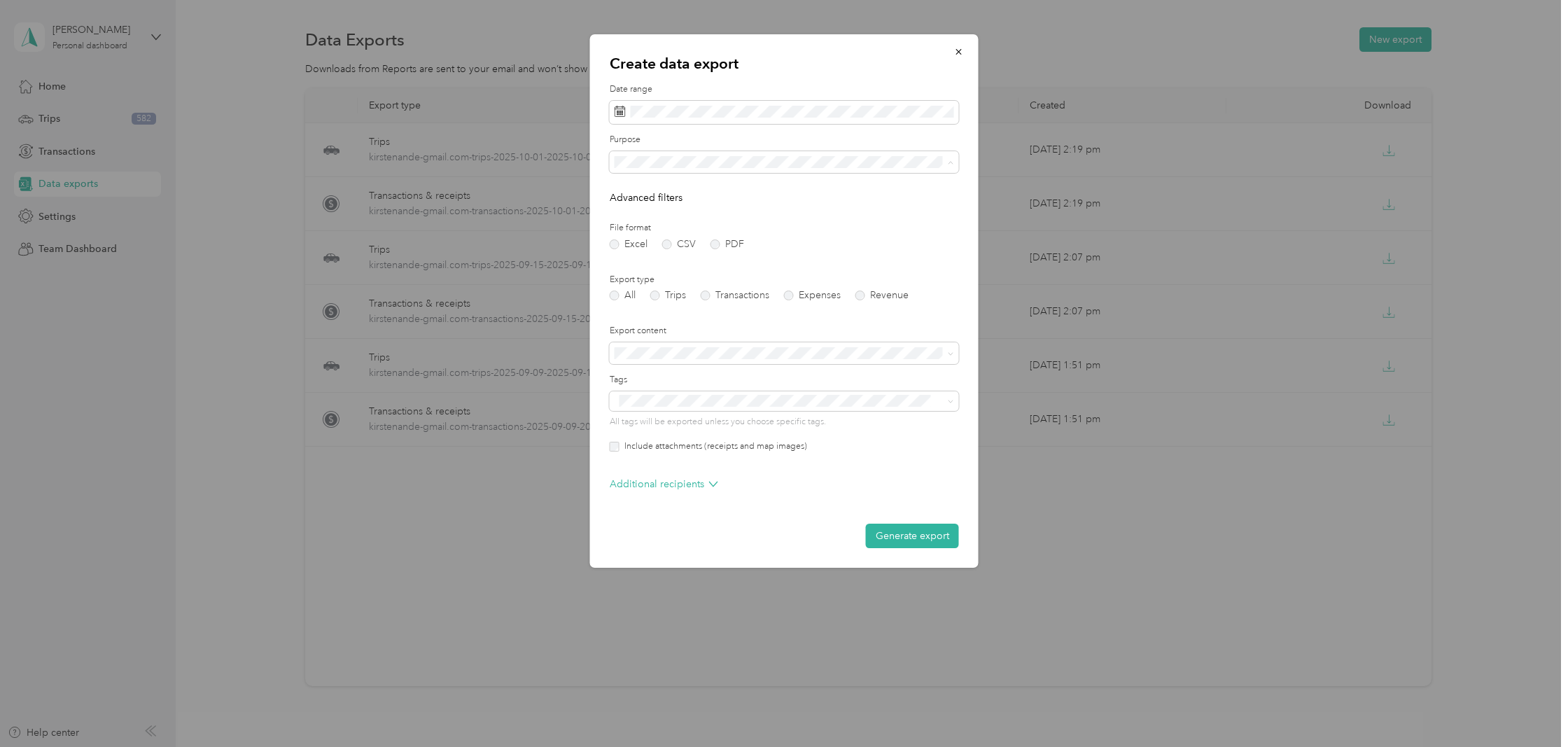
drag, startPoint x: 640, startPoint y: 253, endPoint x: 635, endPoint y: 247, distance: 7.8
click at [640, 253] on div "C5MI Insight LLC" at bounding box center [784, 260] width 329 height 15
click at [666, 449] on label "Include attachments (receipts and map images)" at bounding box center [713, 446] width 188 height 13
click at [926, 537] on button "Generate export" at bounding box center [912, 535] width 93 height 25
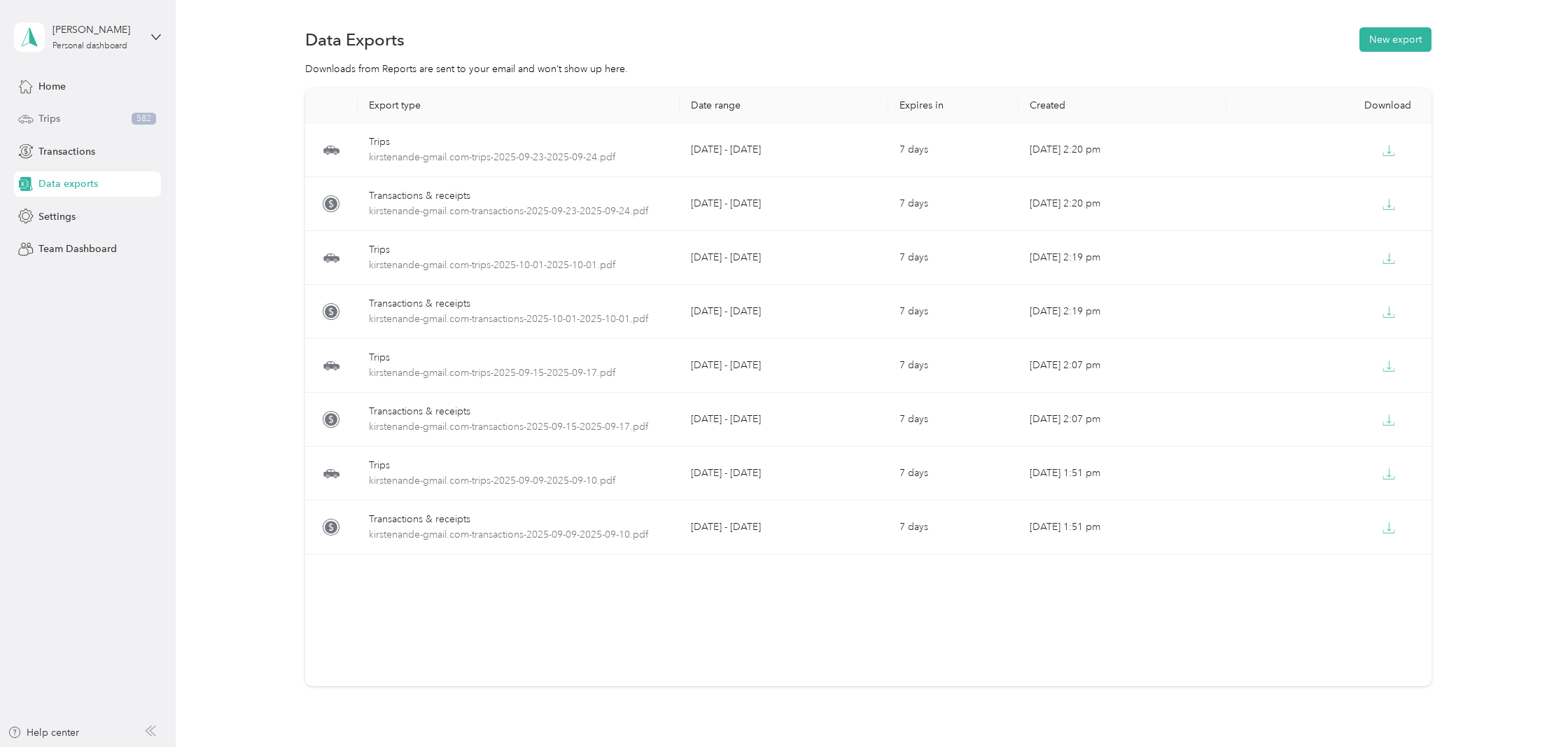
click at [63, 126] on div "Trips 582" at bounding box center [88, 119] width 147 height 25
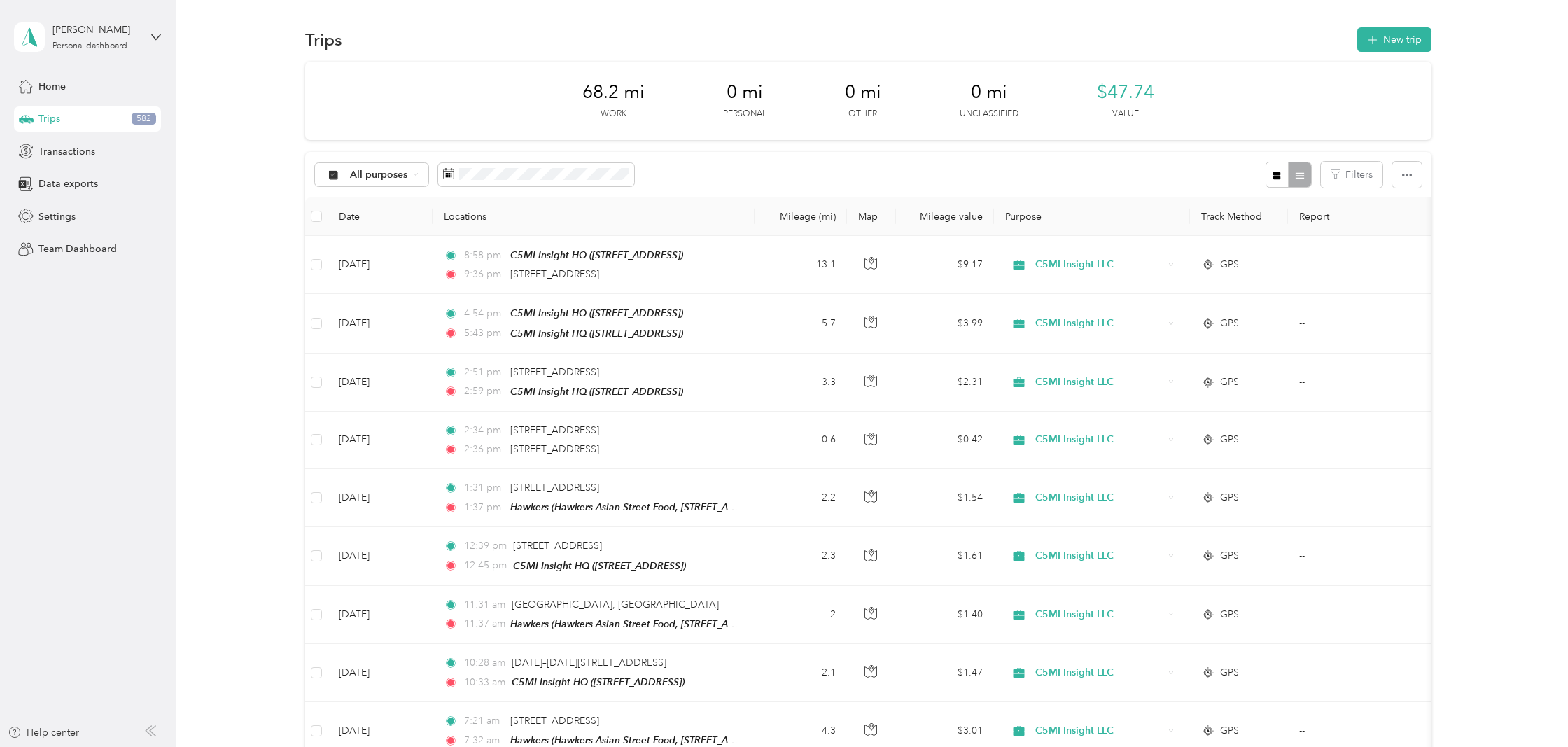
click at [62, 101] on div "Home Trips 582 Transactions Data exports Settings Team Dashboard" at bounding box center [88, 167] width 147 height 188
click at [59, 186] on span "Data exports" at bounding box center [67, 184] width 59 height 15
